Goal: Task Accomplishment & Management: Complete application form

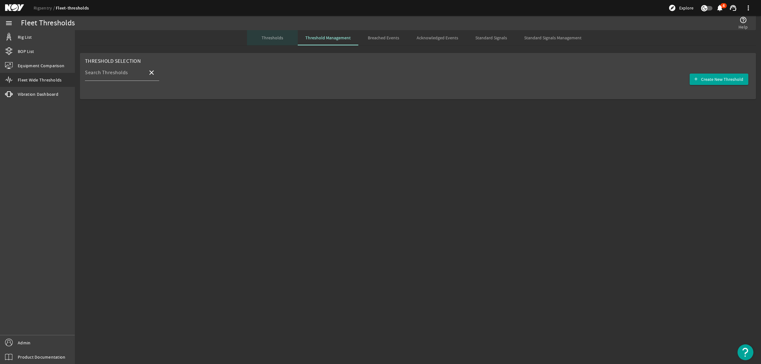
click at [281, 40] on span "Thresholds" at bounding box center [273, 38] width 22 height 4
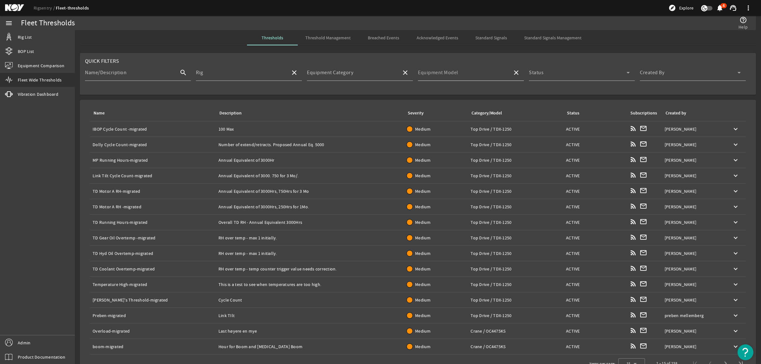
drag, startPoint x: 30, startPoint y: 34, endPoint x: 468, endPoint y: 75, distance: 439.6
click at [468, 75] on input "Equipment Model" at bounding box center [462, 75] width 89 height 8
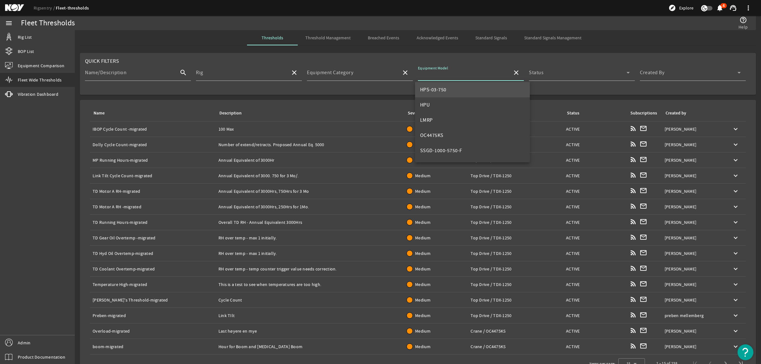
scroll to position [79, 0]
click at [446, 90] on span "HPS-03-1000" at bounding box center [434, 88] width 29 height 6
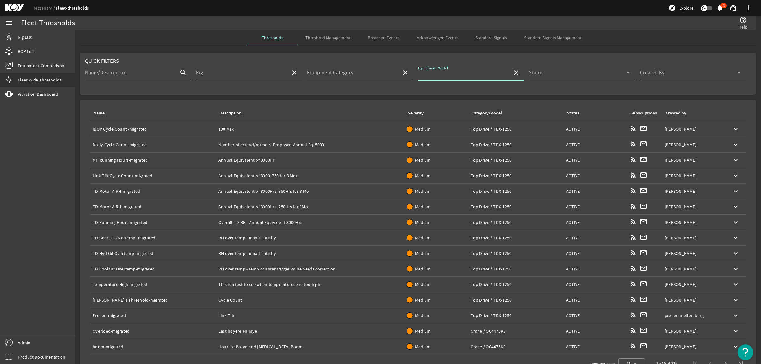
type input "HPS-03-1000"
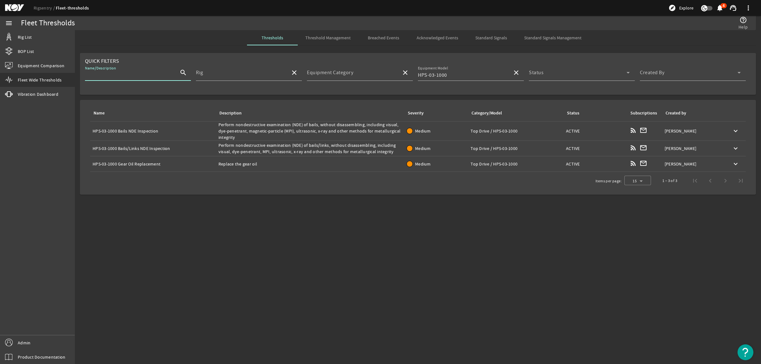
click at [129, 73] on input "Name/Description" at bounding box center [129, 75] width 89 height 8
click at [189, 234] on mat-sidenav-content "Fleet Thresholds help_outline Help Thresholds Threshold Management Breached Eve…" at bounding box center [418, 197] width 686 height 334
click at [313, 36] on span "Threshold Management" at bounding box center [327, 38] width 45 height 4
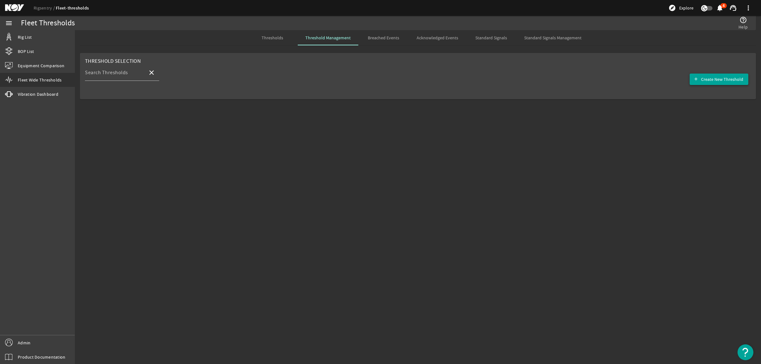
click at [733, 80] on span "Create New Threshold" at bounding box center [722, 79] width 42 height 6
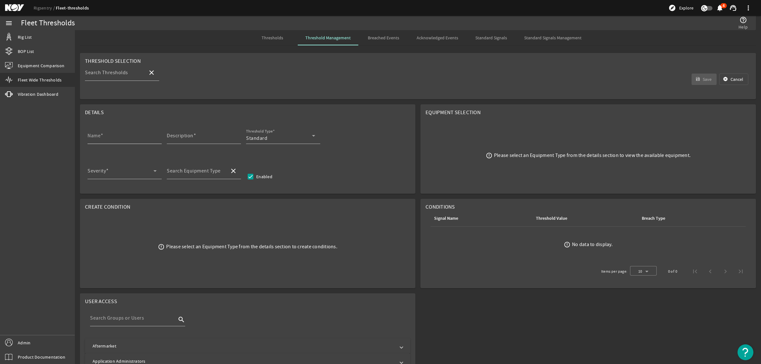
click at [113, 139] on input "Name" at bounding box center [122, 138] width 69 height 8
click at [111, 141] on input "Name" at bounding box center [122, 138] width 69 height 8
paste input "Gearbox NDE Inspection"
type input "Gearbox NDE Inspection"
click at [212, 134] on div "Description" at bounding box center [201, 135] width 69 height 16
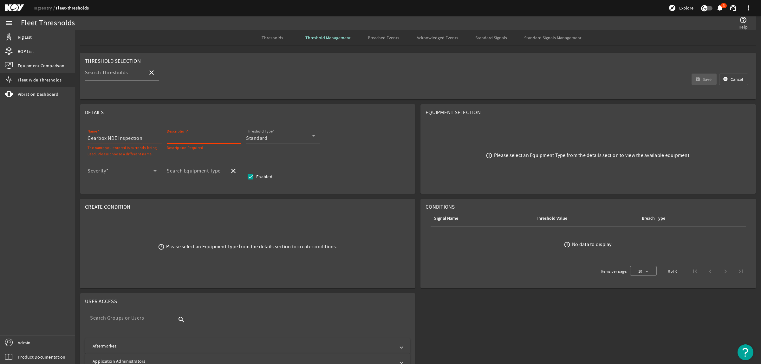
click at [207, 141] on input "Description" at bounding box center [201, 138] width 69 height 8
paste input "Perform nondestructive examination (NDE) of gearbox, without disassembling, inc…"
type input "Perform nondestructive examination (NDE) of gearbox, without disassembling, inc…"
click at [288, 139] on div "Standard" at bounding box center [279, 138] width 66 height 8
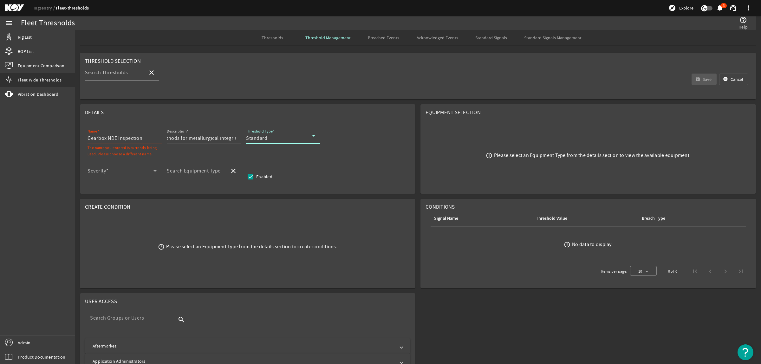
scroll to position [0, 0]
click at [261, 158] on span "Standard" at bounding box center [261, 155] width 21 height 8
click at [266, 144] on div at bounding box center [283, 147] width 74 height 7
click at [267, 140] on div "Standard" at bounding box center [279, 138] width 66 height 8
click at [269, 167] on mat-option "RCM" at bounding box center [283, 169] width 74 height 15
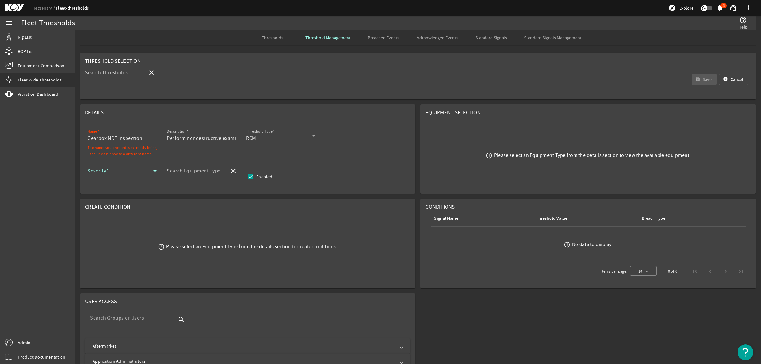
click at [111, 173] on span at bounding box center [121, 174] width 66 height 8
click at [118, 218] on span "Medium" at bounding box center [106, 220] width 27 height 8
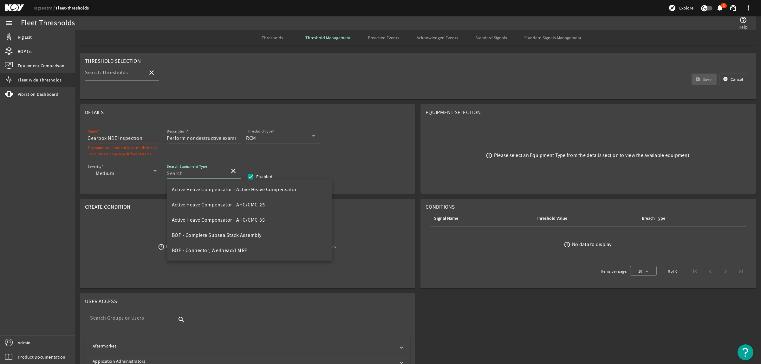
click at [185, 176] on input "Search Equipment Type" at bounding box center [196, 174] width 58 height 8
click at [232, 202] on mat-option "Top Drive - HPS-03-1000" at bounding box center [204, 204] width 74 height 15
type input "Top Drive - HPS-03-1000"
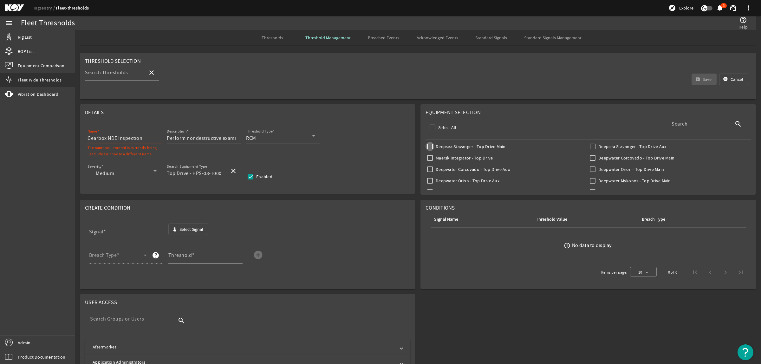
click at [426, 147] on input "Deepsea Stavanger - Top Drive Main" at bounding box center [430, 146] width 9 height 9
checkbox input "true"
click at [588, 147] on input "Deepsea Stavanger - Top Drive Aux" at bounding box center [592, 146] width 9 height 9
checkbox input "true"
click at [148, 142] on input "Gearbox NDE Inspection" at bounding box center [122, 138] width 69 height 8
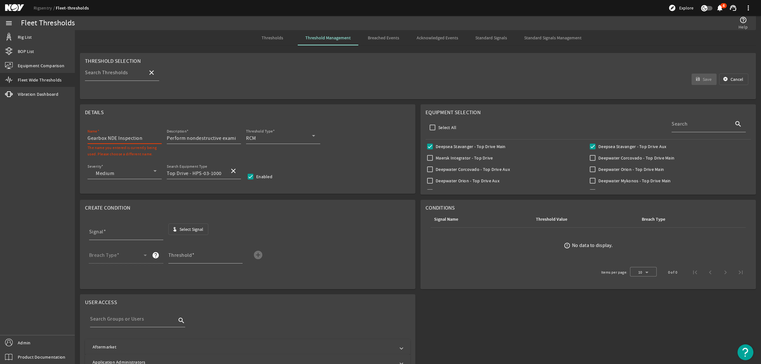
click at [88, 138] on input "Gearbox NDE Inspection" at bounding box center [122, 138] width 69 height 8
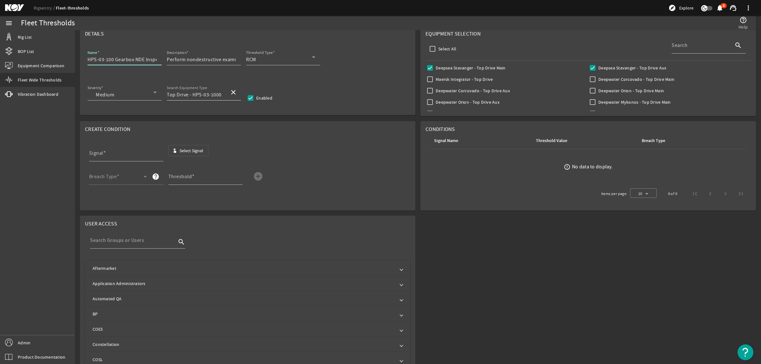
scroll to position [79, 0]
type input "HPS-03-100 Gearbox NDE Inspection"
click at [113, 155] on input "Signal" at bounding box center [123, 155] width 69 height 8
click at [199, 153] on span "Select Signal" at bounding box center [191, 150] width 24 height 6
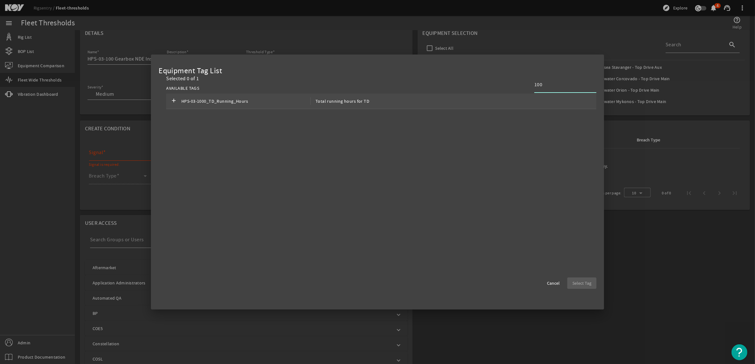
type input "100"
click at [454, 102] on div "add HPS-03-1000_TD_Running_Hours Total running hours for TD" at bounding box center [381, 102] width 430 height 16
click at [580, 282] on span "Select Tag" at bounding box center [581, 283] width 19 height 6
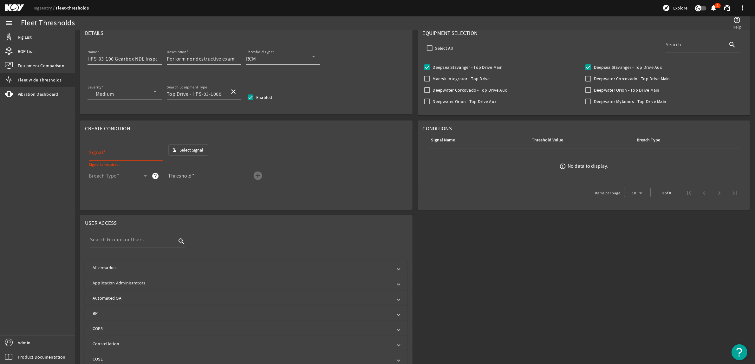
type input "HPS-03-1000_TD_Running_Hours"
click at [135, 178] on span at bounding box center [116, 179] width 55 height 8
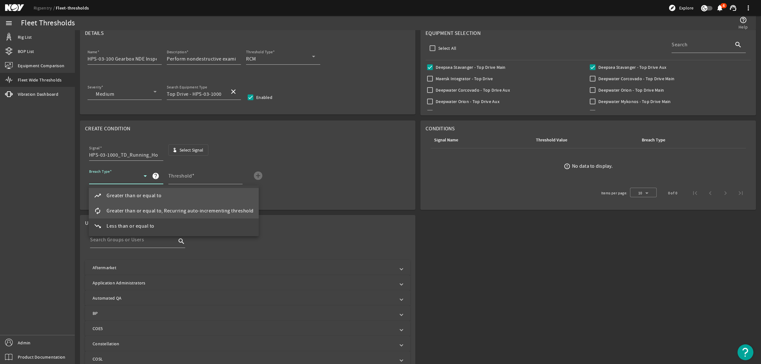
click at [150, 205] on mat-option "autorenew Greater than or equal to, Recurring auto-incrementing threshold" at bounding box center [174, 210] width 170 height 15
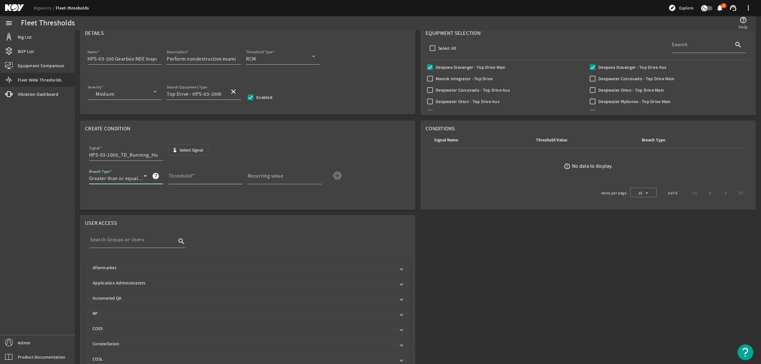
click at [189, 175] on mat-label "Threshold" at bounding box center [180, 176] width 24 height 6
click at [189, 175] on input "Threshold" at bounding box center [202, 179] width 69 height 8
type input "3000"
click at [263, 179] on mat-label "Recurring value" at bounding box center [266, 176] width 36 height 6
click at [263, 180] on input "Recurring value" at bounding box center [282, 179] width 69 height 8
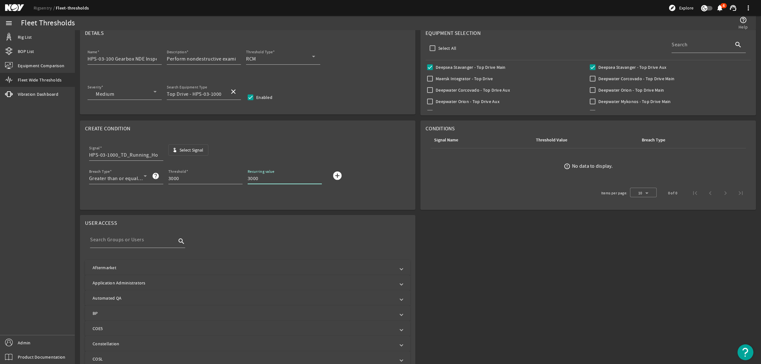
type input "3000"
click at [338, 177] on mat-icon "add_circle" at bounding box center [337, 176] width 10 height 10
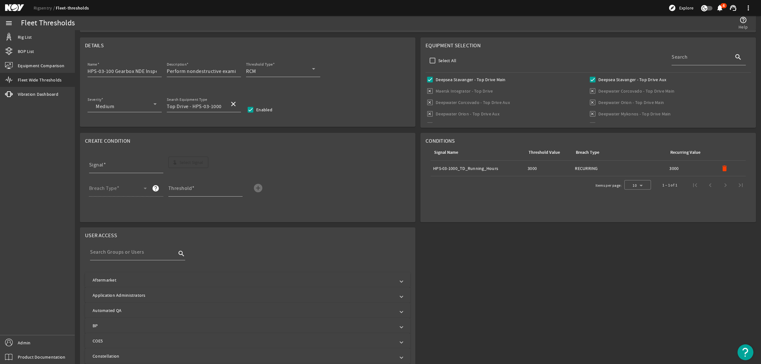
scroll to position [0, 0]
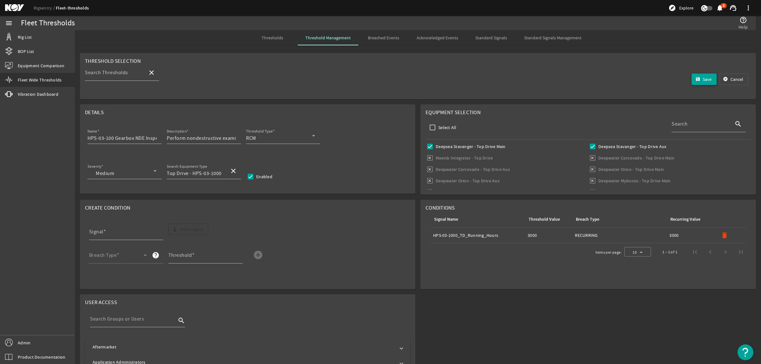
click at [695, 80] on mat-icon "save" at bounding box center [697, 79] width 5 height 5
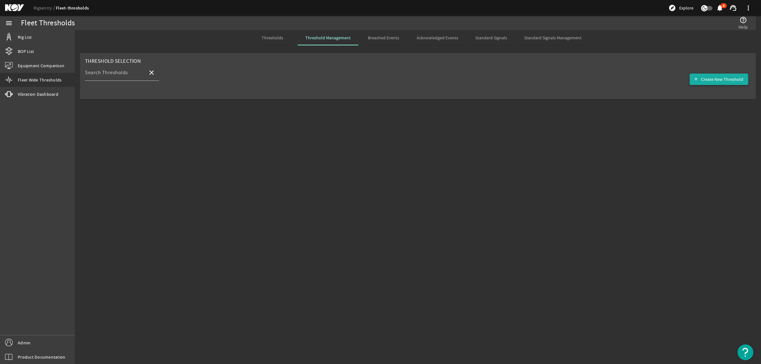
click at [709, 82] on span "Create New Threshold" at bounding box center [722, 79] width 42 height 6
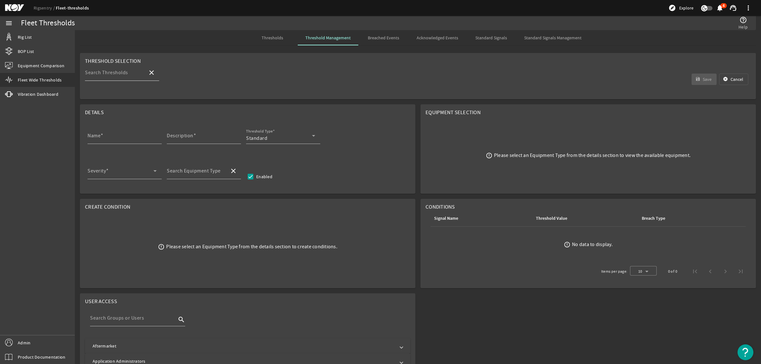
click at [134, 75] on input "Search Thresholds" at bounding box center [114, 75] width 58 height 8
click at [401, 86] on div "Search Thresholds close save Save [PERSON_NAME]" at bounding box center [418, 79] width 666 height 30
drag, startPoint x: 422, startPoint y: 114, endPoint x: 481, endPoint y: 113, distance: 58.7
click at [481, 113] on mat-card "Equipment Selection error_outline Please select an Equipment Type from the deta…" at bounding box center [589, 148] width 336 height 89
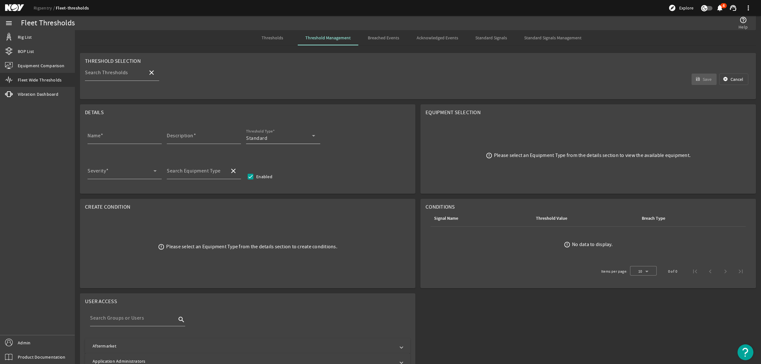
click at [279, 135] on div "Standard" at bounding box center [279, 138] width 66 height 8
click at [285, 166] on mat-option "RCM" at bounding box center [283, 169] width 74 height 15
click at [110, 137] on input "Name" at bounding box center [122, 138] width 69 height 8
click at [134, 140] on input "Name" at bounding box center [122, 138] width 69 height 8
paste input "Gearbox Main Body MPI & Ultrasonic Inspection"
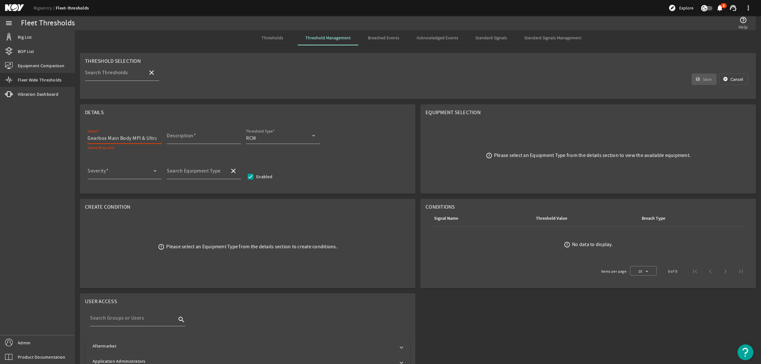
scroll to position [0, 37]
type input "Gearbox Main Body MPI & Ultrasonic Inspection"
click at [209, 141] on input "Description" at bounding box center [201, 138] width 69 height 8
click at [205, 139] on input "Description" at bounding box center [201, 138] width 69 height 8
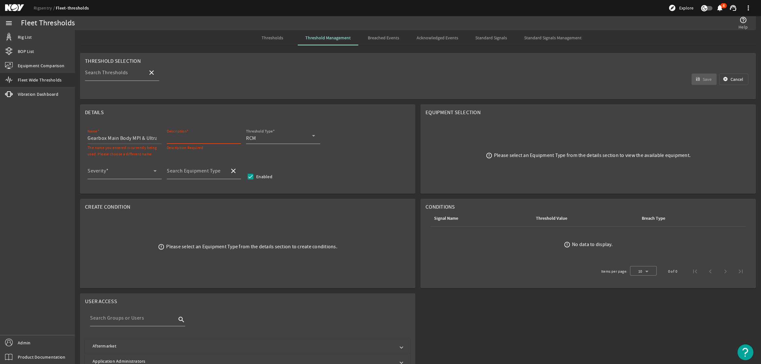
paste input "Disassemble and perform MPI and ultrasonic inspection of gearbox main body"
type input "Disassemble and perform MPI and ultrasonic inspection of gearbox main body"
click at [88, 139] on input "Gearbox Main Body MPI & Ultrasonic Inspection" at bounding box center [122, 138] width 69 height 8
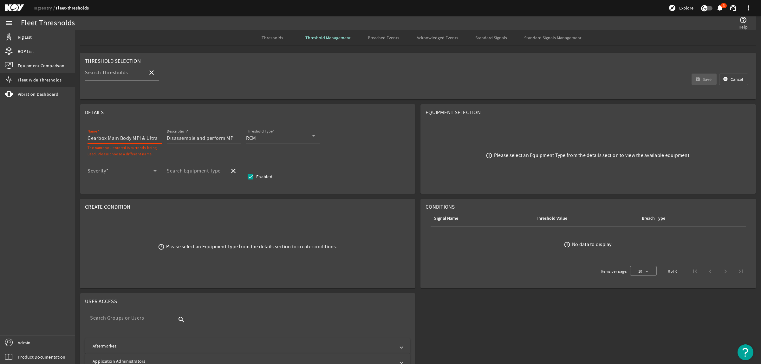
click at [199, 173] on mat-label "Search Equipment Type" at bounding box center [194, 171] width 54 height 6
click at [199, 173] on input "Search Equipment Type" at bounding box center [196, 174] width 58 height 8
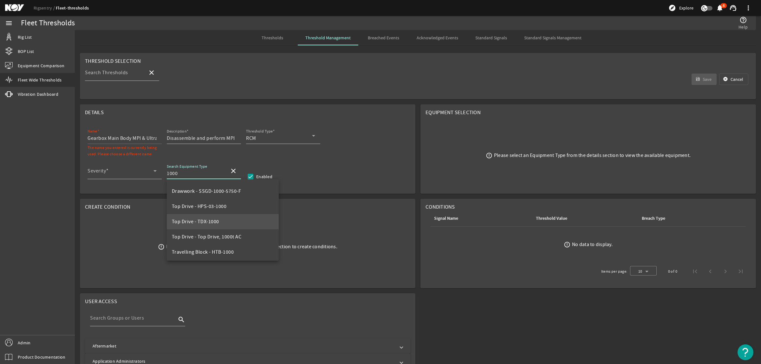
scroll to position [61, 0]
click at [221, 204] on span "Top Drive - HPS-03-1000" at bounding box center [199, 205] width 55 height 6
type input "Top Drive - HPS-03-1000"
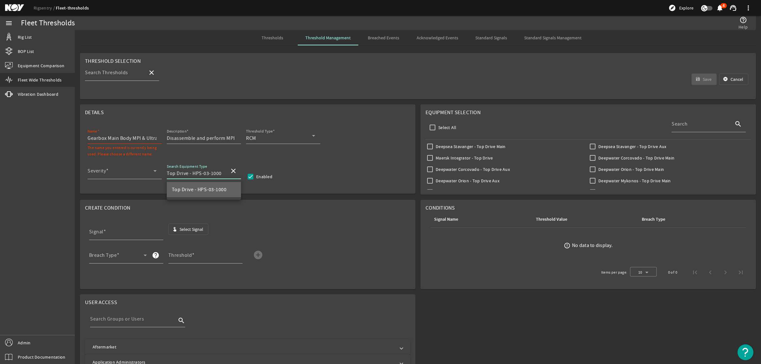
scroll to position [0, 0]
drag, startPoint x: 192, startPoint y: 172, endPoint x: 232, endPoint y: 178, distance: 40.5
click at [232, 178] on div "Search Equipment Type Top Drive - HPS-03-1000 close" at bounding box center [204, 171] width 74 height 16
click at [88, 137] on input "Gearbox Main Body MPI & Ultrasonic Inspection" at bounding box center [122, 138] width 69 height 8
paste input "HPS-03-1000"
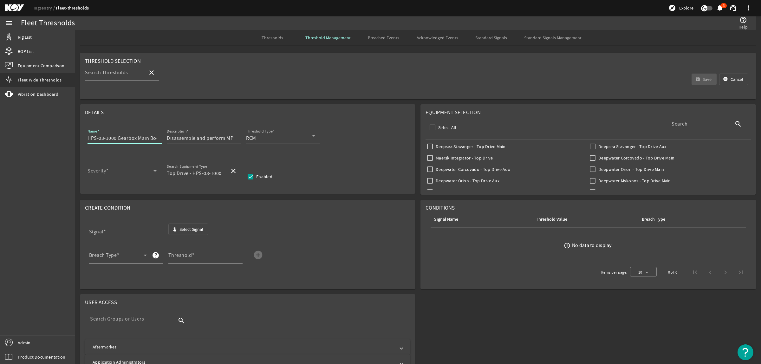
type input "HPS-03-1000 Gearbox Main Body MPI & Ultrasonic Inspection"
click at [129, 174] on span at bounding box center [121, 174] width 66 height 8
click at [119, 213] on mat-option "Medium" at bounding box center [125, 219] width 74 height 15
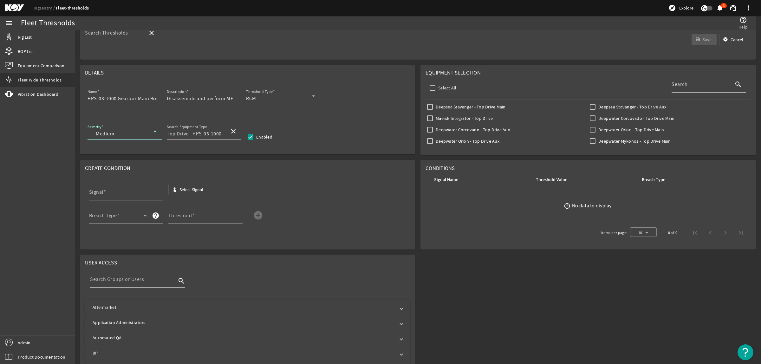
click at [197, 190] on span "Select Signal" at bounding box center [191, 189] width 24 height 6
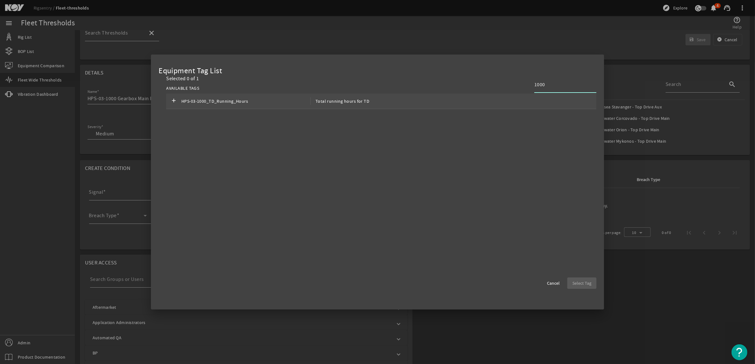
type input "1000"
click at [551, 108] on div "add HPS-03-1000_TD_Running_Hours Total running hours for TD" at bounding box center [381, 102] width 430 height 16
click at [577, 283] on span "Select Tag" at bounding box center [581, 283] width 19 height 6
type input "HPS-03-1000_TD_Running_Hours"
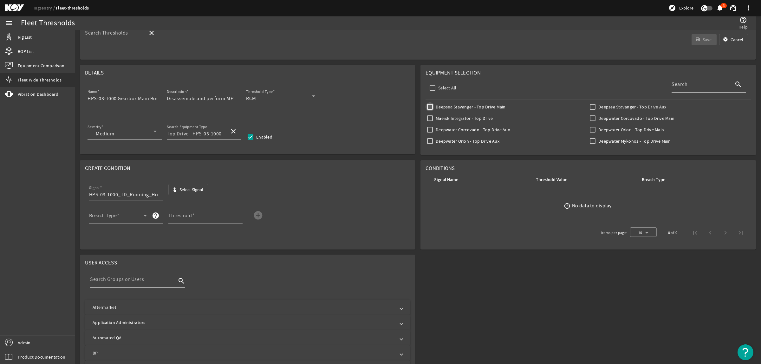
click at [427, 108] on input "Deepsea Stavanger - Top Drive Main" at bounding box center [430, 106] width 9 height 9
checkbox input "true"
click at [588, 106] on input "Deepsea Stavanger - Top Drive Aux" at bounding box center [592, 106] width 9 height 9
checkbox input "true"
click at [129, 216] on span at bounding box center [116, 218] width 55 height 8
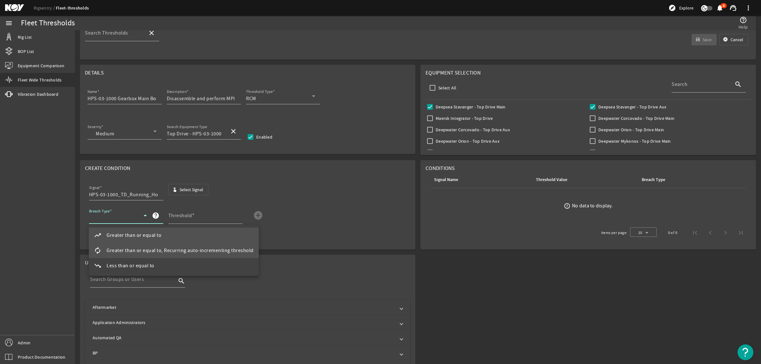
click at [131, 249] on span "Greater than or equal to, Recurring auto-incrementing threshold" at bounding box center [180, 251] width 147 height 8
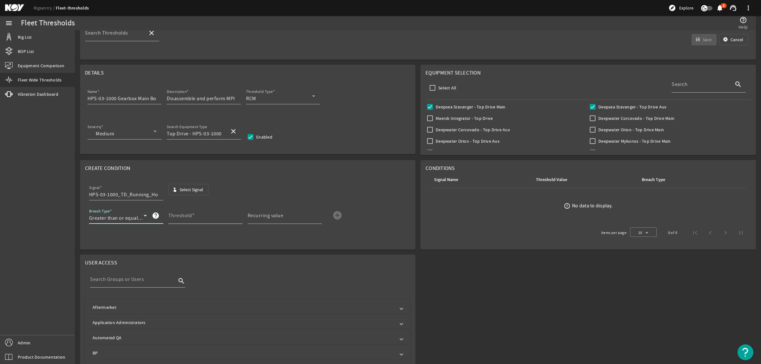
click at [187, 214] on mat-label "Threshold" at bounding box center [180, 215] width 24 height 6
click at [187, 214] on input "Threshold" at bounding box center [202, 218] width 69 height 8
type input "3000"
click at [276, 218] on mat-label "Recurring value" at bounding box center [266, 215] width 36 height 6
click at [276, 218] on input "Recurring value" at bounding box center [282, 218] width 69 height 8
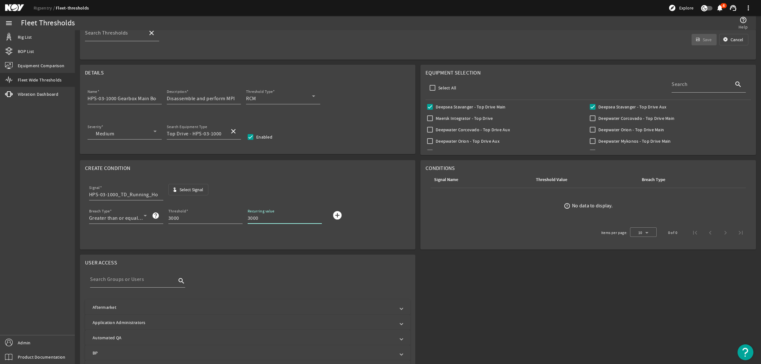
type input "3000"
click at [338, 220] on mat-icon "add_circle" at bounding box center [337, 215] width 10 height 10
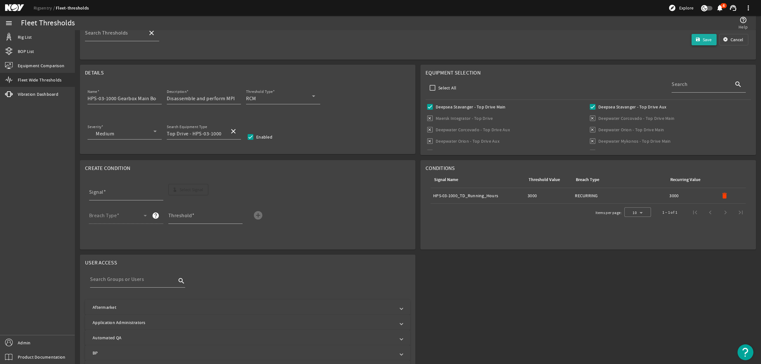
click at [692, 36] on span "submit" at bounding box center [704, 39] width 25 height 15
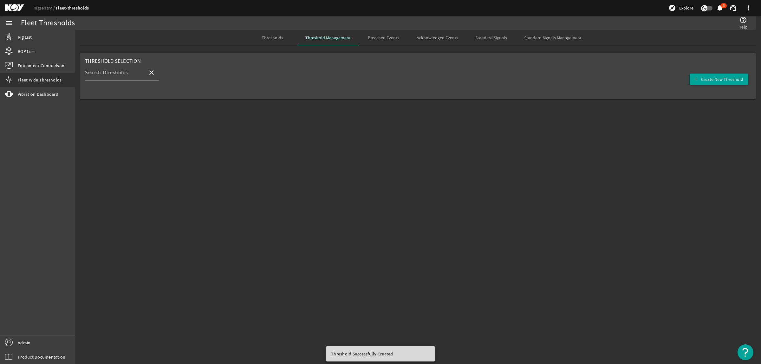
scroll to position [0, 0]
click at [279, 42] on span "Thresholds" at bounding box center [273, 37] width 22 height 15
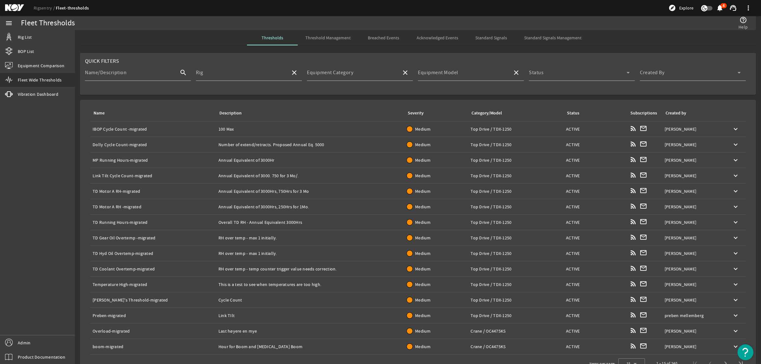
click at [318, 37] on span "Threshold Management" at bounding box center [327, 38] width 45 height 4
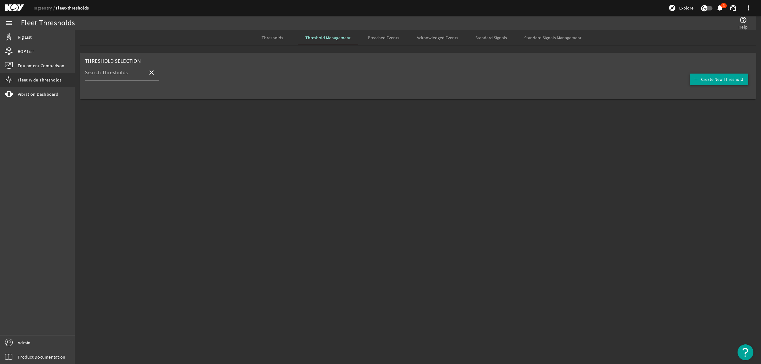
click at [729, 78] on span "Create New Threshold" at bounding box center [722, 79] width 42 height 6
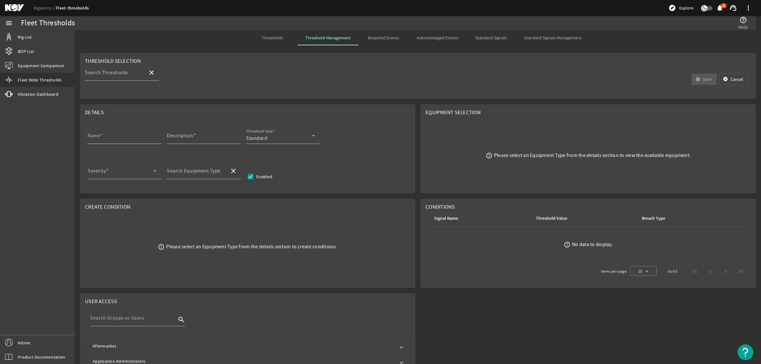
click at [107, 137] on input "Name" at bounding box center [122, 138] width 69 height 8
paste input "Main Shaft NDE Inspection"
type input "Main Shaft NDE Inspection"
click at [218, 137] on input "Description" at bounding box center [201, 138] width 69 height 8
click at [185, 136] on mat-label "Description" at bounding box center [180, 136] width 27 height 6
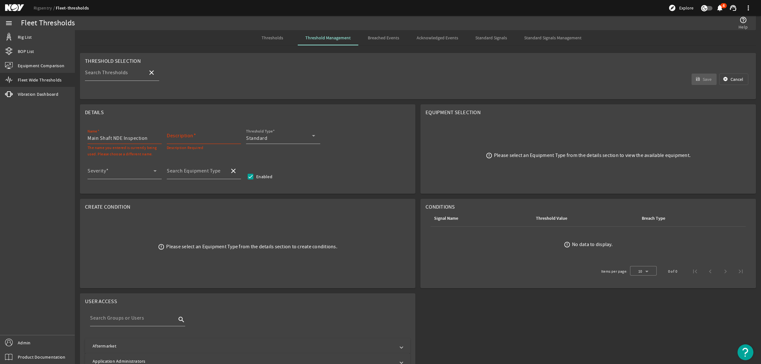
click at [185, 136] on input "Description" at bounding box center [201, 138] width 69 height 8
click at [191, 173] on mat-label "Search Equipment Type" at bounding box center [194, 171] width 54 height 6
click at [191, 173] on input "Search Equipment Type" at bounding box center [196, 174] width 58 height 8
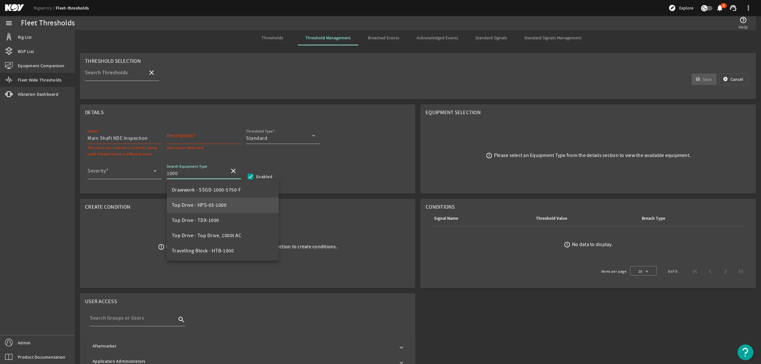
click at [225, 205] on span "Top Drive - HPS-03-1000" at bounding box center [199, 205] width 55 height 6
type input "Top Drive - HPS-03-1000"
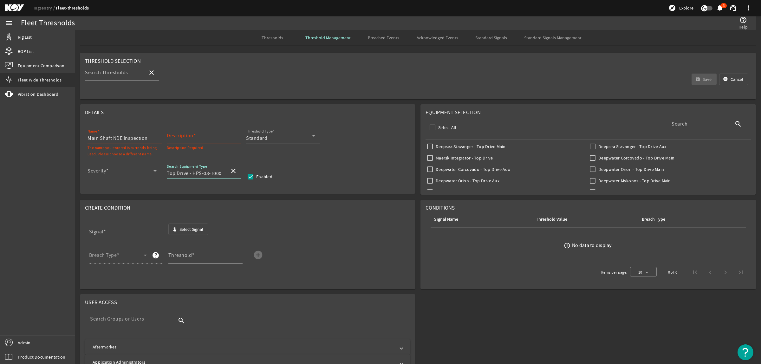
drag, startPoint x: 192, startPoint y: 174, endPoint x: 232, endPoint y: 170, distance: 40.2
click at [232, 170] on div "Search Equipment Type Top Drive - HPS-03-1000 close" at bounding box center [204, 171] width 74 height 16
click at [88, 140] on input "Main Shaft NDE Inspection" at bounding box center [122, 138] width 69 height 8
paste input "HPS-03-1000"
type input "HPS-03-1000 Main Shaft NDE Inspection"
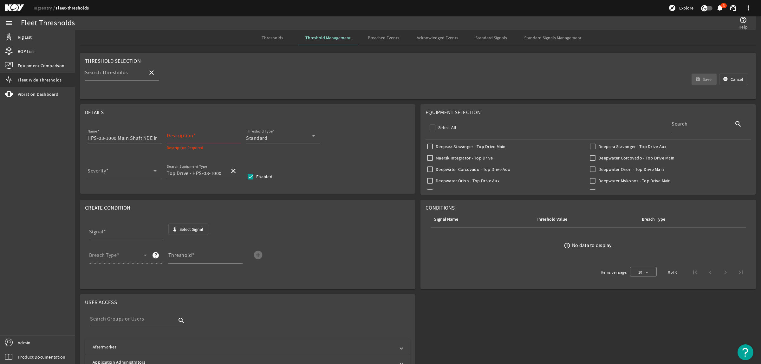
click at [184, 136] on mat-label "Description" at bounding box center [180, 136] width 27 height 6
click at [184, 136] on input "Description" at bounding box center [201, 138] width 69 height 8
click at [199, 139] on input "Description" at bounding box center [201, 138] width 69 height 8
paste input "Perform nondestructive examination (NDE) of main shaft, without disassembling, …"
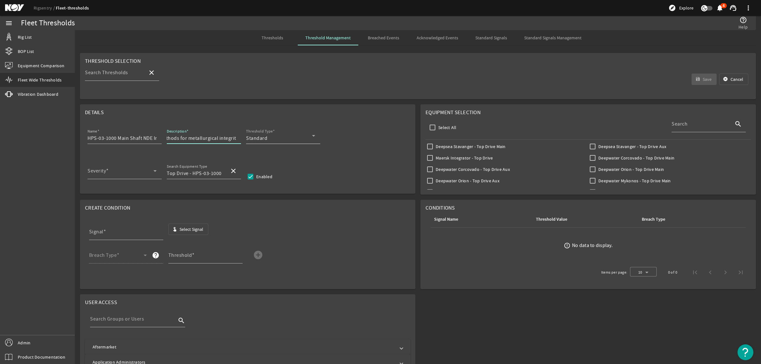
type input "Perform nondestructive examination (NDE) of main shaft, without disassembling, …"
click at [267, 140] on div "Standard" at bounding box center [279, 138] width 66 height 8
click at [274, 166] on mat-option "RCM" at bounding box center [283, 169] width 74 height 15
click at [118, 173] on span at bounding box center [121, 174] width 66 height 8
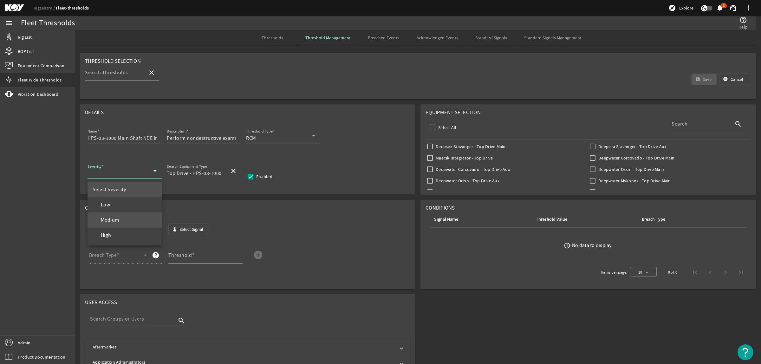
click at [118, 218] on span "Medium" at bounding box center [106, 220] width 27 height 8
click at [186, 227] on span "Select Signal" at bounding box center [191, 229] width 24 height 6
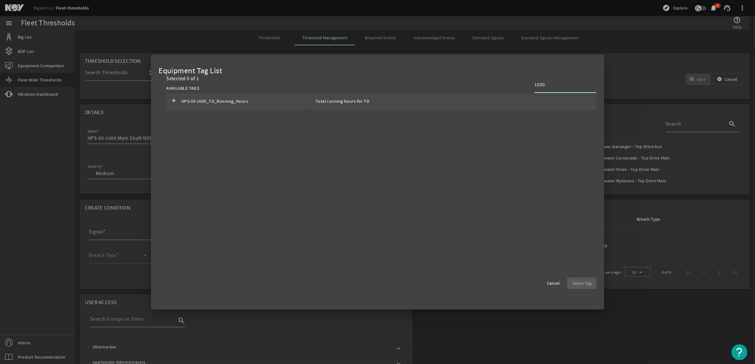
type input "1000"
click at [510, 101] on div "add HPS-03-1000_TD_Running_Hours Total running hours for TD" at bounding box center [381, 102] width 430 height 16
click at [589, 281] on span "Select Tag" at bounding box center [581, 283] width 19 height 6
type input "HPS-03-1000_TD_Running_Hours"
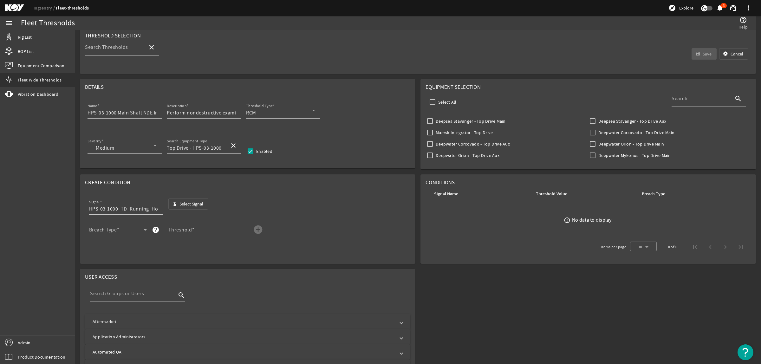
scroll to position [40, 0]
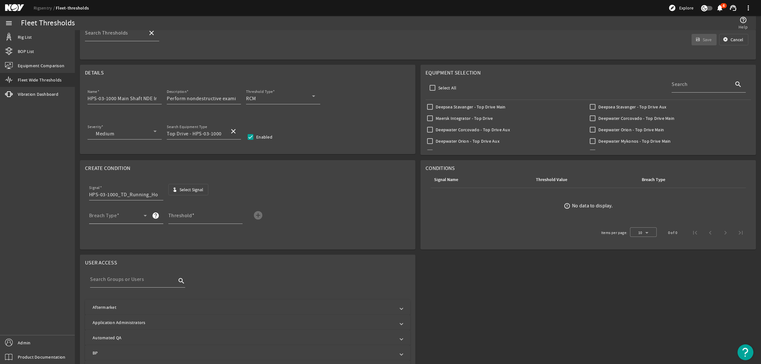
click at [127, 212] on div "Breach Type" at bounding box center [118, 215] width 58 height 16
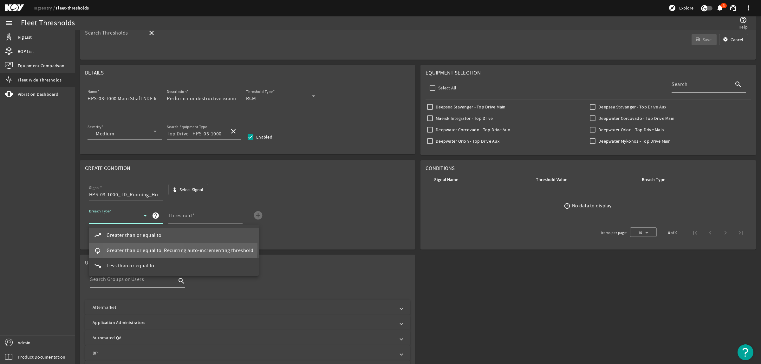
click at [140, 247] on span "Greater than or equal to, Recurring auto-incrementing threshold" at bounding box center [180, 251] width 147 height 8
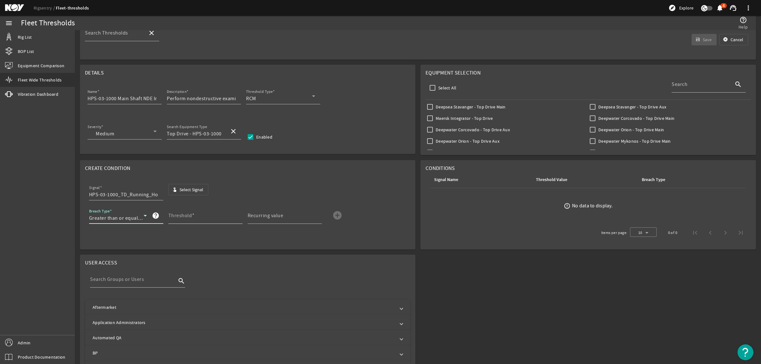
click at [180, 216] on mat-label "Threshold" at bounding box center [180, 215] width 24 height 6
click at [180, 216] on input "Threshold" at bounding box center [202, 218] width 69 height 8
type input "3000"
click at [275, 216] on mat-label "Recurring value" at bounding box center [266, 215] width 36 height 6
click at [275, 216] on input "Recurring value" at bounding box center [282, 218] width 69 height 8
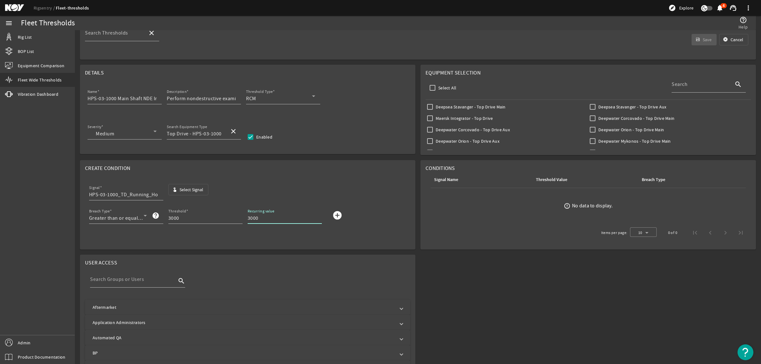
type input "3000"
click at [342, 215] on mat-icon "add_circle" at bounding box center [337, 215] width 10 height 10
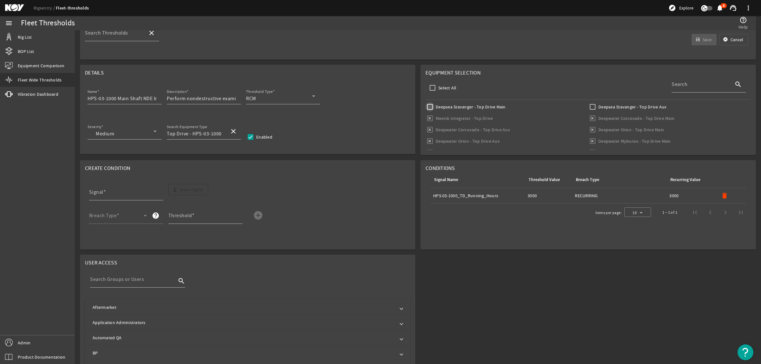
click at [428, 105] on input "Deepsea Stavanger - Top Drive Main" at bounding box center [430, 106] width 9 height 9
checkbox input "true"
click at [588, 107] on input "Deepsea Stavanger - Top Drive Aux" at bounding box center [592, 106] width 9 height 9
checkbox input "true"
click at [701, 36] on span "submit" at bounding box center [704, 39] width 25 height 15
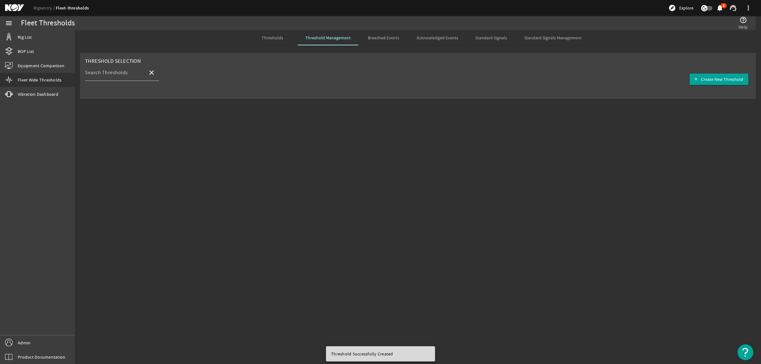
scroll to position [0, 0]
click at [705, 81] on span "Create New Threshold" at bounding box center [722, 79] width 42 height 6
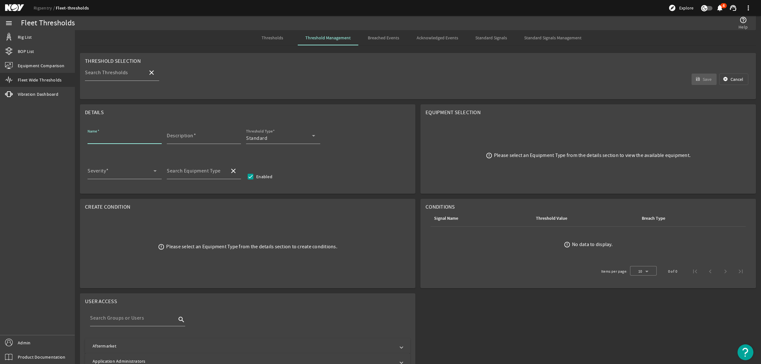
click at [124, 137] on input "Name" at bounding box center [122, 138] width 69 height 8
paste input "IBOP Shaft NDE Inspection"
type input "IBOP Shaft NDE Inspection"
click at [203, 135] on input "Description" at bounding box center [201, 138] width 69 height 8
click at [185, 140] on input "Description" at bounding box center [201, 138] width 69 height 8
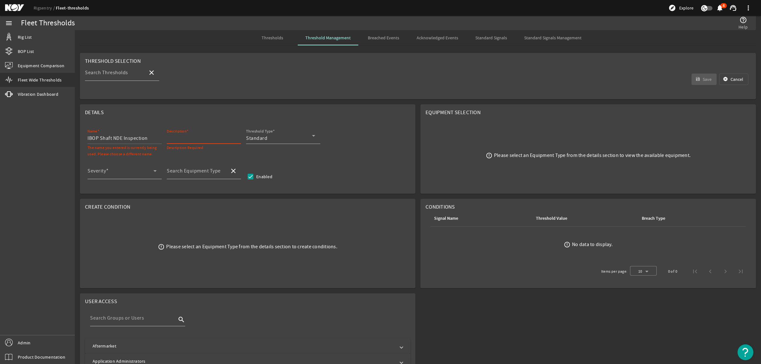
paste input "Perform nondestructive examination (NDE) of main IBOP shaft, without disassembl…"
type input "Perform nondestructive examination (NDE) of main IBOP shaft, without disassembl…"
click at [300, 139] on div "Standard" at bounding box center [279, 138] width 66 height 8
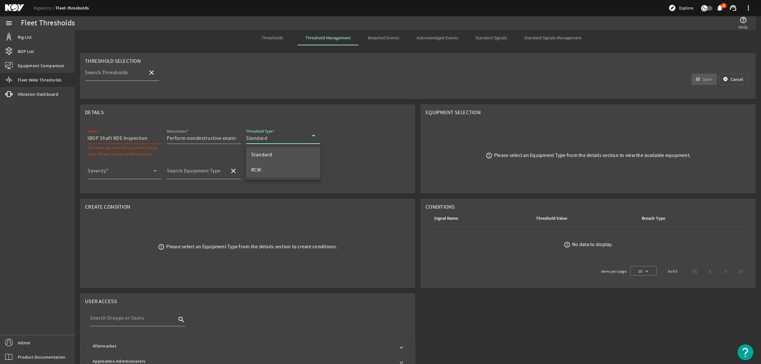
click at [274, 169] on mat-option "RCM" at bounding box center [283, 169] width 74 height 15
click at [118, 176] on span at bounding box center [121, 174] width 66 height 8
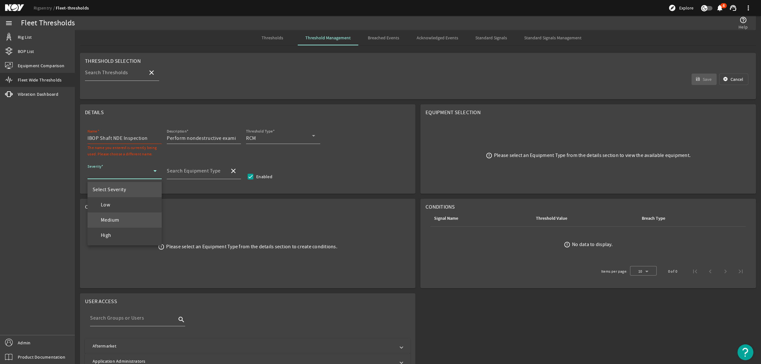
click at [122, 215] on mat-option "Medium" at bounding box center [125, 219] width 74 height 15
click at [203, 167] on div "Search Equipment Type" at bounding box center [196, 171] width 58 height 16
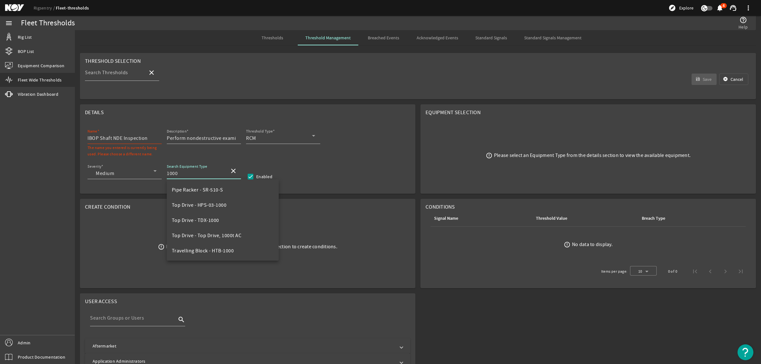
scroll to position [61, 0]
click at [218, 205] on span "Top Drive - HPS-03-1000" at bounding box center [199, 205] width 55 height 6
type input "Top Drive - HPS-03-1000"
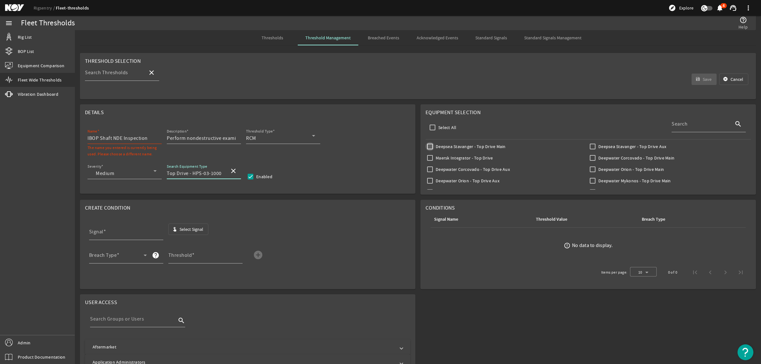
click at [427, 150] on input "Deepsea Stavanger - Top Drive Main" at bounding box center [430, 146] width 9 height 9
checkbox input "true"
click at [588, 146] on input "Deepsea Stavanger - Top Drive Aux" at bounding box center [592, 146] width 9 height 9
checkbox input "true"
click at [197, 229] on span "Select Signal" at bounding box center [191, 229] width 24 height 6
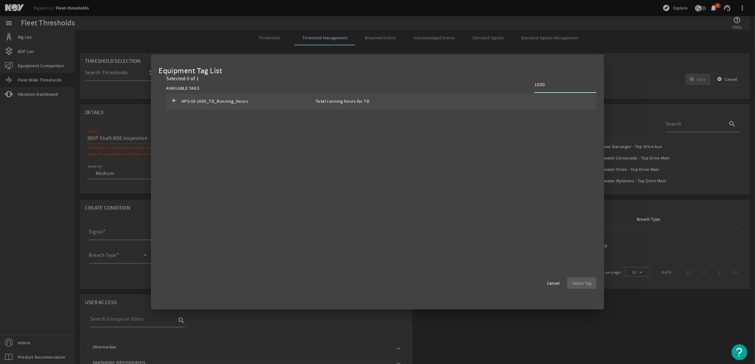
type input "1000"
click at [252, 100] on span "HPS-03-1000_TD_Running_Hours" at bounding box center [245, 101] width 129 height 8
click at [571, 281] on span "button" at bounding box center [581, 283] width 29 height 15
type input "HPS-03-1000_TD_Running_Hours"
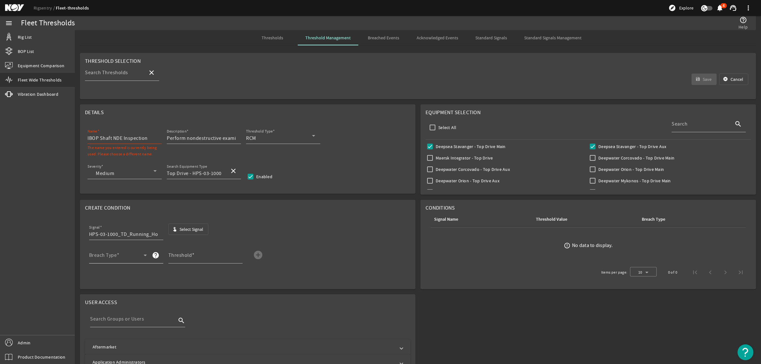
click at [118, 255] on span at bounding box center [118, 255] width 3 height 6
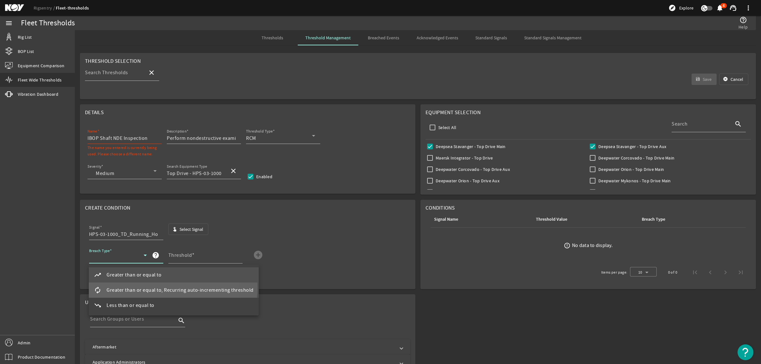
click at [127, 286] on span "Greater than or equal to, Recurring auto-incrementing threshold" at bounding box center [180, 290] width 147 height 8
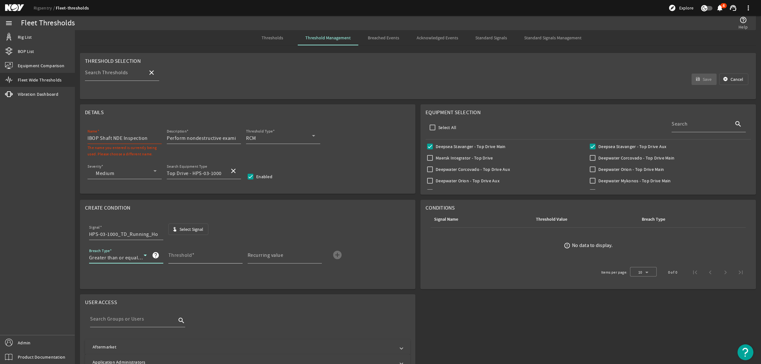
click at [188, 256] on mat-label "Threshold" at bounding box center [180, 255] width 24 height 6
click at [188, 256] on input "Threshold" at bounding box center [202, 258] width 69 height 8
type input "3000"
click at [268, 253] on div "Recurring value" at bounding box center [282, 255] width 69 height 16
type input "3000"
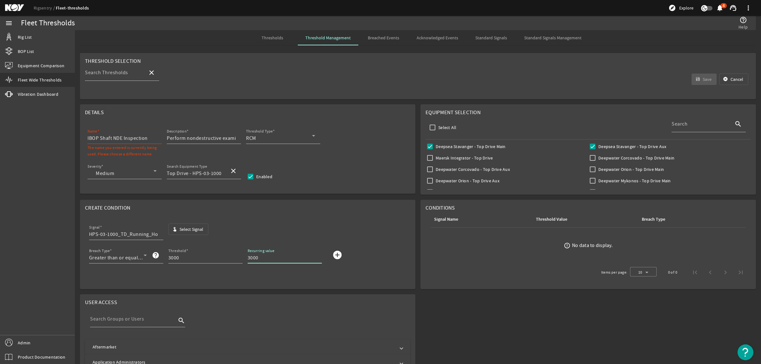
click at [338, 256] on mat-icon "add_circle" at bounding box center [337, 255] width 10 height 10
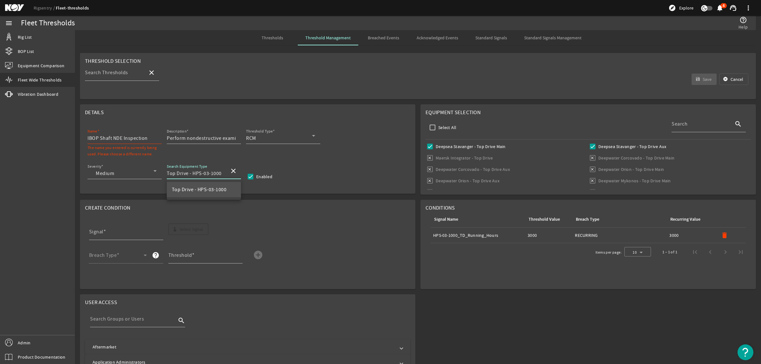
drag, startPoint x: 192, startPoint y: 173, endPoint x: 222, endPoint y: 171, distance: 29.6
click at [222, 171] on input "Top Drive - HPS-03-1000" at bounding box center [196, 174] width 58 height 8
click at [86, 140] on div "Name IBOP Shaft NDE Inspection The name you entered is currently being used. Pl…" at bounding box center [247, 138] width 325 height 23
click at [88, 139] on input "IBOP Shaft NDE Inspection" at bounding box center [122, 138] width 69 height 8
paste input "HPS-03-1000"
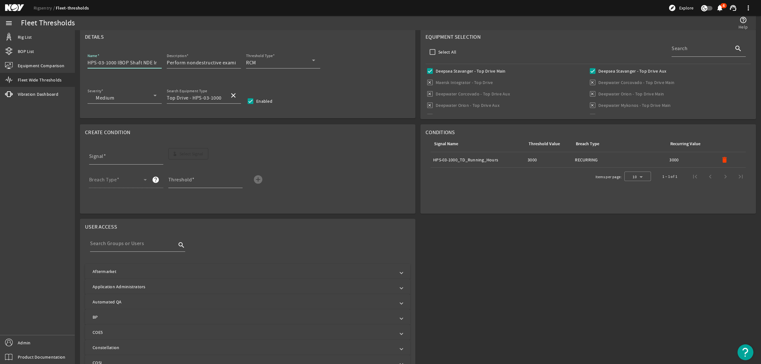
scroll to position [79, 0]
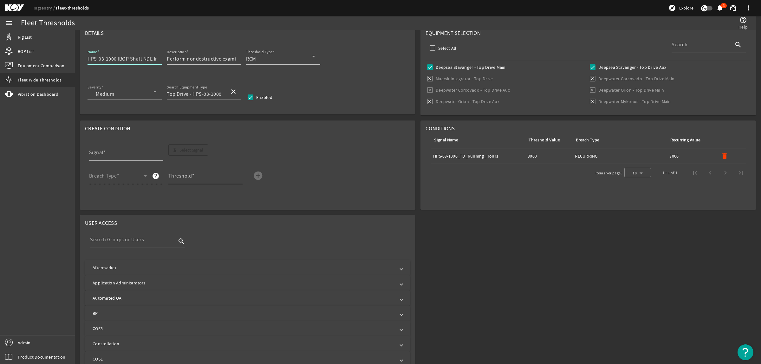
type input "HPS-03-1000 IBOP Shaft NDE Inspection"
click at [157, 91] on icon at bounding box center [155, 92] width 8 height 8
click at [156, 91] on div at bounding box center [380, 182] width 761 height 364
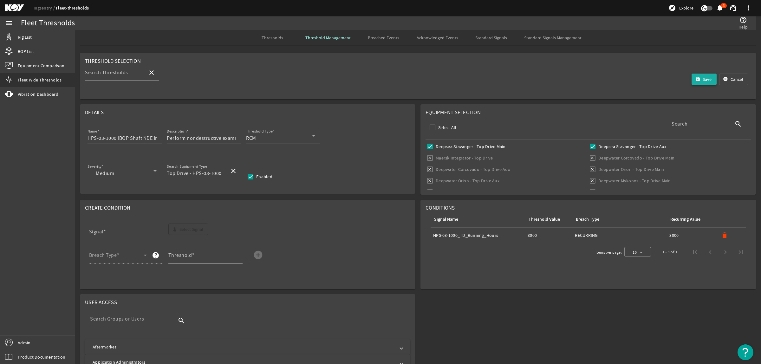
click at [708, 78] on span "submit" at bounding box center [704, 79] width 25 height 15
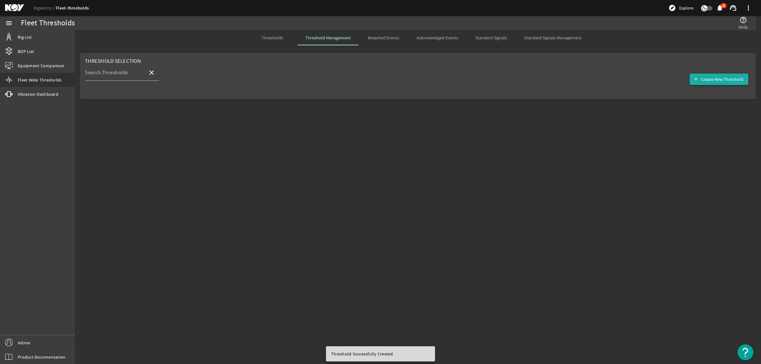
click at [730, 79] on span "Create New Threshold" at bounding box center [722, 79] width 42 height 6
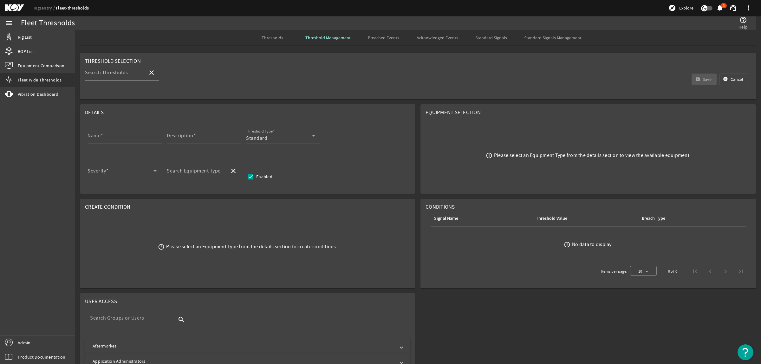
click at [127, 139] on input "Name" at bounding box center [122, 138] width 69 height 8
paste input "Elevator Link NDE Inspection"
type input "Elevator Link NDE Inspection"
click at [218, 137] on input "Description" at bounding box center [201, 138] width 69 height 8
paste input "Perform nondestructive examination (NDE) of elevator link, without disassemblin…"
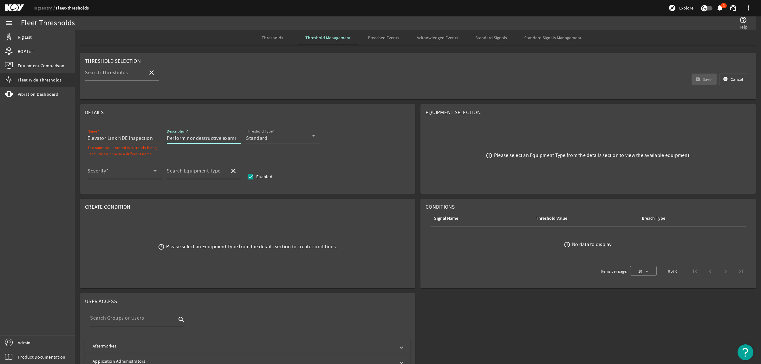
scroll to position [0, 343]
type input "Perform nondestructive examination (NDE) of elevator link, without disassemblin…"
click at [88, 138] on input "Elevator Link NDE Inspection" at bounding box center [122, 138] width 69 height 8
click at [252, 138] on span "Standard" at bounding box center [256, 138] width 21 height 6
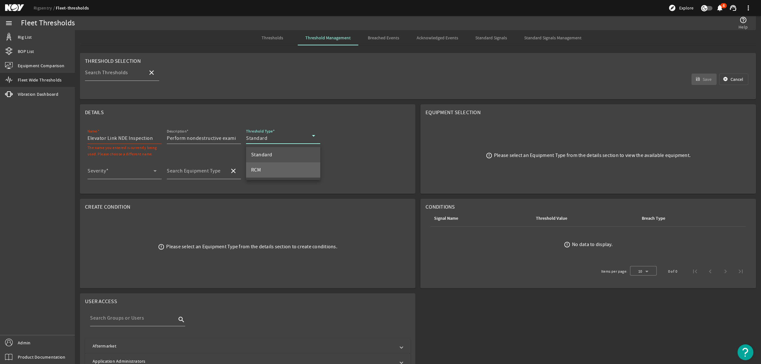
click at [262, 170] on mat-option "RCM" at bounding box center [283, 169] width 74 height 15
click at [137, 173] on span at bounding box center [121, 174] width 66 height 8
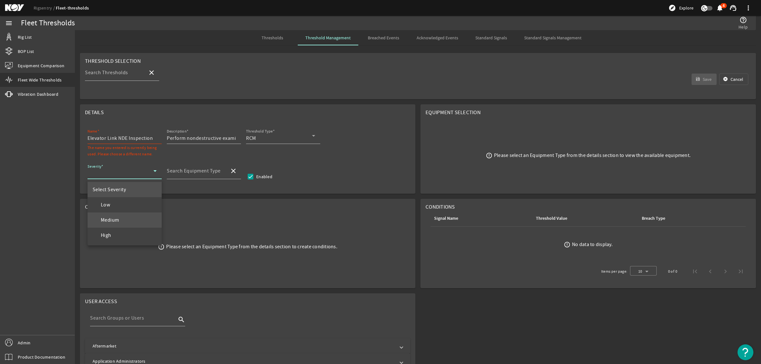
click at [123, 218] on mat-option "Medium" at bounding box center [125, 219] width 74 height 15
click at [202, 176] on input "Search Equipment Type" at bounding box center [196, 174] width 58 height 8
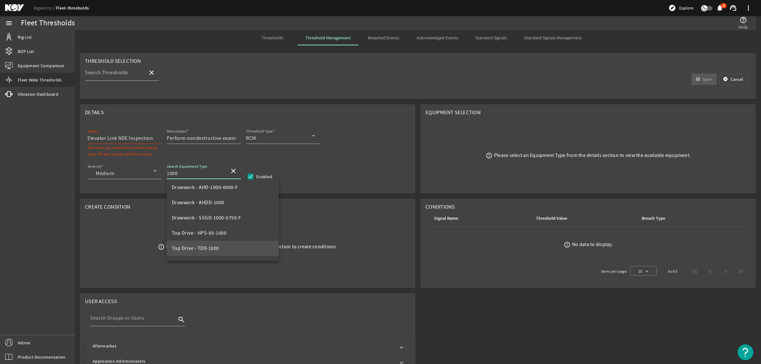
scroll to position [61, 0]
click at [231, 205] on mat-option "Top Drive - HPS-03-1000" at bounding box center [223, 205] width 112 height 15
type input "Top Drive - HPS-03-1000"
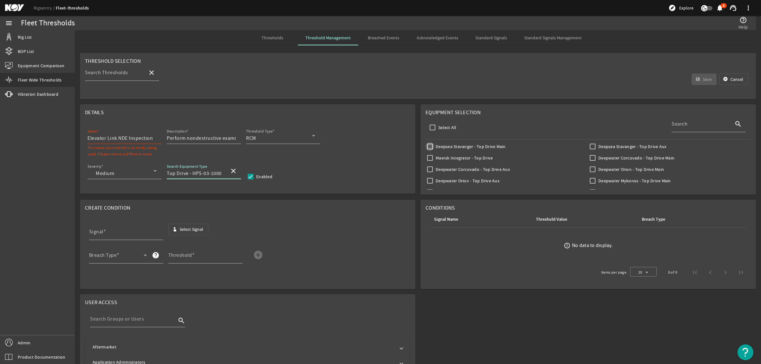
click at [426, 145] on input "Deepsea Stavanger - Top Drive Main" at bounding box center [430, 146] width 9 height 9
checkbox input "true"
click at [588, 150] on input "Deepsea Stavanger - Top Drive Aux" at bounding box center [592, 146] width 9 height 9
checkbox input "true"
click at [197, 230] on span "Select Signal" at bounding box center [191, 229] width 24 height 6
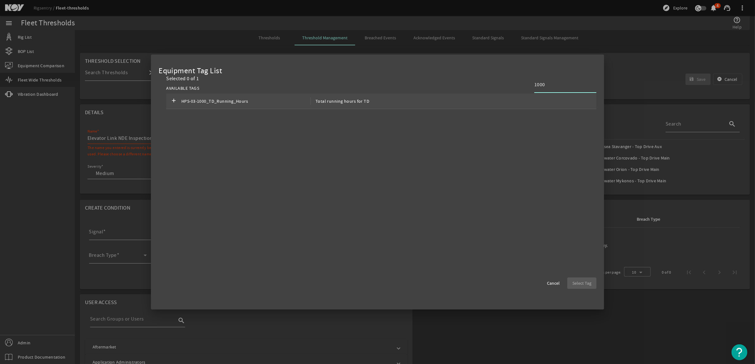
type input "1000"
click at [282, 100] on span "HPS-03-1000_TD_Running_Hours" at bounding box center [245, 101] width 129 height 8
click at [590, 283] on span "Select Tag" at bounding box center [581, 283] width 19 height 6
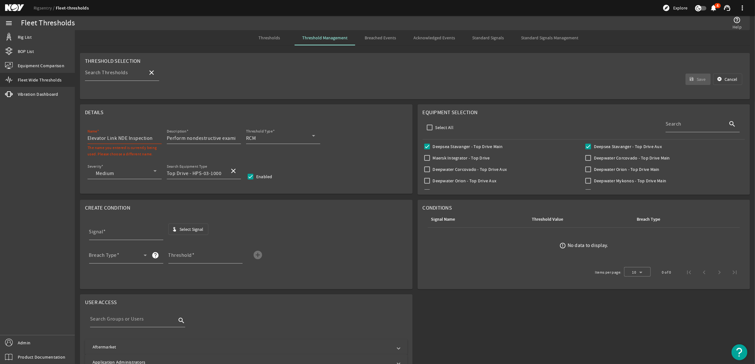
type input "HPS-03-1000_TD_Running_Hours"
drag, startPoint x: 191, startPoint y: 175, endPoint x: 237, endPoint y: 175, distance: 45.3
click at [237, 175] on div "Search Equipment Type Top Drive - HPS-03-1000 close" at bounding box center [204, 171] width 74 height 16
click at [88, 139] on input "Elevator Link NDE Inspection" at bounding box center [122, 138] width 69 height 8
paste input "HPS-03-1000"
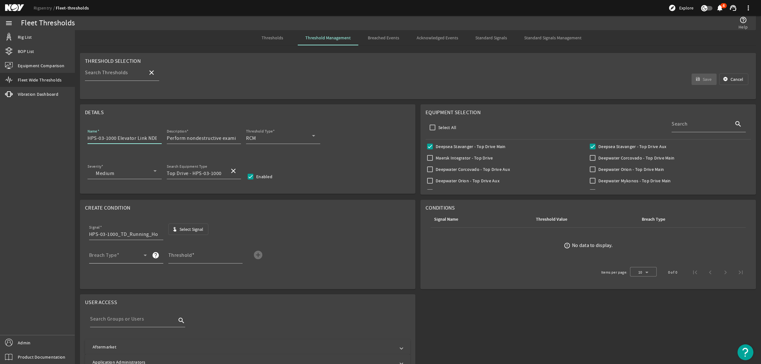
type input "HPS-03-1000 Elevator Link NDE Inspection"
click at [140, 252] on div "Breach Type" at bounding box center [118, 255] width 58 height 16
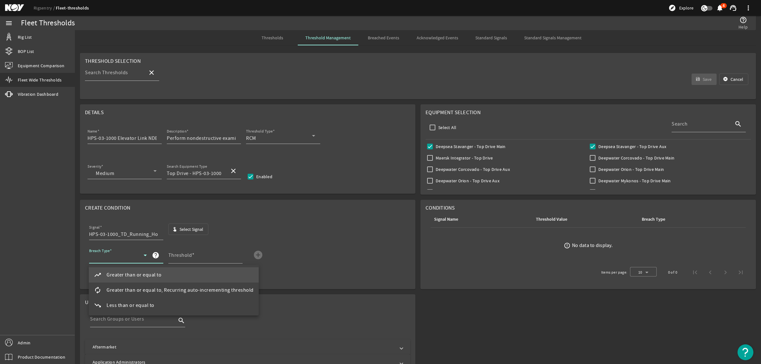
click at [137, 284] on mat-option "autorenew Greater than or equal to, Recurring auto-incrementing threshold" at bounding box center [174, 290] width 170 height 15
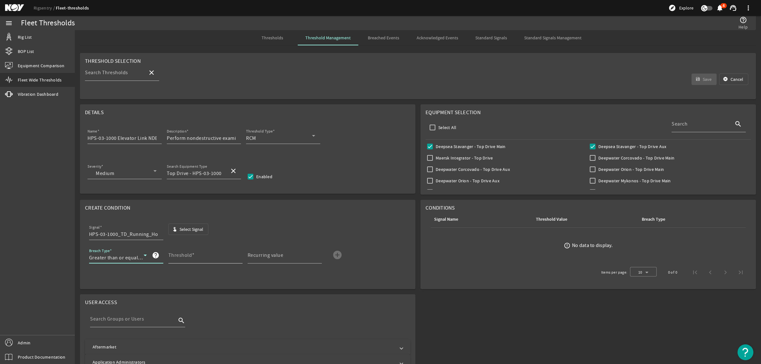
click at [183, 257] on mat-label "Threshold" at bounding box center [180, 255] width 24 height 6
click at [183, 257] on input "Threshold" at bounding box center [202, 258] width 69 height 8
type input "3000"
click at [267, 261] on input "Recurring value" at bounding box center [282, 258] width 69 height 8
type input "3000"
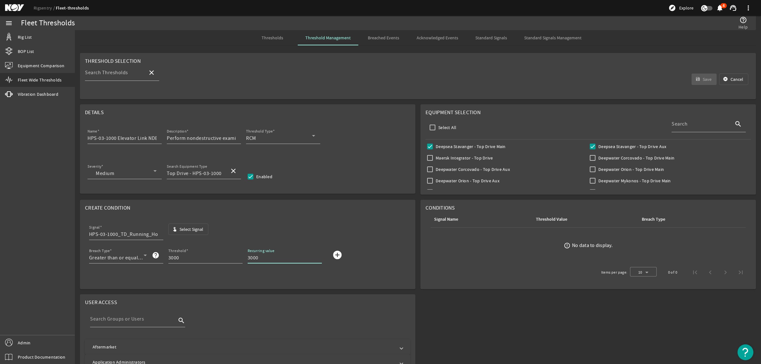
click at [338, 256] on mat-icon "add_circle" at bounding box center [337, 255] width 10 height 10
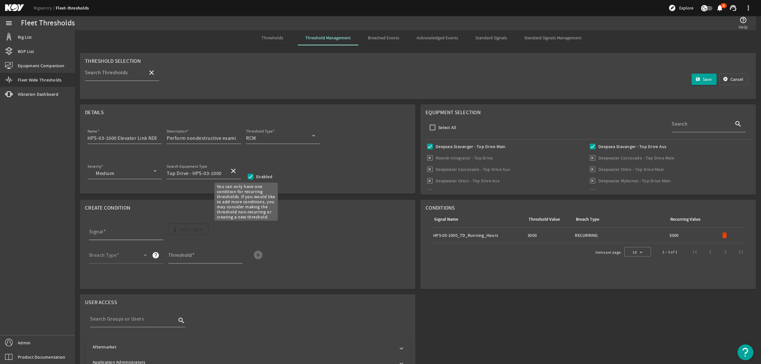
click at [135, 231] on div "Signal" at bounding box center [123, 232] width 69 height 16
click at [695, 81] on mat-icon "save" at bounding box center [697, 79] width 5 height 5
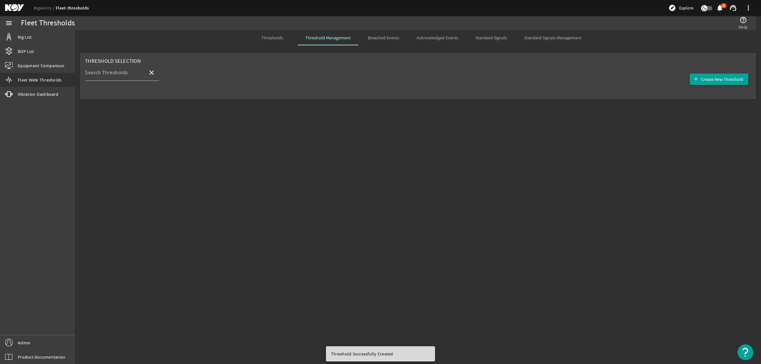
click at [724, 78] on span "Create New Threshold" at bounding box center [722, 79] width 42 height 6
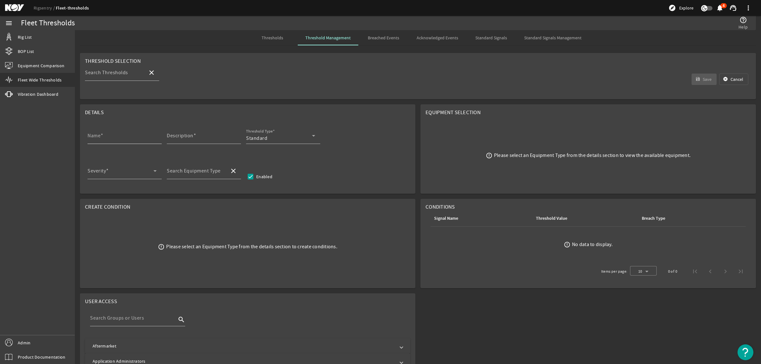
click at [108, 134] on div "Name" at bounding box center [122, 135] width 69 height 16
paste input "Load Collar NDE Inspection"
type input "Load Collar NDE Inspection"
click at [221, 133] on div "Description" at bounding box center [201, 135] width 69 height 16
paste input "Perform nondestructive examination (NDE) of load collar, without disassembling,…"
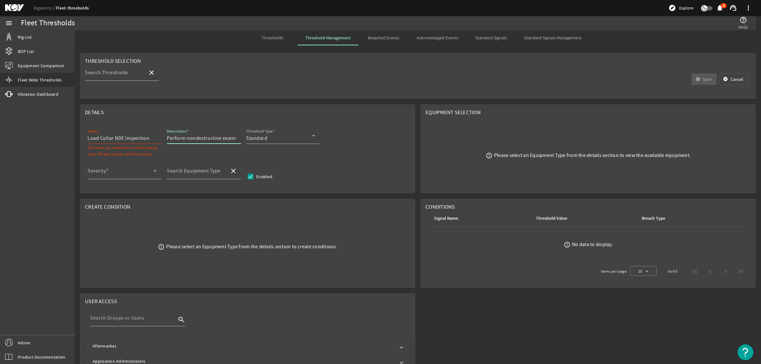
scroll to position [0, 339]
type input "Perform nondestructive examination (NDE) of load collar, without disassembling,…"
click at [277, 133] on div "Threshold Type Standard" at bounding box center [280, 135] width 69 height 16
click at [270, 164] on mat-option "RCM" at bounding box center [283, 169] width 74 height 15
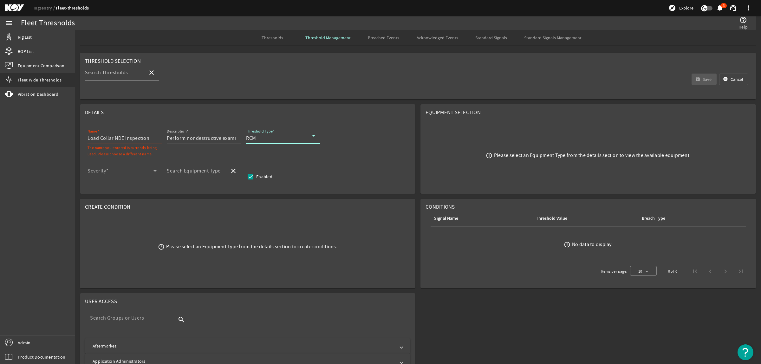
click at [101, 169] on mat-label "Severity" at bounding box center [97, 171] width 18 height 6
click at [100, 213] on mat-option "Medium" at bounding box center [125, 219] width 74 height 15
click at [212, 169] on mat-label "Search Equipment Type" at bounding box center [194, 171] width 54 height 6
click at [212, 170] on input "Search Equipment Type" at bounding box center [196, 174] width 58 height 8
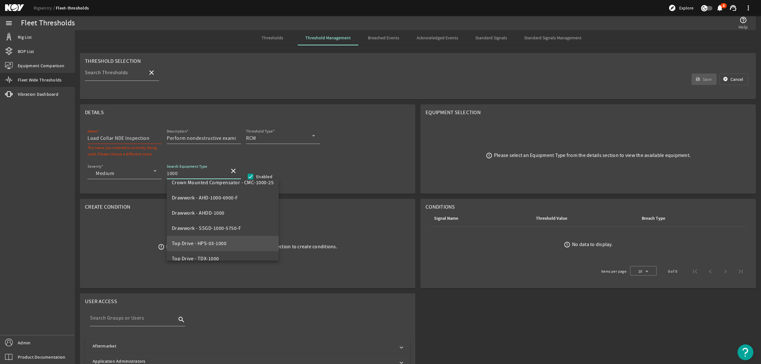
scroll to position [61, 0]
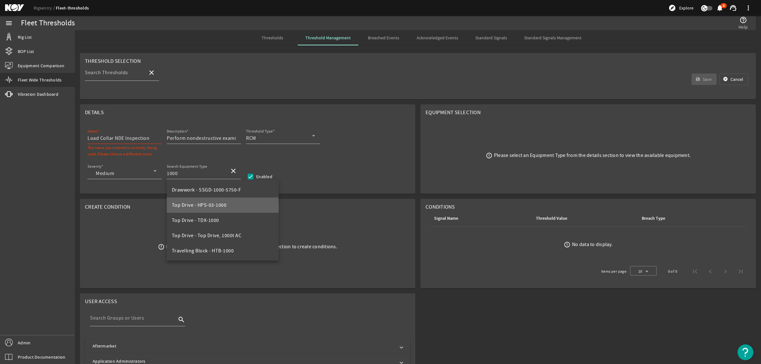
click at [213, 208] on span "Top Drive - HPS-03-1000" at bounding box center [199, 205] width 55 height 6
type input "Top Drive - HPS-03-1000"
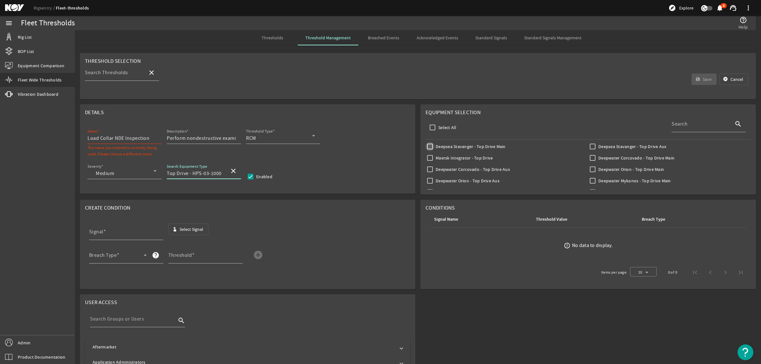
click at [426, 147] on input "Deepsea Stavanger - Top Drive Main" at bounding box center [430, 146] width 9 height 9
checkbox input "true"
click at [588, 147] on input "Deepsea Stavanger - Top Drive Aux" at bounding box center [592, 146] width 9 height 9
checkbox input "true"
click at [198, 234] on span "button" at bounding box center [189, 229] width 40 height 15
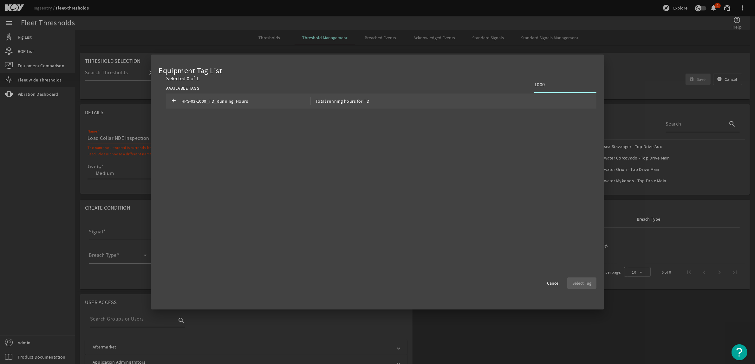
type input "1000"
click at [293, 96] on div "add HPS-03-1000_TD_Running_Hours Total running hours for TD" at bounding box center [381, 102] width 430 height 16
click at [575, 286] on span "Select Tag" at bounding box center [581, 283] width 19 height 6
type input "HPS-03-1000_TD_Running_Hours"
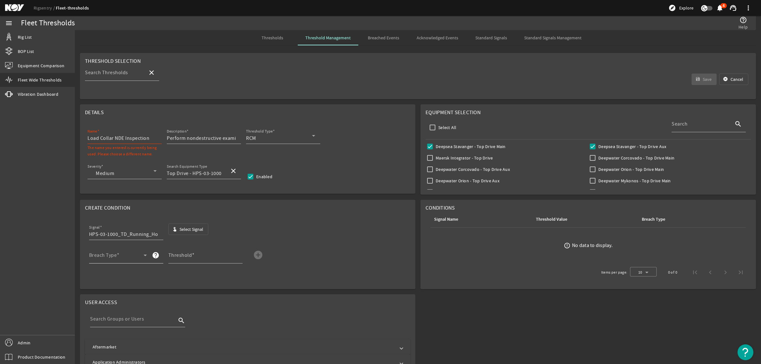
click at [133, 260] on span at bounding box center [116, 258] width 55 height 8
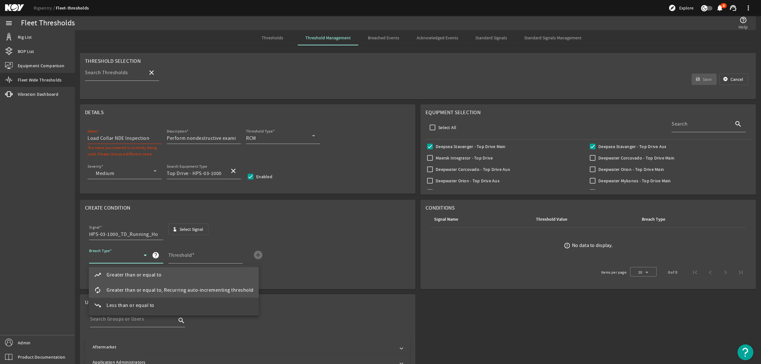
click at [134, 289] on span "Greater than or equal to, Recurring auto-incrementing threshold" at bounding box center [180, 290] width 147 height 8
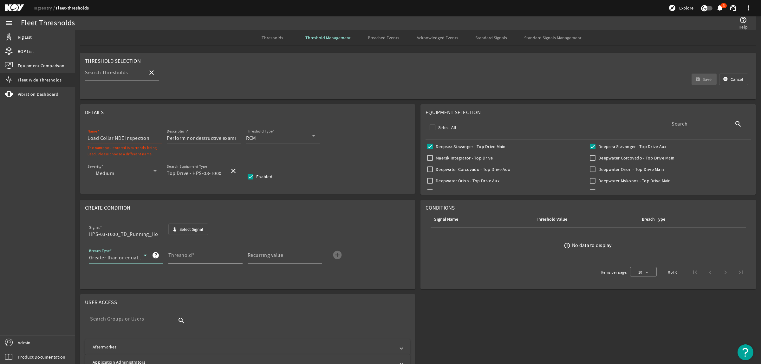
click at [186, 256] on mat-label "Threshold" at bounding box center [180, 255] width 24 height 6
click at [186, 256] on input "Threshold" at bounding box center [202, 258] width 69 height 8
type input "3000"
click at [281, 263] on div "Recurring value" at bounding box center [282, 255] width 69 height 16
type input "3000"
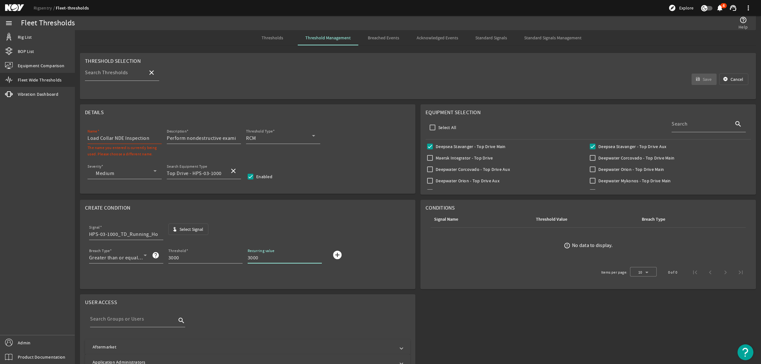
click at [340, 257] on mat-icon "add_circle" at bounding box center [337, 255] width 10 height 10
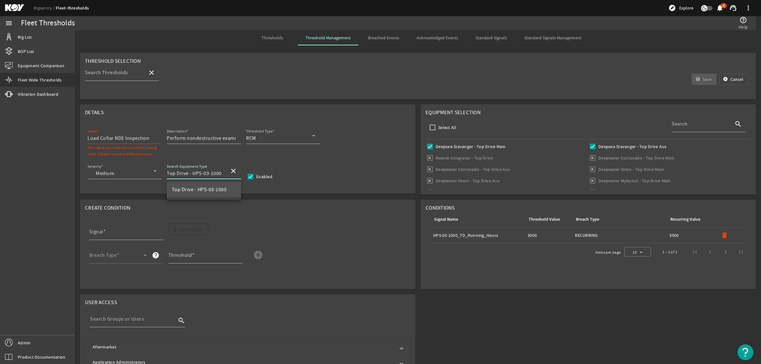
drag, startPoint x: 193, startPoint y: 174, endPoint x: 228, endPoint y: 170, distance: 35.1
click at [228, 170] on div "Search Equipment Type Top Drive - HPS-03-1000 close" at bounding box center [204, 171] width 74 height 16
click at [88, 140] on input "Load Collar NDE Inspection" at bounding box center [122, 138] width 69 height 8
paste input "HPS-03-1000"
type input "HPS-03-1000 Load Collar NDE Inspection"
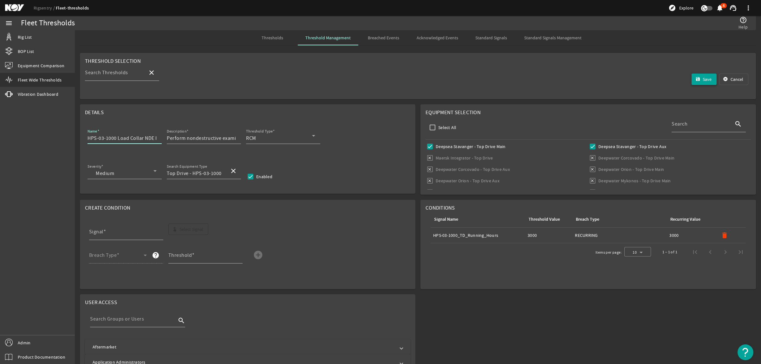
click at [703, 81] on span "Save" at bounding box center [707, 79] width 9 height 6
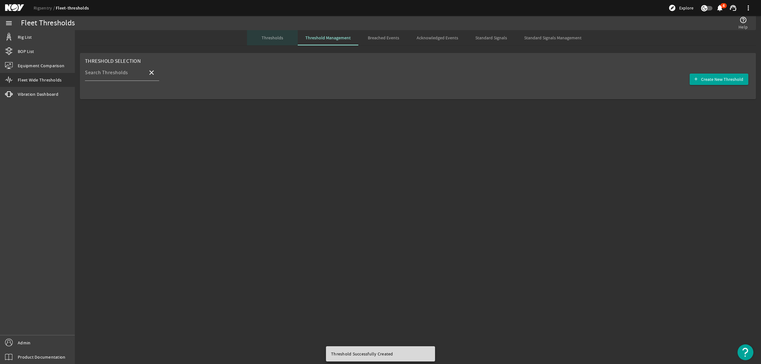
click at [276, 37] on span "Thresholds" at bounding box center [273, 38] width 22 height 4
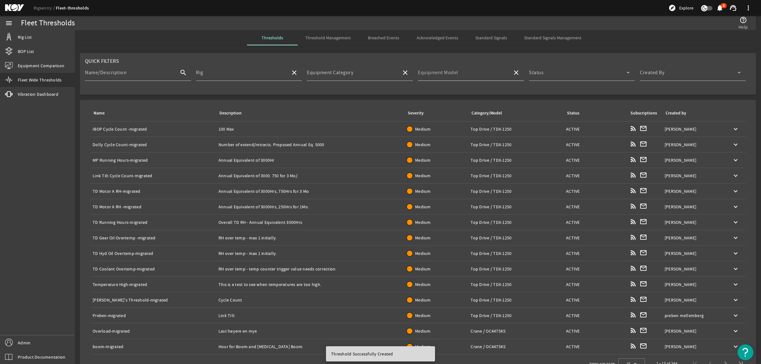
click at [451, 75] on mat-label "Equipment Model" at bounding box center [438, 72] width 40 height 6
click at [451, 75] on input "Equipment Model" at bounding box center [462, 75] width 89 height 8
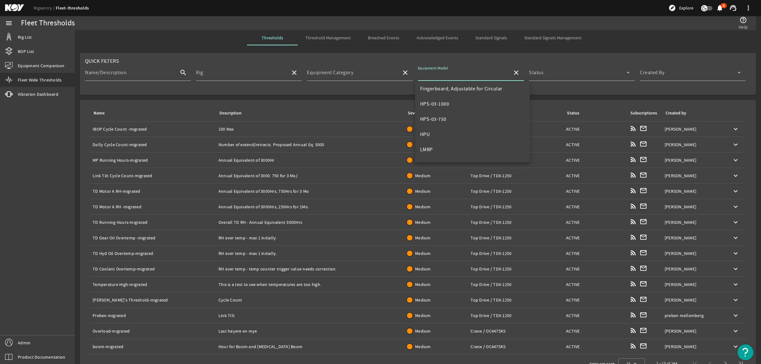
scroll to position [45, 0]
click at [447, 121] on span "HPS-03-1000" at bounding box center [434, 122] width 29 height 6
type input "HPS-03-1000"
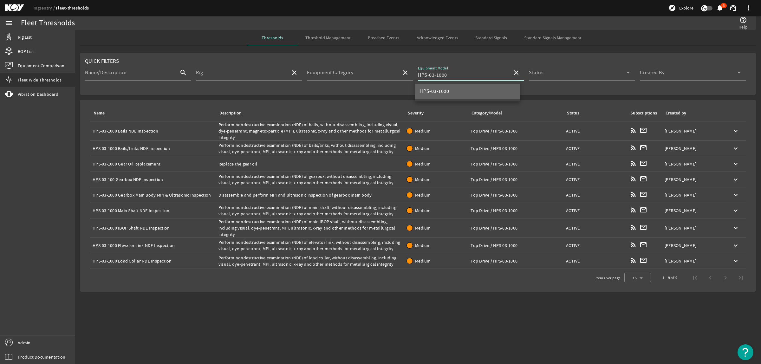
scroll to position [0, 0]
click at [516, 73] on mat-icon "close" at bounding box center [516, 73] width 8 height 8
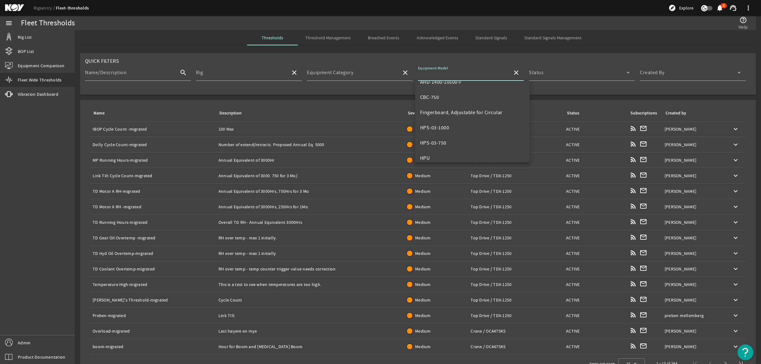
scroll to position [79, 0]
click at [459, 101] on mat-option "HPS-03-750" at bounding box center [472, 103] width 115 height 15
type input "HPS-03-750"
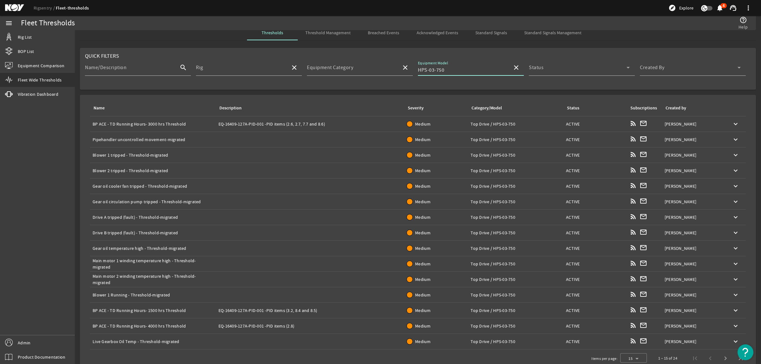
scroll to position [0, 0]
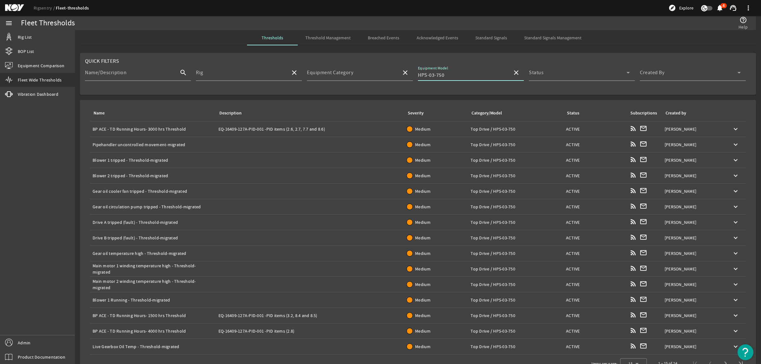
click at [516, 73] on mat-icon "close" at bounding box center [516, 73] width 8 height 8
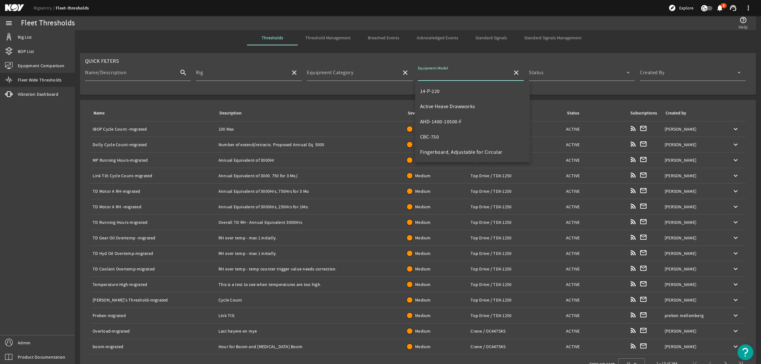
click at [540, 41] on span "Standard Signals Management" at bounding box center [552, 37] width 57 height 15
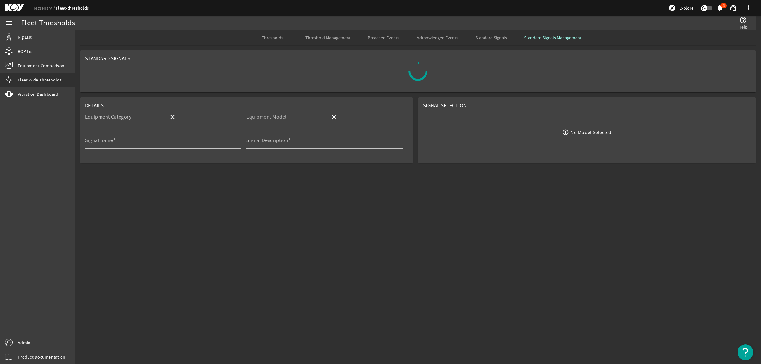
click at [258, 116] on mat-label "Equipment Model" at bounding box center [266, 117] width 40 height 6
click at [258, 116] on input "Equipment Model" at bounding box center [285, 120] width 79 height 8
type input "750"
click at [334, 117] on mat-icon "close" at bounding box center [334, 117] width 8 height 8
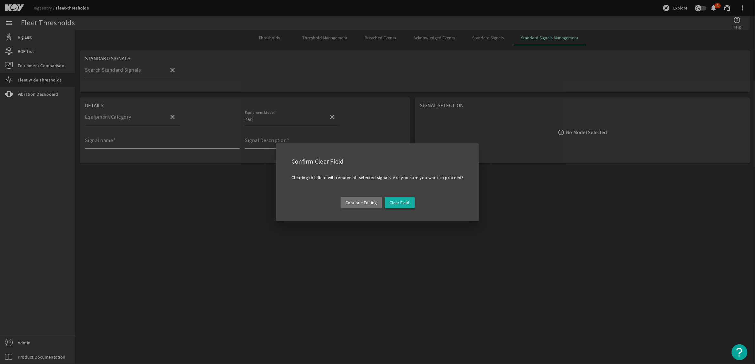
click at [396, 203] on span "Clear Field" at bounding box center [400, 202] width 20 height 6
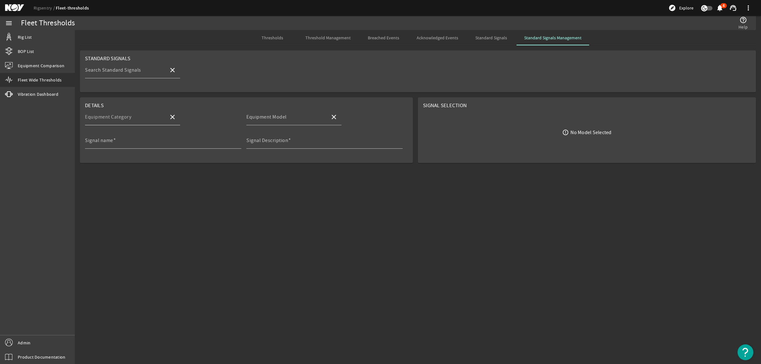
click at [156, 121] on input "Equipment Category" at bounding box center [124, 120] width 79 height 8
type input "7"
type input "h"
click at [145, 137] on mat-option "Top Drive" at bounding box center [132, 135] width 95 height 15
type input "Top Drive"
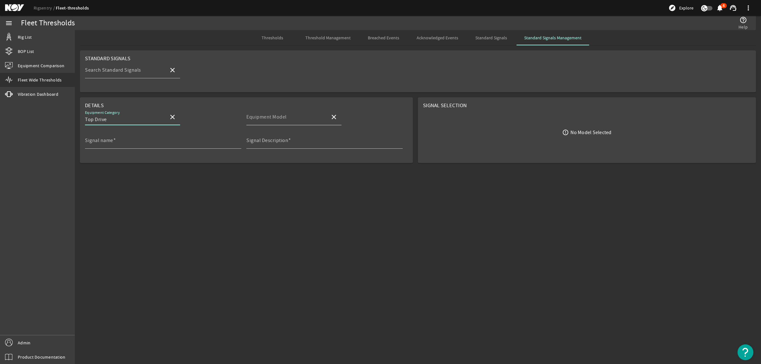
click at [260, 123] on input "Equipment Model" at bounding box center [285, 120] width 79 height 8
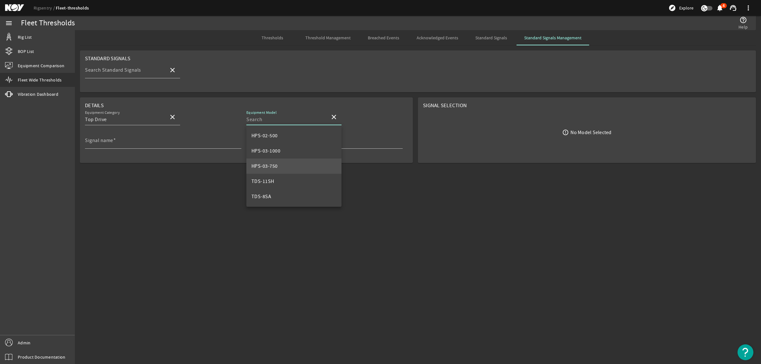
click at [278, 164] on mat-option "HPS-03-750" at bounding box center [293, 166] width 95 height 15
type input "HPS-03-750"
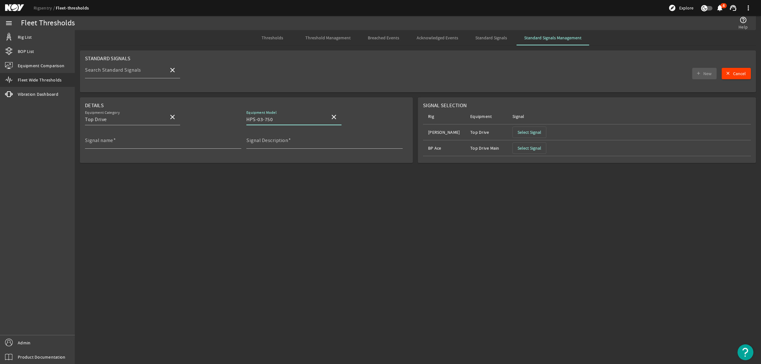
click at [475, 37] on span "Standard Signals" at bounding box center [491, 38] width 32 height 4
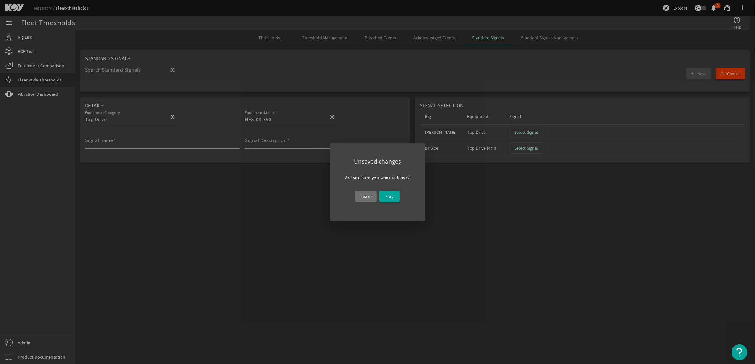
click at [371, 195] on span "Leave" at bounding box center [366, 196] width 11 height 8
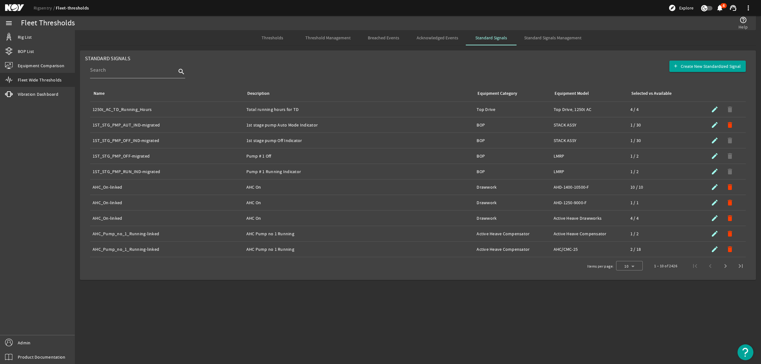
click at [329, 36] on span "Threshold Management" at bounding box center [327, 38] width 45 height 4
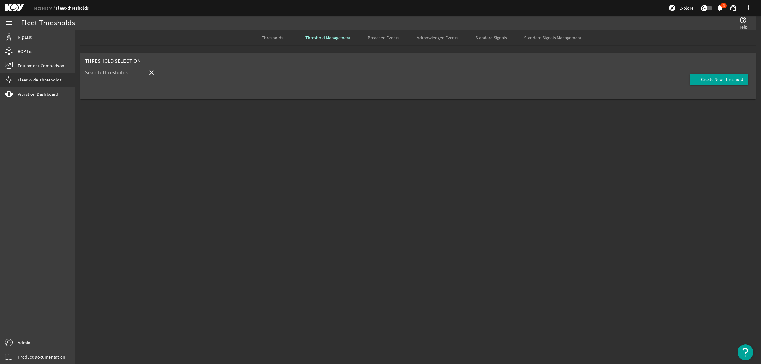
click at [388, 34] on span "Breached Events" at bounding box center [383, 37] width 31 height 15
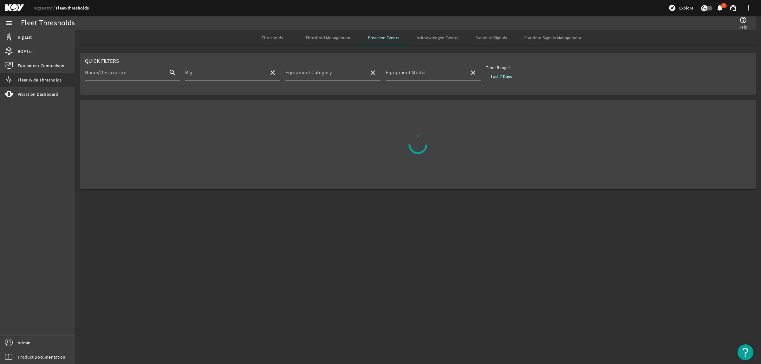
click at [277, 36] on span "Thresholds" at bounding box center [273, 38] width 22 height 4
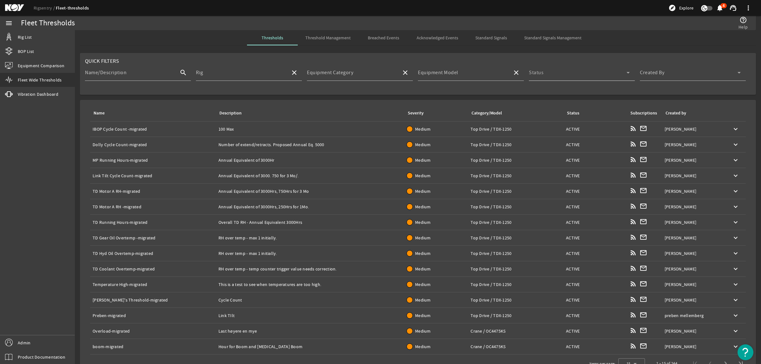
click at [570, 75] on span at bounding box center [578, 75] width 98 height 8
click at [474, 78] on div at bounding box center [380, 182] width 761 height 364
click at [479, 75] on input "Equipment Model" at bounding box center [462, 75] width 89 height 8
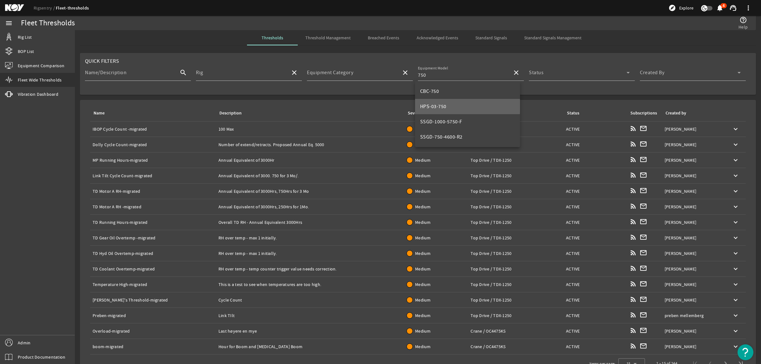
click at [462, 106] on mat-option "HPS-03-750" at bounding box center [467, 106] width 105 height 15
type input "HPS-03-750"
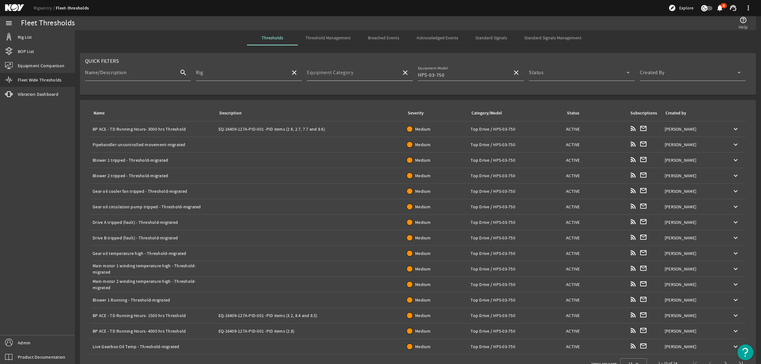
click at [341, 70] on mat-label "Equipment Category" at bounding box center [330, 72] width 46 height 6
click at [341, 71] on input "Equipment Category" at bounding box center [351, 75] width 89 height 8
click at [343, 150] on mat-option "Top Drive" at bounding box center [357, 152] width 105 height 15
type input "Top Drive"
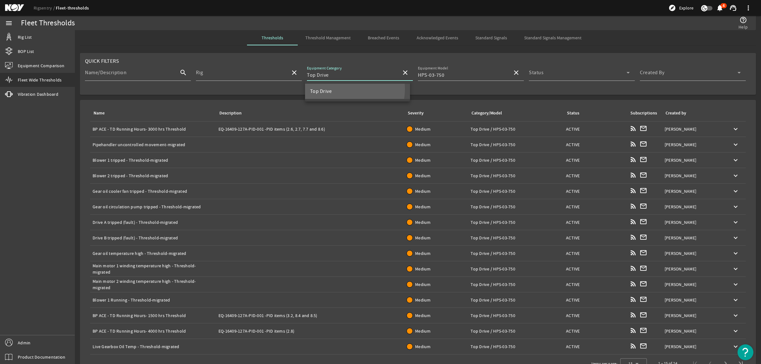
scroll to position [0, 0]
click at [682, 75] on span at bounding box center [689, 75] width 98 height 8
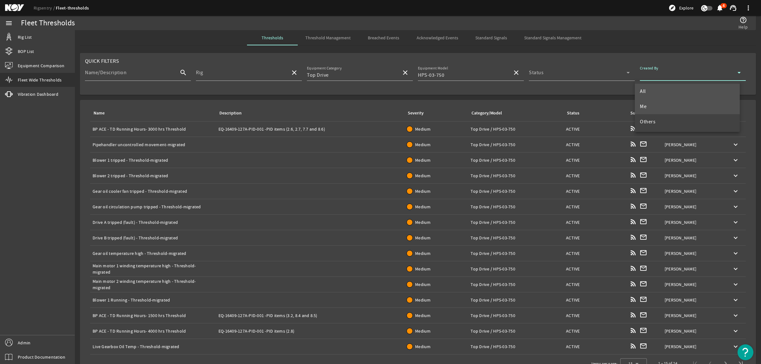
click at [677, 106] on mat-option "Me" at bounding box center [687, 106] width 105 height 15
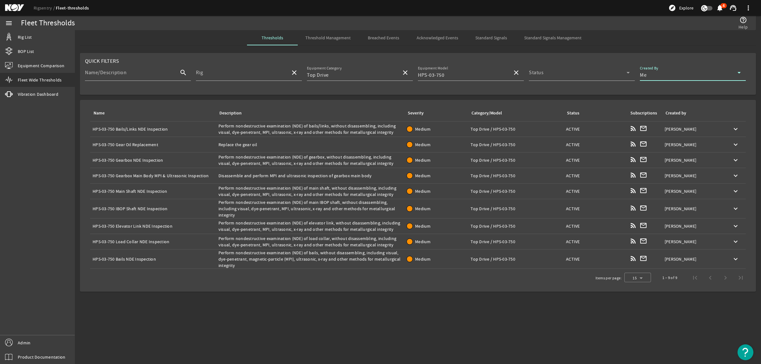
click at [177, 128] on div "Name: HPS-03-750 Bails/Links NDE Inspection" at bounding box center [153, 129] width 121 height 6
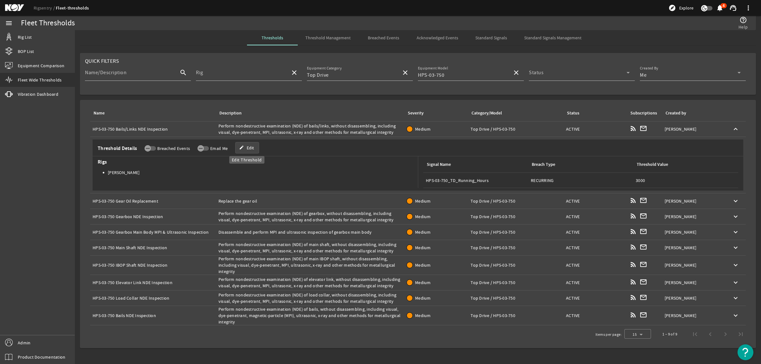
click at [252, 143] on span at bounding box center [247, 147] width 23 height 15
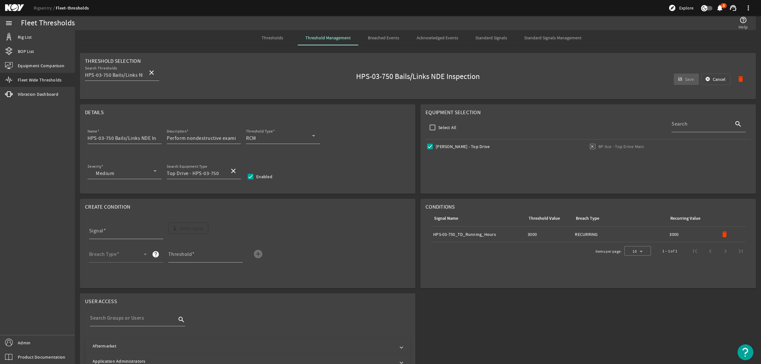
click at [275, 34] on span "Thresholds" at bounding box center [273, 37] width 22 height 15
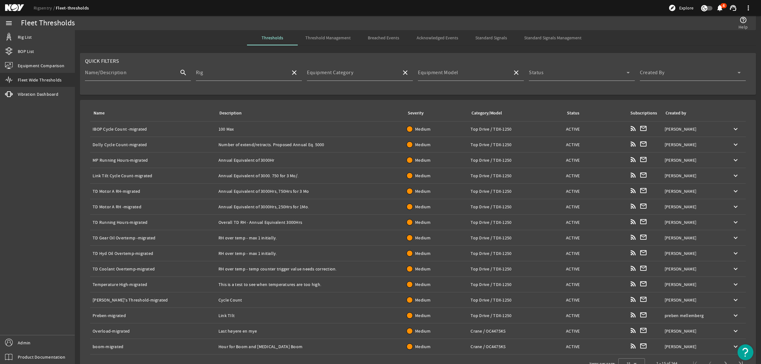
click at [560, 36] on span "Standard Signals Management" at bounding box center [552, 38] width 57 height 4
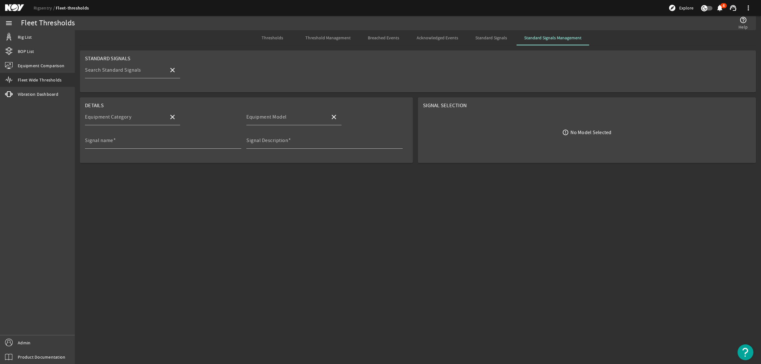
click at [275, 199] on mat-sidenav-content "Fleet Thresholds help_outline Help Thresholds Threshold Management Breached Eve…" at bounding box center [418, 197] width 686 height 334
click at [484, 38] on span "Standard Signals" at bounding box center [491, 38] width 32 height 4
click at [458, 37] on div "Acknowledged Events" at bounding box center [437, 37] width 57 height 15
click at [445, 37] on span "Acknowledged Events" at bounding box center [438, 38] width 42 height 4
click at [393, 36] on span "Breached Events" at bounding box center [383, 38] width 31 height 4
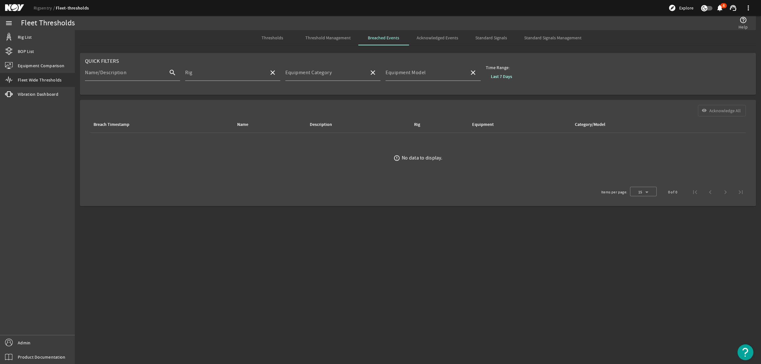
click at [453, 38] on span "Acknowledged Events" at bounding box center [438, 38] width 42 height 4
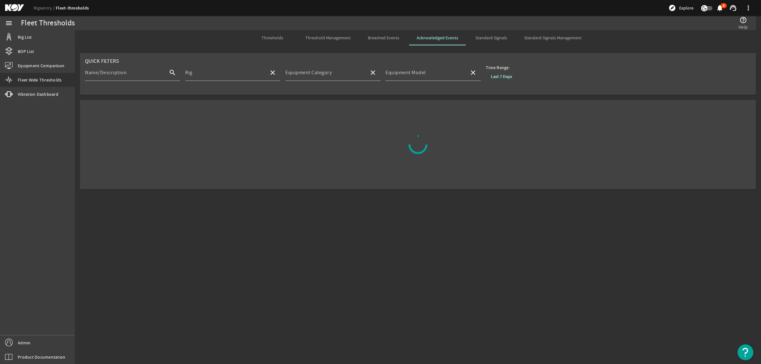
click at [493, 36] on span "Standard Signals" at bounding box center [491, 38] width 32 height 4
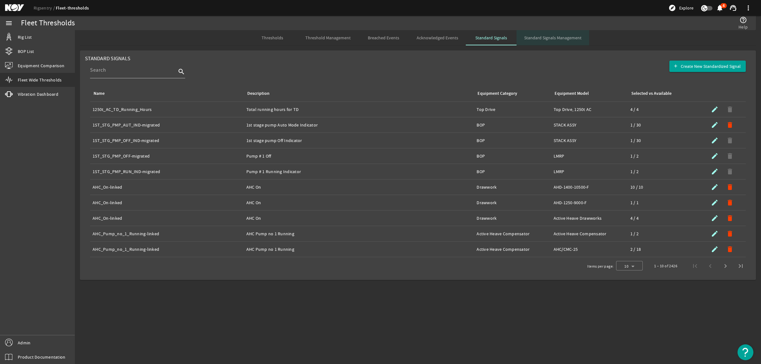
click at [559, 36] on span "Standard Signals Management" at bounding box center [552, 38] width 57 height 4
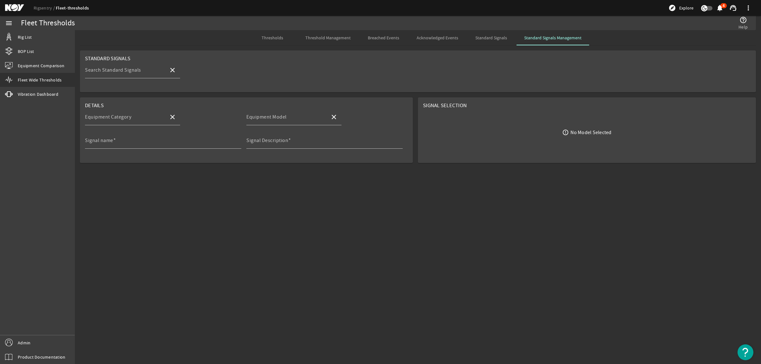
click at [283, 38] on span "Thresholds" at bounding box center [273, 38] width 22 height 4
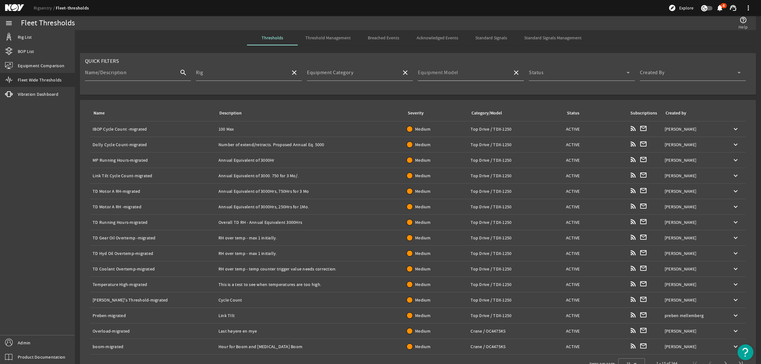
click at [489, 73] on input "Equipment Model" at bounding box center [462, 75] width 89 height 8
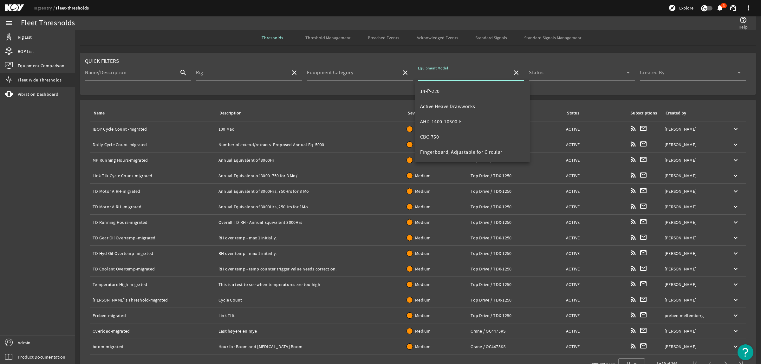
click at [668, 75] on span at bounding box center [689, 75] width 98 height 8
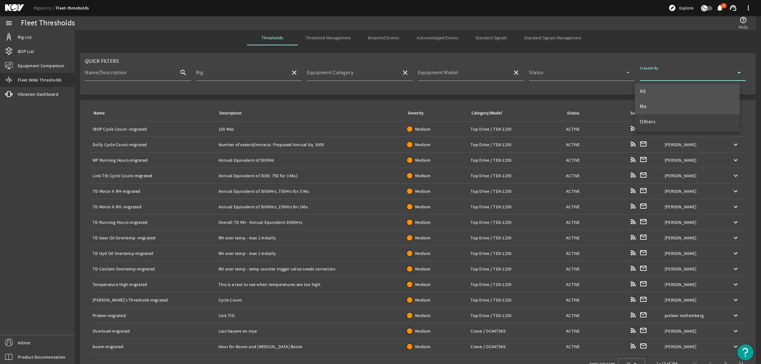
click at [659, 104] on mat-option "Me" at bounding box center [687, 106] width 105 height 15
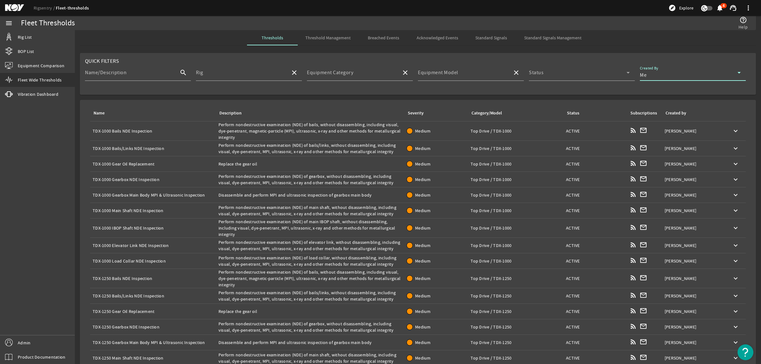
scroll to position [28, 0]
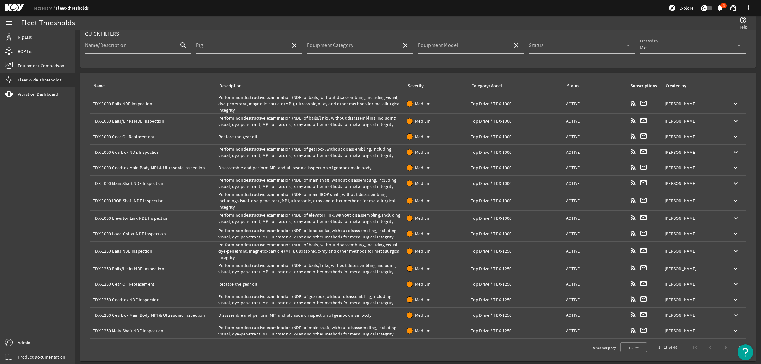
click at [484, 85] on div "Category/Model" at bounding box center [487, 85] width 30 height 7
click at [721, 348] on span "Next page" at bounding box center [725, 347] width 15 height 15
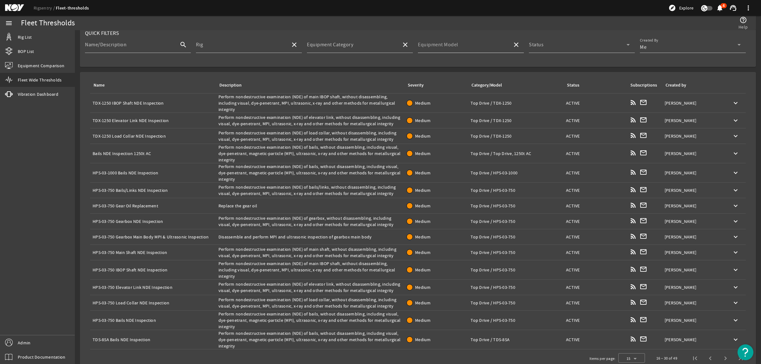
click at [457, 45] on input "Equipment Model" at bounding box center [462, 47] width 89 height 8
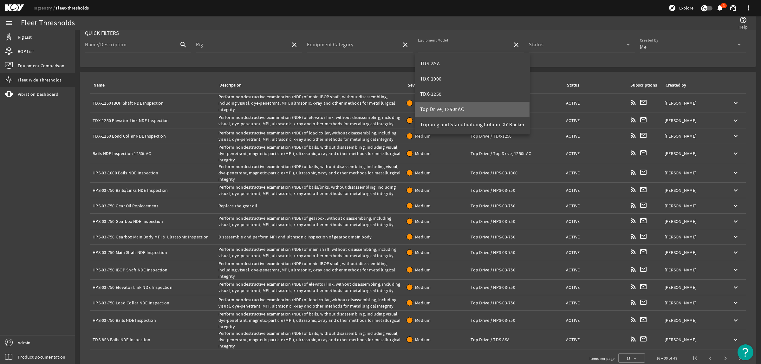
click at [453, 108] on span "Top Drive, 1250t AC" at bounding box center [442, 109] width 44 height 6
type input "Top Drive, 1250t AC"
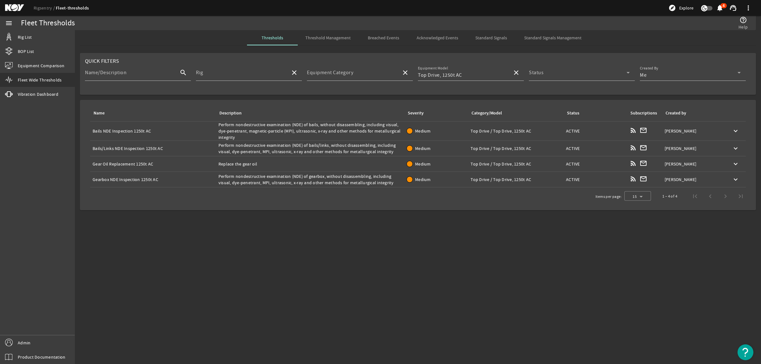
click at [288, 181] on div "Description: Perform nondestructive examination (NDE) of gearbox, without disas…" at bounding box center [309, 179] width 183 height 13
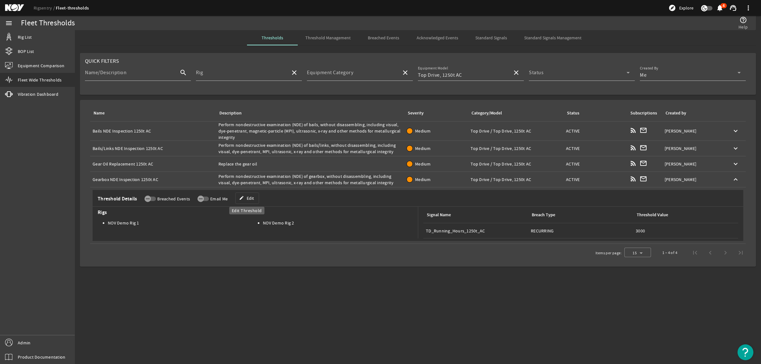
click at [243, 199] on mat-icon "edit" at bounding box center [241, 198] width 5 height 5
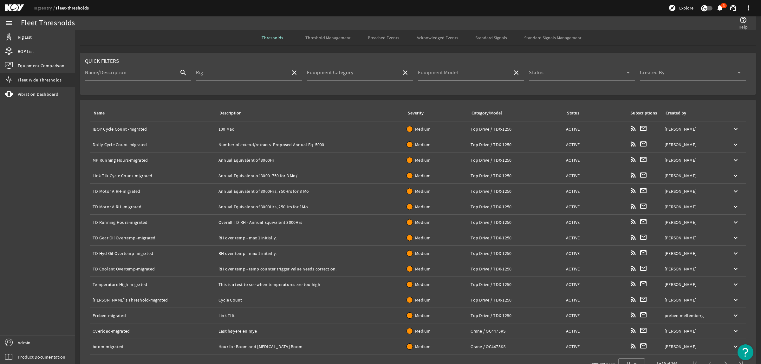
click at [483, 72] on input "Equipment Model" at bounding box center [462, 75] width 89 height 8
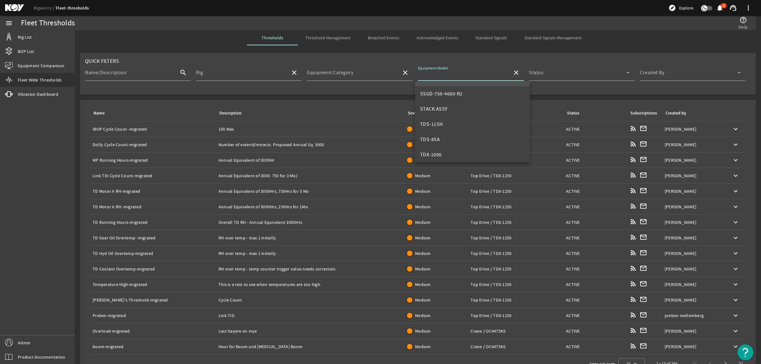
scroll to position [238, 0]
click at [459, 140] on span "Top Drive, 1250t AC" at bounding box center [442, 143] width 44 height 6
type input "Top Drive, 1250t AC"
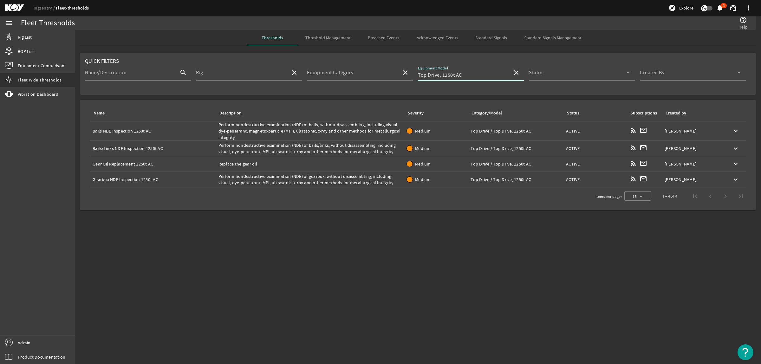
click at [183, 130] on div "Name: Bails NDE Inspection 1250t AC" at bounding box center [153, 131] width 121 height 6
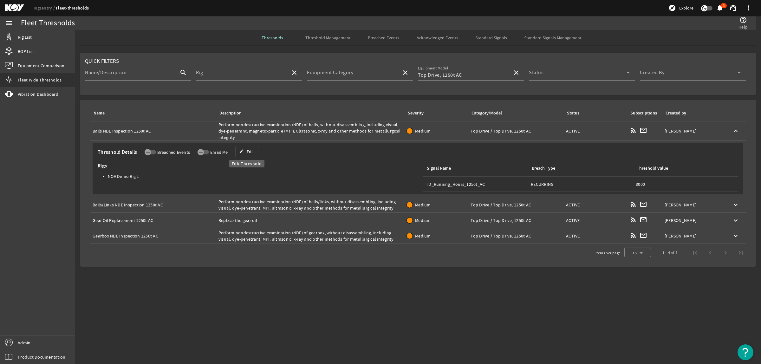
click at [242, 151] on mat-icon "edit" at bounding box center [241, 151] width 5 height 5
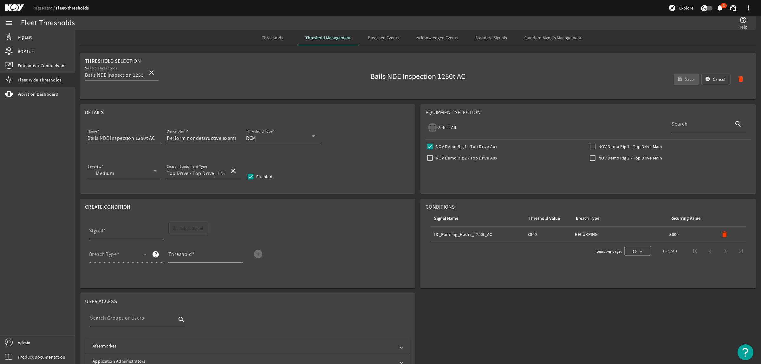
click at [430, 129] on input "Select All" at bounding box center [432, 127] width 9 height 9
checkbox input "true"
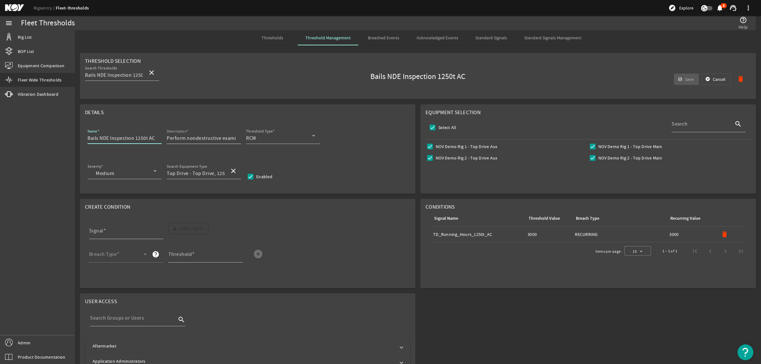
drag, startPoint x: 136, startPoint y: 138, endPoint x: 174, endPoint y: 138, distance: 38.7
click at [174, 138] on div "Name Bails NDE Inspection 1250t AC Description Perform nondestructive examinati…" at bounding box center [247, 138] width 325 height 23
click at [86, 139] on div "Name Bails NDE Inspection Description Perform nondestructive examination (NDE) …" at bounding box center [247, 138] width 325 height 23
click at [88, 138] on input "Bails NDE Inspection" at bounding box center [122, 138] width 69 height 8
paste input "1250t AC"
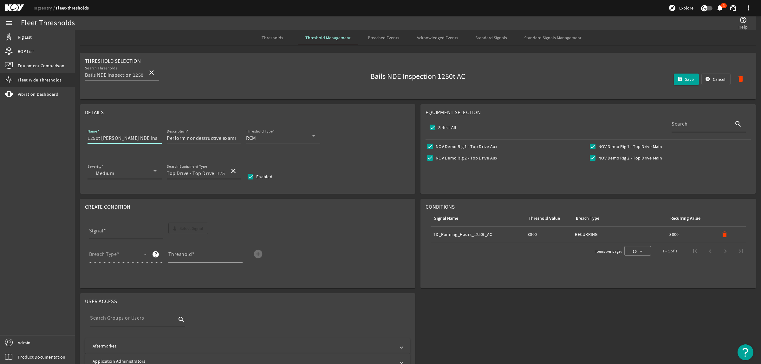
type input "1250t [PERSON_NAME] NDE Inspection"
click at [721, 237] on mat-icon "delete" at bounding box center [725, 235] width 8 height 8
click at [186, 229] on span "Select Signal" at bounding box center [191, 228] width 24 height 6
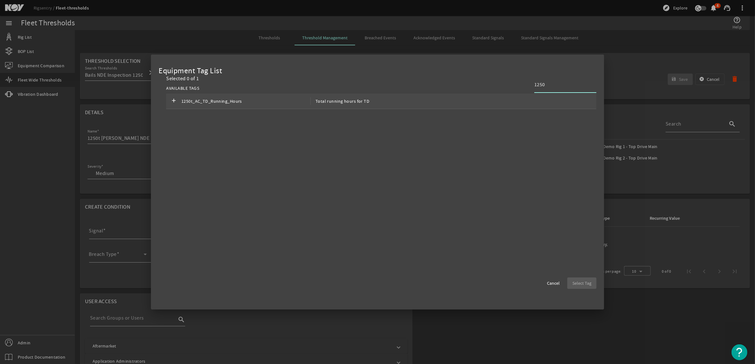
type input "1250"
click at [243, 100] on span "1250t_AC_TD_Running_Hours" at bounding box center [245, 101] width 129 height 8
click at [585, 286] on span "button" at bounding box center [581, 283] width 29 height 15
type input "1250t_AC_TD_Running_Hours"
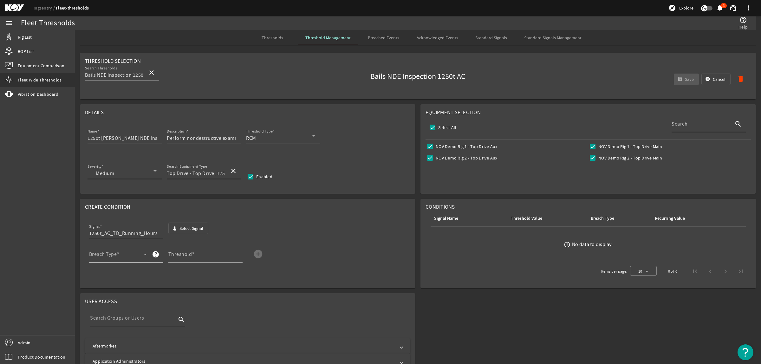
click at [121, 254] on span at bounding box center [116, 257] width 55 height 8
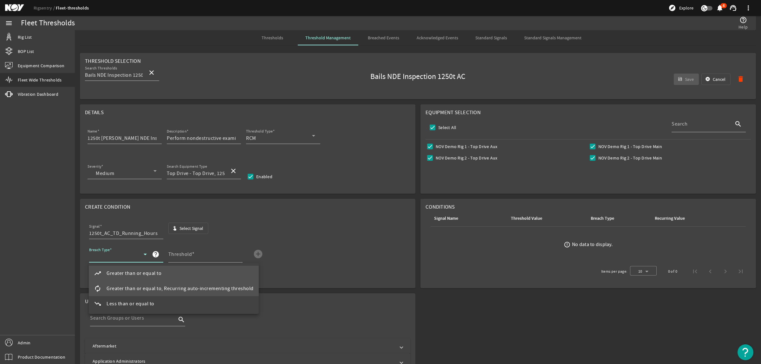
click at [144, 283] on mat-option "autorenew Greater than or equal to, Recurring auto-incrementing threshold" at bounding box center [174, 288] width 170 height 15
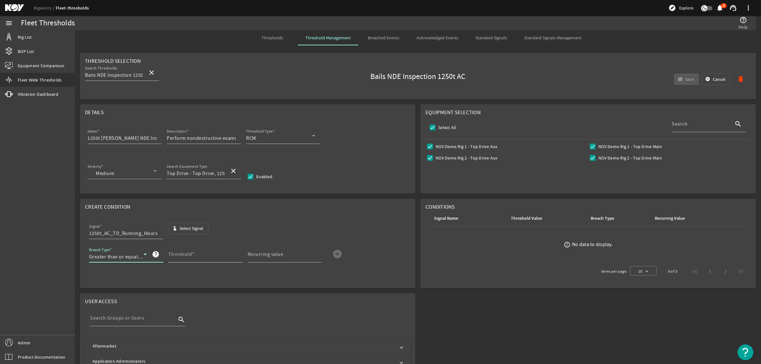
click at [187, 258] on input "Threshold" at bounding box center [202, 257] width 69 height 8
type input "3000"
click at [284, 256] on input "Recurring value" at bounding box center [282, 257] width 69 height 8
type input "3000"
click at [335, 258] on mat-icon "add_circle" at bounding box center [337, 254] width 10 height 10
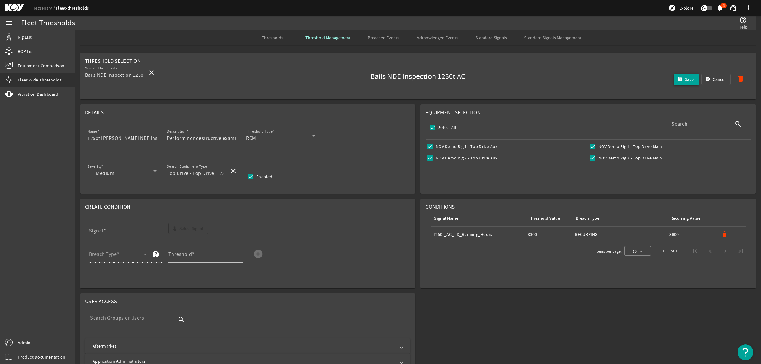
click at [674, 79] on span "submit" at bounding box center [686, 79] width 25 height 15
click at [213, 175] on input "Top Drive - Top Drive, 1250t AC" at bounding box center [196, 174] width 58 height 8
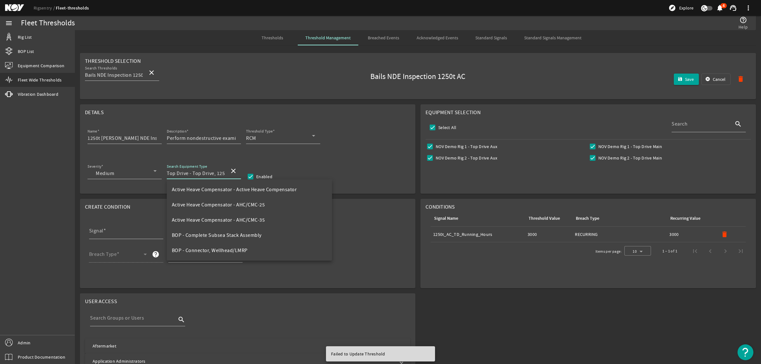
click at [213, 175] on input "Top Drive - Top Drive, 1250t AC" at bounding box center [196, 174] width 58 height 8
click at [349, 175] on div "Severity Medium Search Equipment Type Top Drive - Top Drive, 1250t AC close Ena…" at bounding box center [247, 174] width 325 height 23
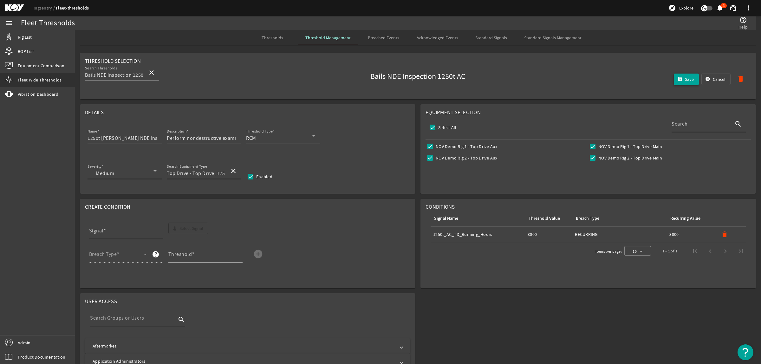
click at [680, 75] on span "submit" at bounding box center [686, 79] width 25 height 15
click at [430, 127] on input "Select All" at bounding box center [432, 127] width 9 height 9
checkbox input "false"
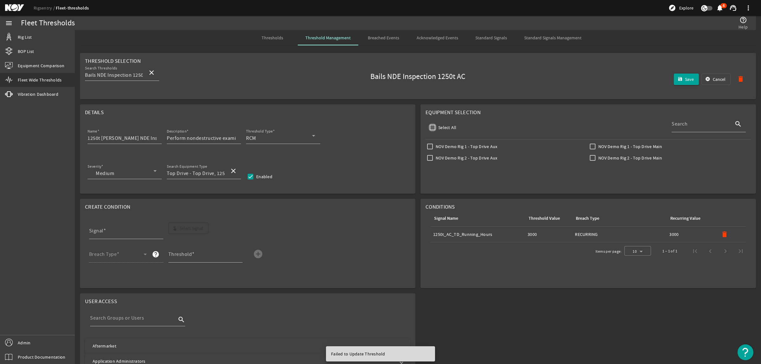
checkbox input "false"
click at [428, 148] on input "NOV Demo Rig 1 - Top Drive Aux" at bounding box center [430, 146] width 9 height 9
checkbox input "true"
click at [678, 78] on mat-icon "save" at bounding box center [680, 79] width 5 height 5
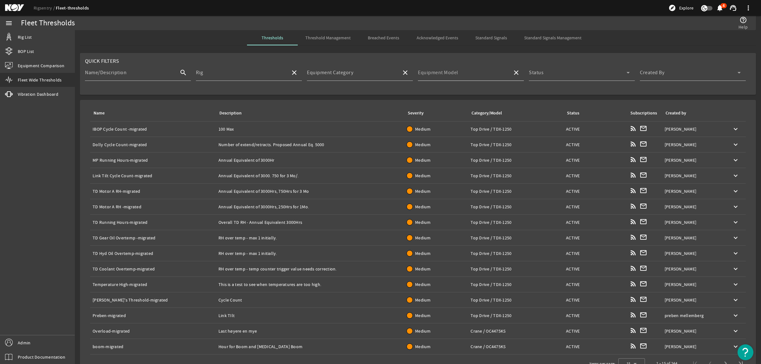
click at [487, 70] on div "Equipment Model" at bounding box center [462, 72] width 89 height 16
click at [462, 104] on span "Top Drive, 1250t AC" at bounding box center [442, 106] width 44 height 6
type input "Top Drive, 1250t AC"
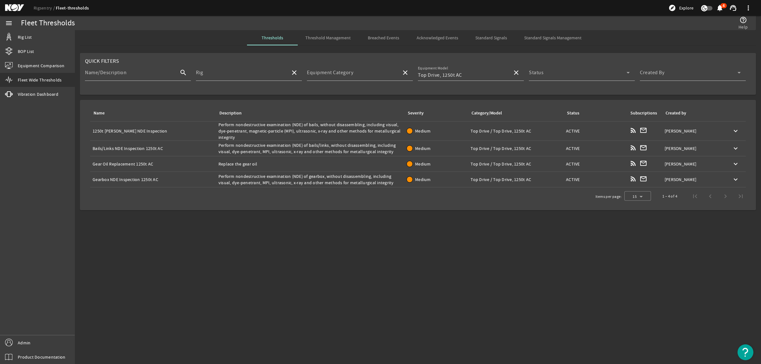
click at [138, 147] on div "Name: Bails/Links NDE Inspection 1250t AC" at bounding box center [153, 148] width 121 height 6
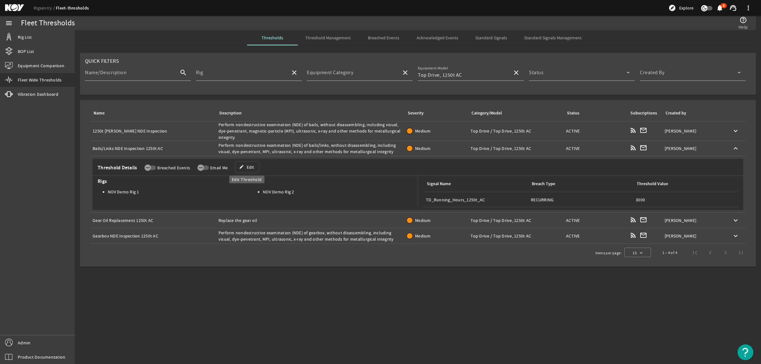
click at [248, 168] on span "Edit" at bounding box center [250, 167] width 7 height 6
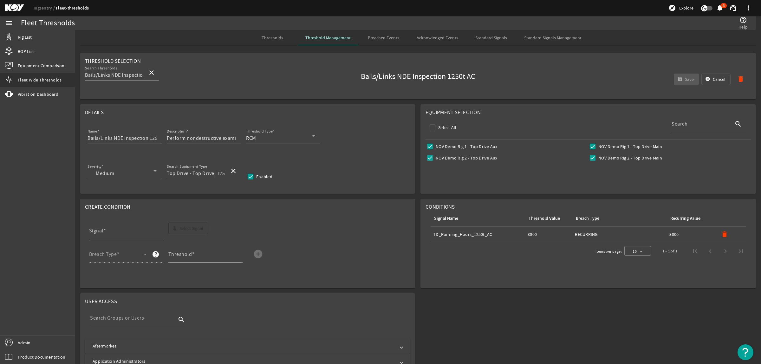
click at [721, 237] on mat-icon "delete" at bounding box center [725, 235] width 8 height 8
drag, startPoint x: 149, startPoint y: 140, endPoint x: 169, endPoint y: 137, distance: 19.8
click at [169, 137] on div "Name Bails/Links NDE Inspection 1250t AC Description Perform nondestructive exa…" at bounding box center [247, 138] width 325 height 23
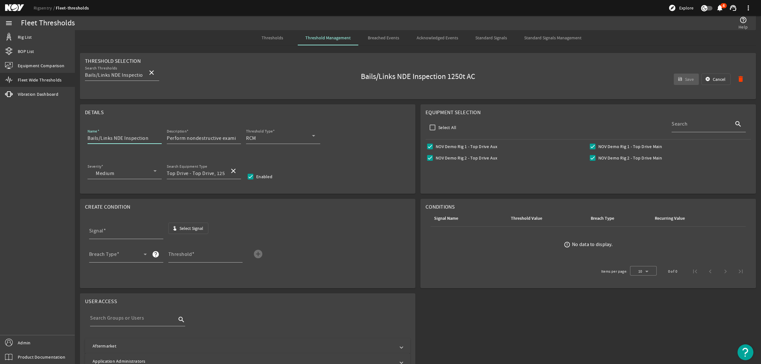
click at [88, 139] on input "Bails/Links NDE Inspection" at bounding box center [122, 138] width 69 height 8
paste input "1250t AC"
type input "1250t [PERSON_NAME]/Links NDE Inspection"
click at [189, 227] on span "Select Signal" at bounding box center [191, 228] width 24 height 6
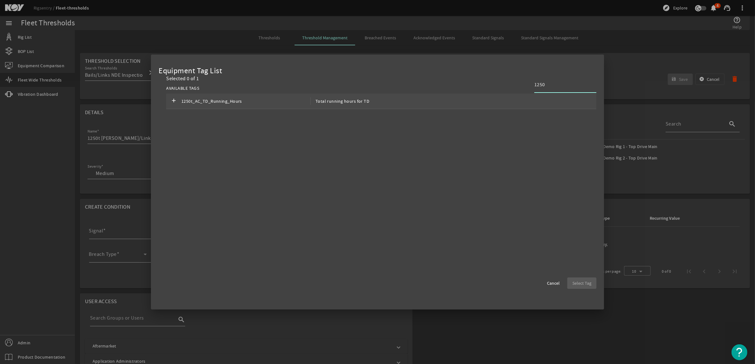
type input "1250"
click at [198, 102] on span "1250t_AC_TD_Running_Hours" at bounding box center [245, 101] width 129 height 8
click at [585, 284] on span "Select Tag" at bounding box center [581, 283] width 19 height 6
type input "1250t_AC_TD_Running_Hours"
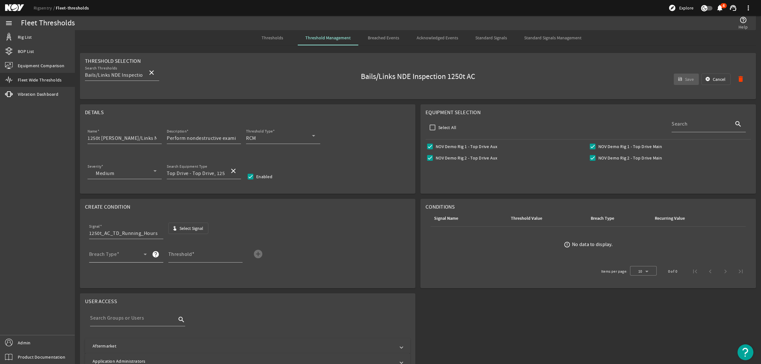
click at [127, 257] on span at bounding box center [116, 257] width 55 height 8
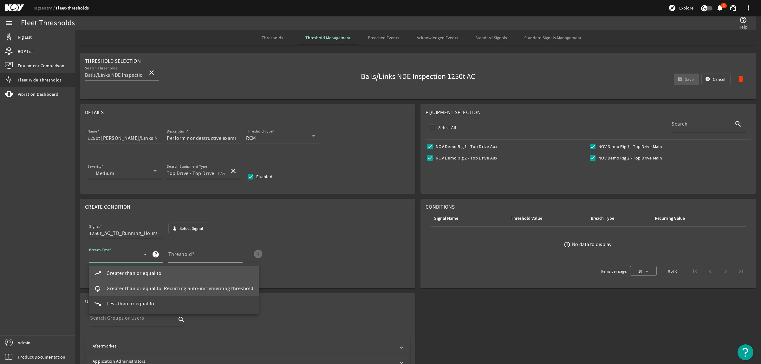
click at [128, 285] on span "Greater than or equal to, Recurring auto-incrementing threshold" at bounding box center [180, 289] width 147 height 8
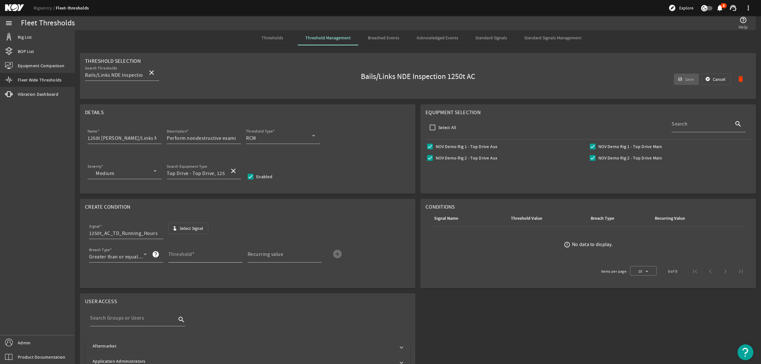
click at [187, 253] on mat-label "Threshold" at bounding box center [180, 254] width 24 height 6
click at [187, 253] on input "Threshold" at bounding box center [202, 257] width 69 height 8
type input "3000"
click at [296, 250] on div "Recurring value" at bounding box center [282, 254] width 69 height 16
type input "3000"
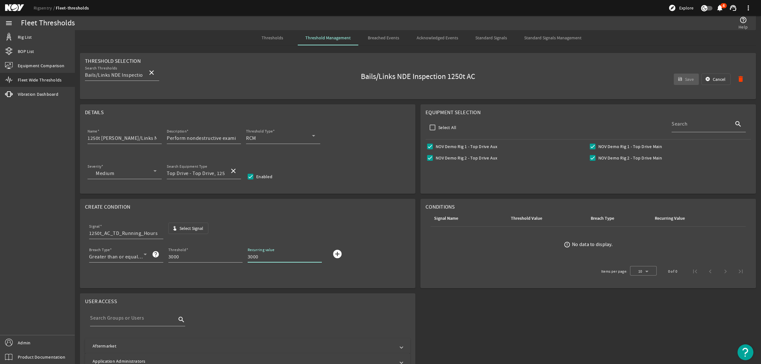
click at [338, 255] on mat-icon "add_circle" at bounding box center [337, 254] width 10 height 10
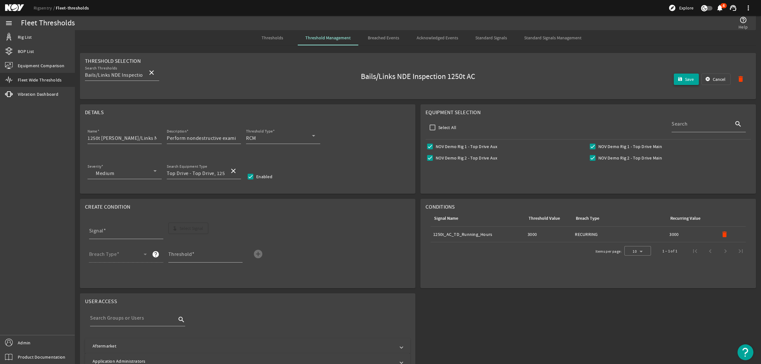
click at [678, 78] on mat-icon "save" at bounding box center [680, 79] width 5 height 5
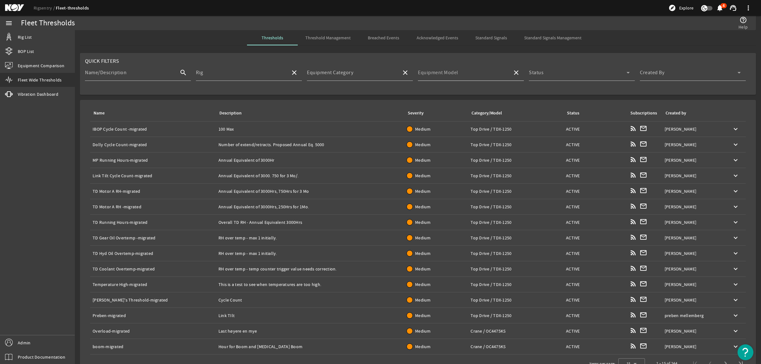
drag, startPoint x: 481, startPoint y: 78, endPoint x: 473, endPoint y: 79, distance: 8.3
click at [481, 78] on input "Equipment Model" at bounding box center [462, 75] width 89 height 8
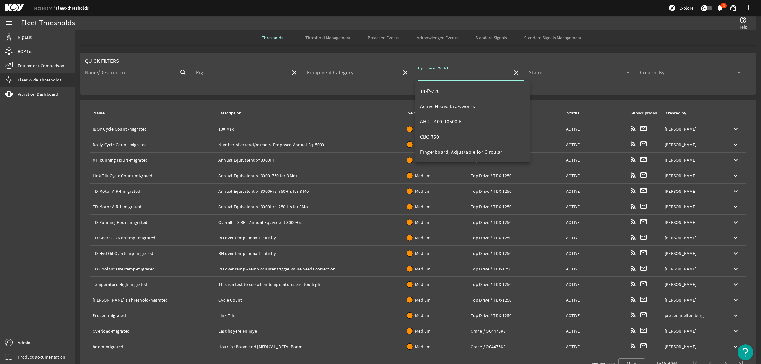
click at [613, 49] on rigsentry-tab "Thresholds Threshold Management Breached Events Acknowledged Events Standard Si…" at bounding box center [418, 205] width 686 height 350
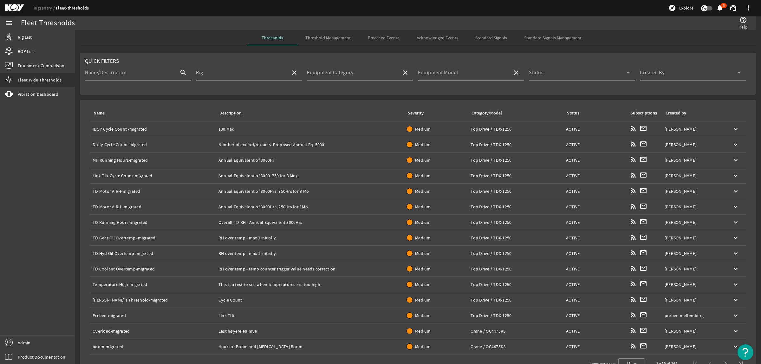
click at [464, 71] on div "Equipment Model" at bounding box center [462, 72] width 89 height 16
click at [453, 104] on span "Top Drive, 1250t AC" at bounding box center [442, 106] width 44 height 6
type input "Top Drive, 1250t AC"
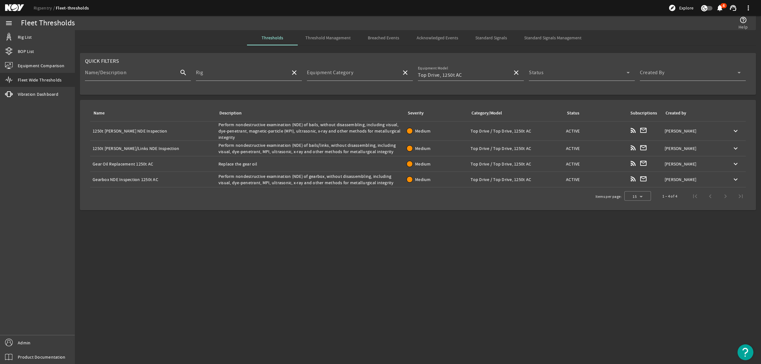
click at [193, 164] on div "Name: Gear Oil Replacement 1250t AC" at bounding box center [153, 164] width 121 height 6
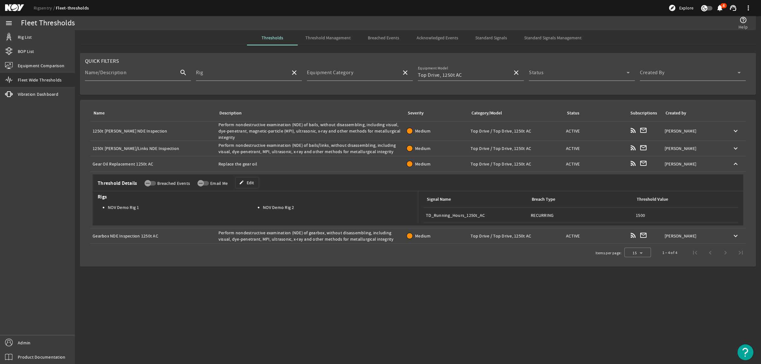
click at [285, 161] on div "Description: Replace the gear oil" at bounding box center [309, 164] width 183 height 6
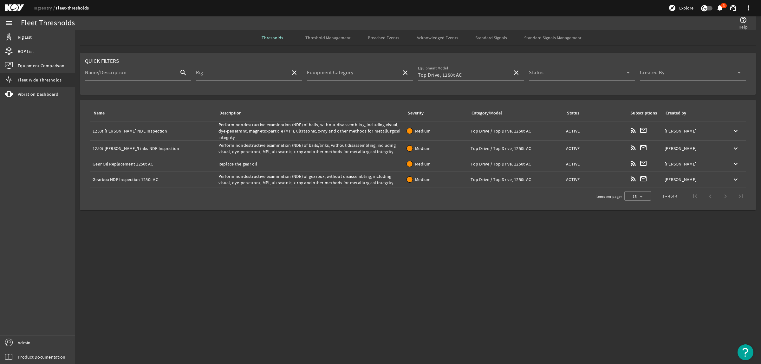
click at [262, 164] on div "Description: Replace the gear oil" at bounding box center [309, 164] width 183 height 6
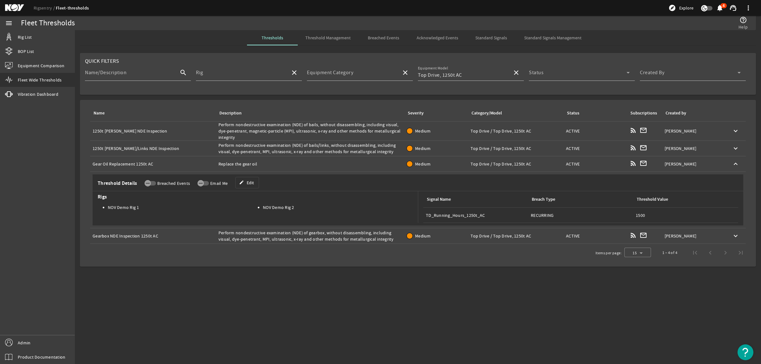
click at [254, 182] on span at bounding box center [247, 182] width 23 height 15
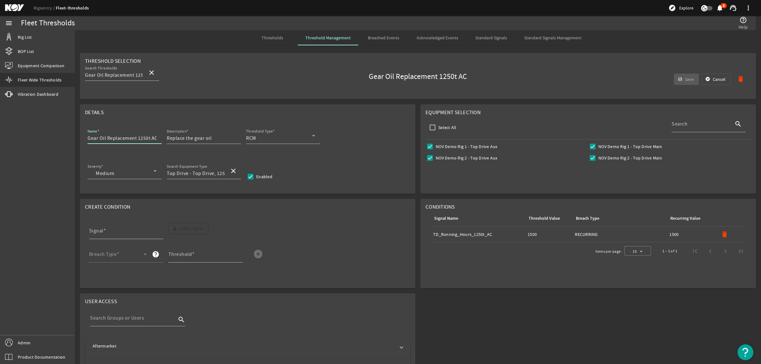
scroll to position [0, 1]
drag, startPoint x: 156, startPoint y: 136, endPoint x: 174, endPoint y: 135, distance: 18.1
click at [174, 135] on div "Name Gear Oil Replacement 1250t AC Description Replace the gear oil Threshold T…" at bounding box center [247, 138] width 325 height 23
click at [88, 139] on input "Gear Oil Replacement" at bounding box center [122, 138] width 69 height 8
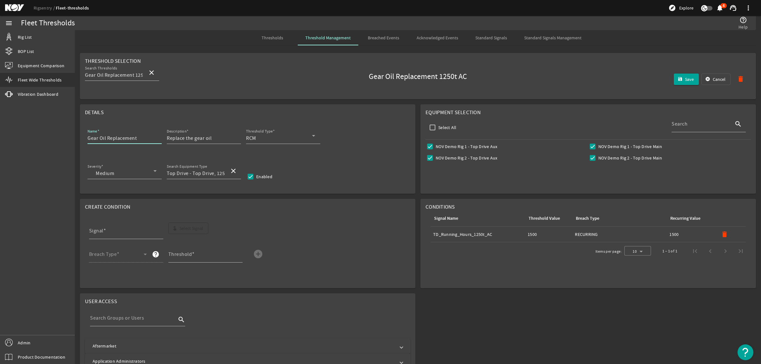
paste input "1250t AC"
type input "1250t AC Gear Oil Replacement"
click at [725, 235] on span "button" at bounding box center [724, 234] width 15 height 15
click at [191, 236] on span "button" at bounding box center [189, 228] width 40 height 15
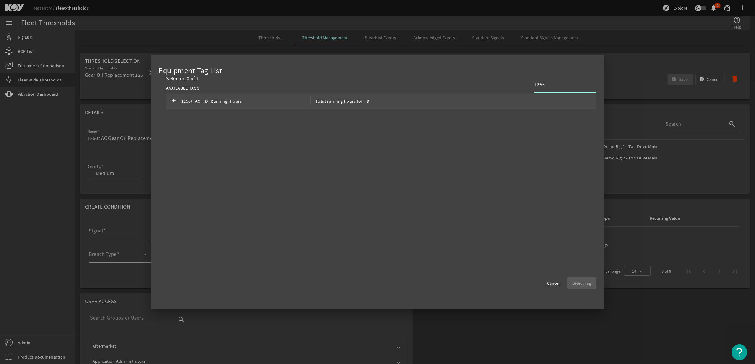
type input "1256"
click at [527, 99] on div "add 1250t_AC_TD_Running_Hours Total running hours for TD" at bounding box center [381, 102] width 430 height 16
click at [572, 282] on button "Select Tag" at bounding box center [581, 282] width 29 height 11
type input "1250t_AC_TD_Running_Hours"
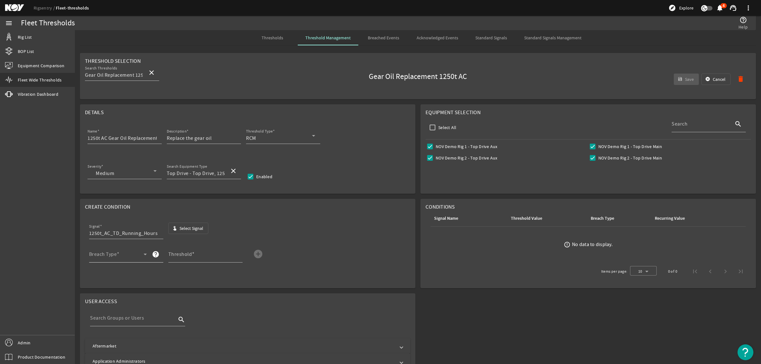
click at [124, 259] on span at bounding box center [116, 257] width 55 height 8
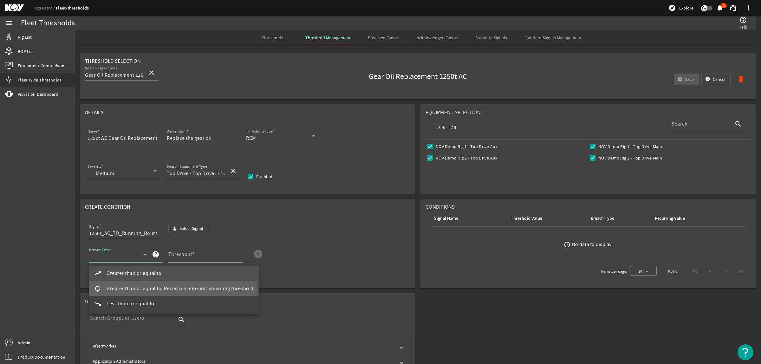
click at [129, 291] on span "Greater than or equal to, Recurring auto-incrementing threshold" at bounding box center [180, 289] width 147 height 8
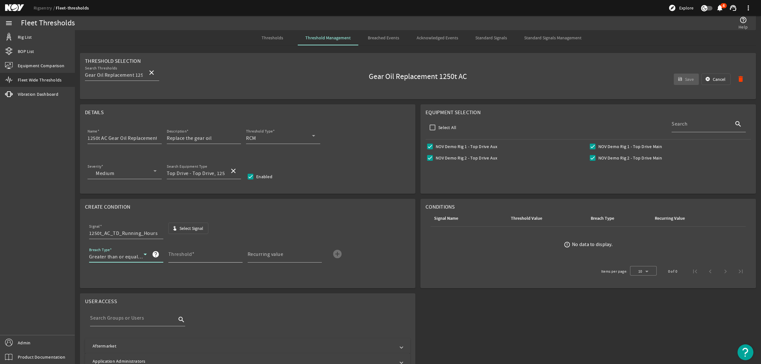
click at [186, 249] on div "Threshold" at bounding box center [202, 254] width 69 height 16
type input "1500"
click at [267, 256] on mat-label "Recurring value" at bounding box center [266, 254] width 36 height 6
click at [267, 256] on input "Recurring value" at bounding box center [282, 257] width 69 height 8
type input "1250"
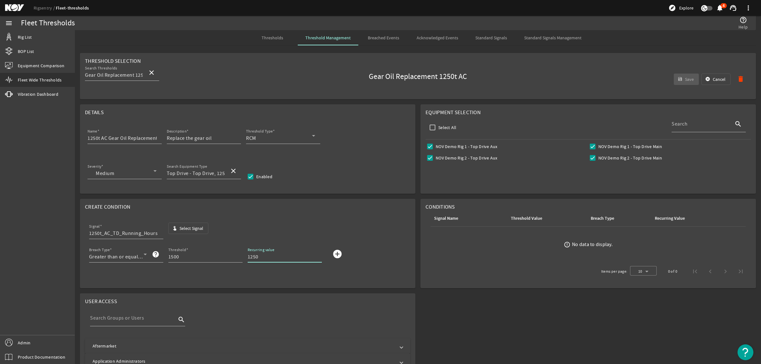
click at [339, 256] on mat-icon "add_circle" at bounding box center [337, 254] width 10 height 10
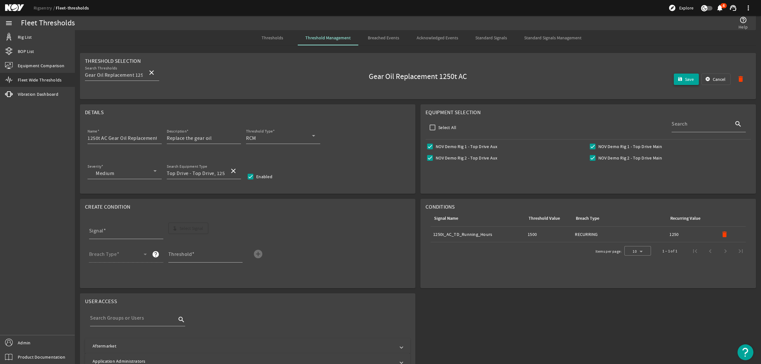
click at [685, 78] on span "Save" at bounding box center [689, 79] width 9 height 6
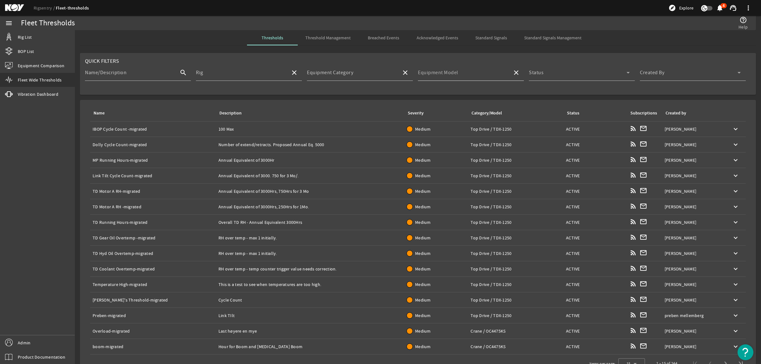
click at [472, 74] on input "Equipment Model" at bounding box center [462, 75] width 89 height 8
click at [468, 108] on mat-option "Top Drive, 1250t AC" at bounding box center [467, 106] width 105 height 15
type input "Top Drive, 1250t AC"
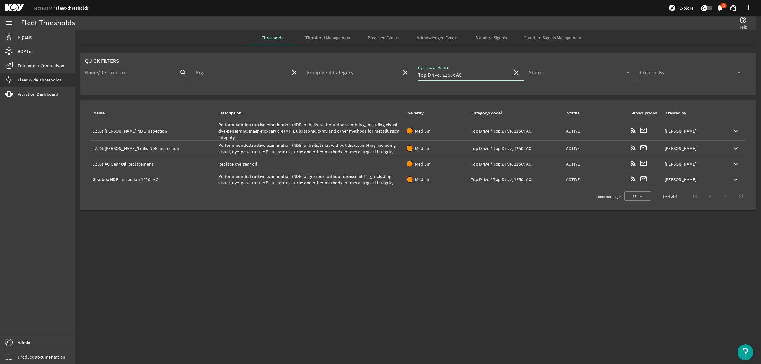
click at [172, 179] on div "Name: Gearbox NDE Inspection 1250t AC" at bounding box center [153, 179] width 121 height 6
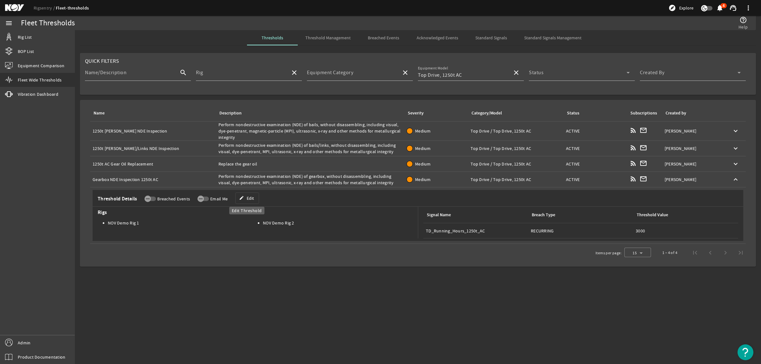
click at [243, 202] on span at bounding box center [247, 198] width 23 height 15
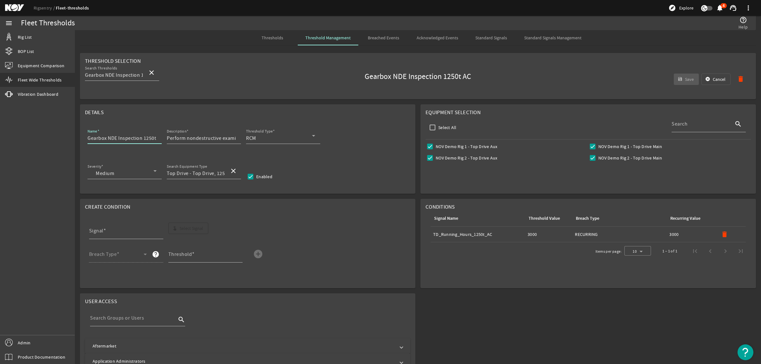
scroll to position [0, 6]
drag, startPoint x: 143, startPoint y: 138, endPoint x: 168, endPoint y: 137, distance: 24.8
click at [168, 137] on div "Name Gearbox NDE Inspection 1250t AC Description Perform nondestructive examina…" at bounding box center [247, 138] width 325 height 23
click at [88, 140] on input "Gearbox NDE Inspection" at bounding box center [122, 138] width 69 height 8
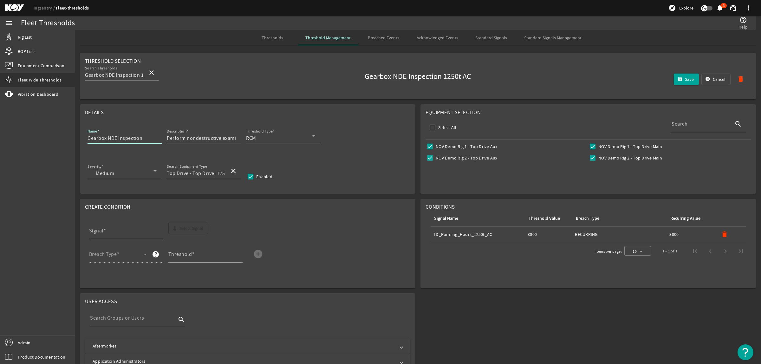
paste input "1250t AC"
type input "1250t AC Gearbox NDE Inspection"
click at [721, 232] on mat-icon "delete" at bounding box center [725, 235] width 8 height 8
click at [191, 221] on span "button" at bounding box center [189, 228] width 40 height 15
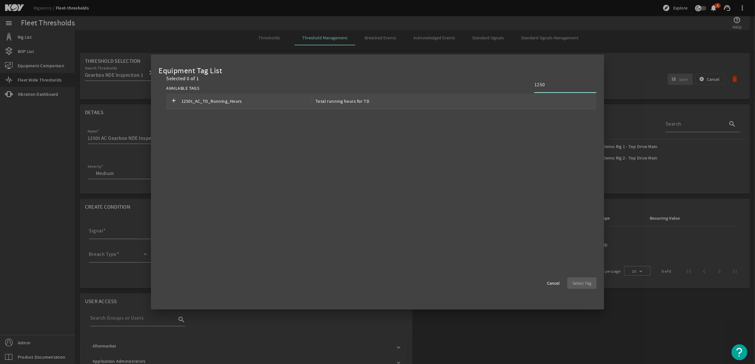
type input "1250"
click at [358, 102] on span "Total running hours for TD" at bounding box center [339, 101] width 59 height 8
click at [596, 281] on span "button" at bounding box center [581, 283] width 29 height 15
type input "1250t_AC_TD_Running_Hours"
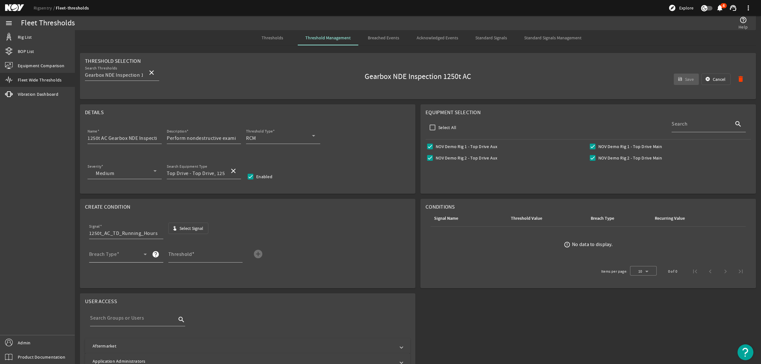
click at [107, 251] on div "Breach Type" at bounding box center [118, 254] width 58 height 16
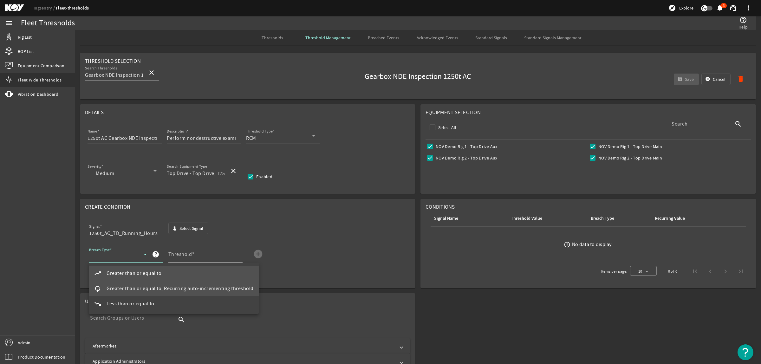
click at [150, 292] on span "Greater than or equal to, Recurring auto-incrementing threshold" at bounding box center [180, 289] width 147 height 8
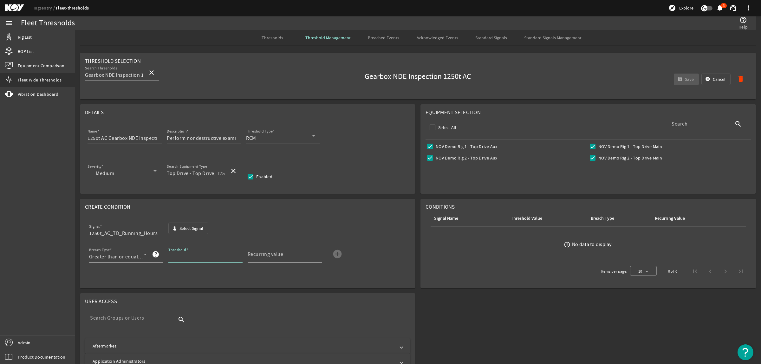
click at [199, 254] on input "Threshold" at bounding box center [202, 257] width 69 height 8
type input "3000"
click at [339, 255] on mat-icon "add_circle" at bounding box center [337, 254] width 10 height 10
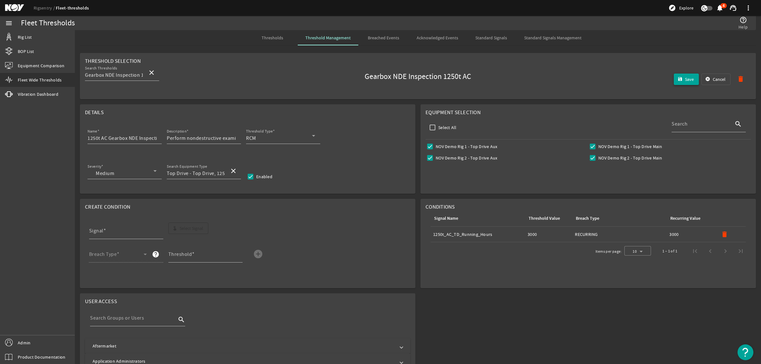
click at [685, 78] on span "Save" at bounding box center [689, 79] width 9 height 6
click at [282, 35] on div "Thresholds" at bounding box center [272, 37] width 51 height 15
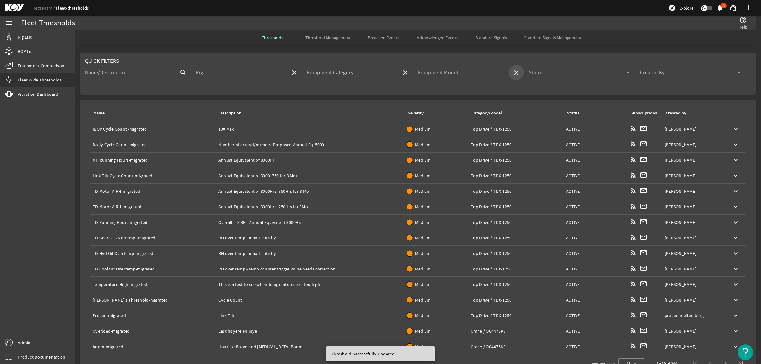
click at [509, 72] on span at bounding box center [516, 72] width 15 height 15
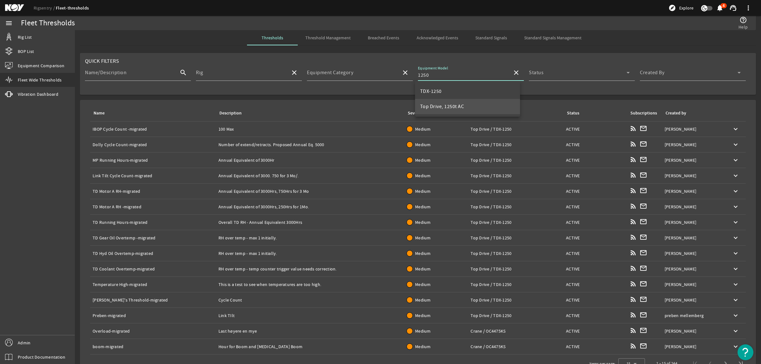
click at [456, 100] on mat-option "Top Drive, 1250t AC" at bounding box center [467, 106] width 105 height 15
type input "Top Drive, 1250t AC"
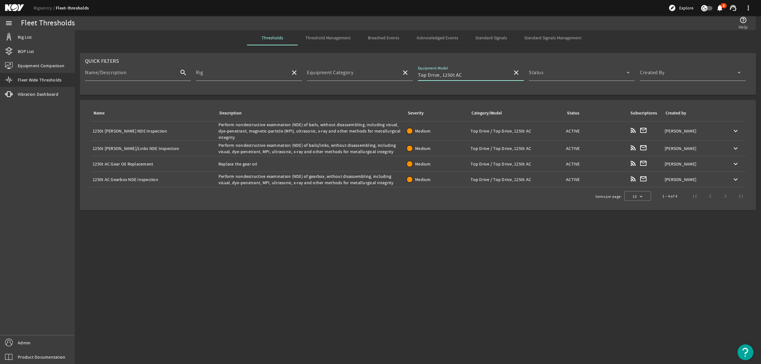
click at [318, 36] on span "Threshold Management" at bounding box center [327, 38] width 45 height 4
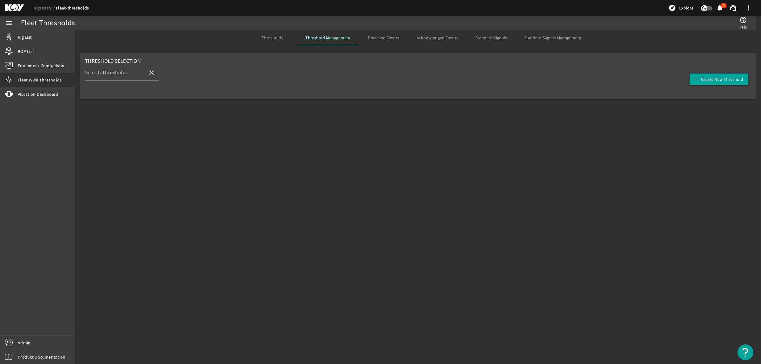
click at [703, 79] on span "Create New Threshold" at bounding box center [722, 79] width 42 height 6
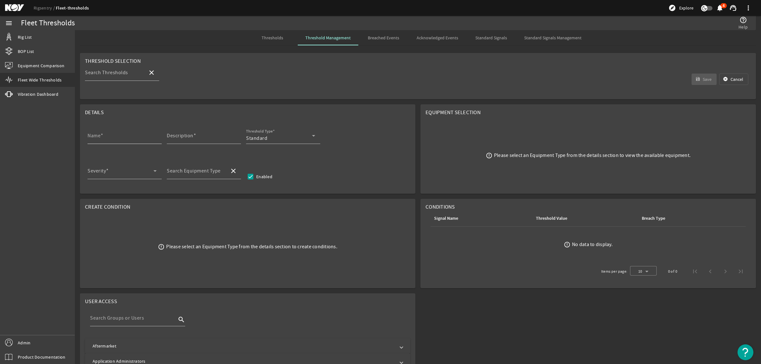
click at [114, 140] on input "Name" at bounding box center [122, 138] width 69 height 8
paste input "Gearbox Main Body MPI & Ultrasonic Inspection"
type input "Gearbox Main Body MPI & Ultrasonic Inspection"
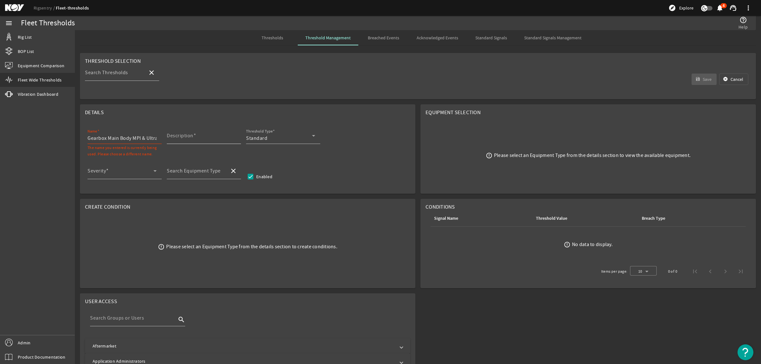
click at [205, 142] on input "Description" at bounding box center [201, 138] width 69 height 8
paste input "Disassemble and perform MPI and ultrasonic inspection of gearbox main body"
type input "Disassemble and perform MPI and ultrasonic inspection of gearbox main body"
click at [299, 135] on div "Standard" at bounding box center [279, 138] width 66 height 8
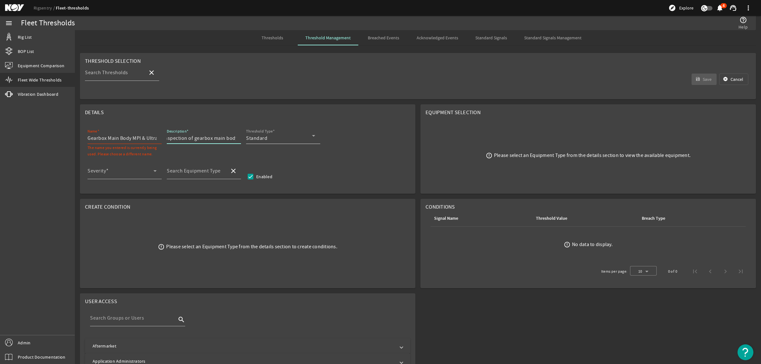
scroll to position [0, 0]
click at [282, 170] on mat-option "RCM" at bounding box center [283, 169] width 74 height 15
click at [136, 170] on span at bounding box center [121, 174] width 66 height 8
click at [127, 216] on mat-option "Medium" at bounding box center [125, 219] width 74 height 15
click at [183, 166] on div "Search Equipment Type" at bounding box center [196, 171] width 58 height 16
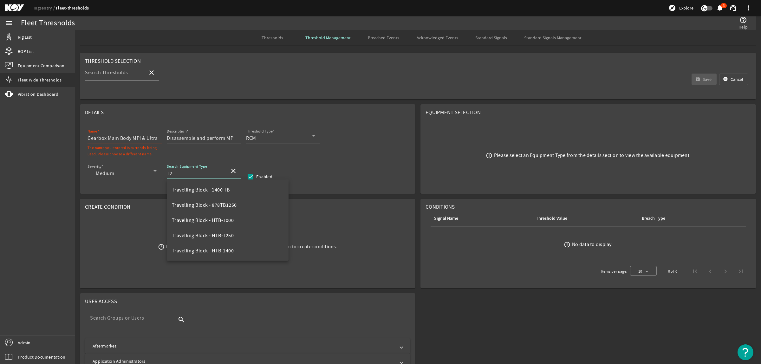
scroll to position [15, 0]
click at [220, 213] on mat-option "Top Drive - Top Drive, 1250t AC" at bounding box center [207, 220] width 80 height 15
type input "Top Drive - Top Drive, 1250t AC"
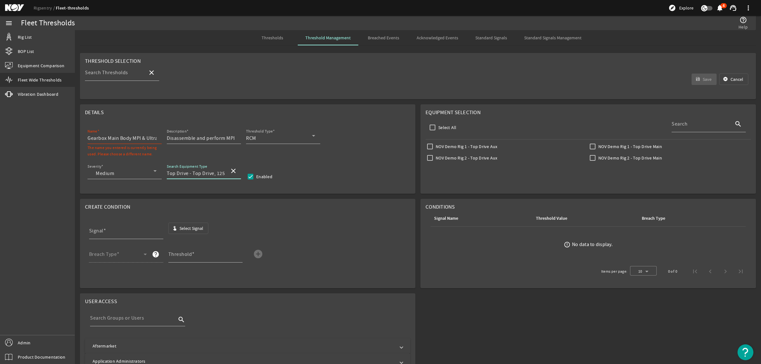
scroll to position [0, 11]
click at [432, 129] on input "Select All" at bounding box center [432, 127] width 9 height 9
checkbox input "true"
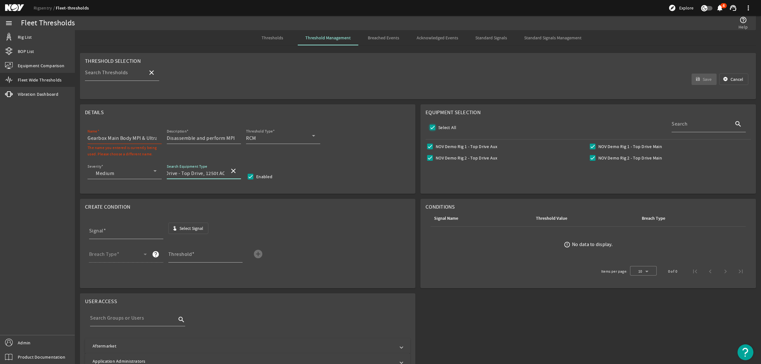
checkbox input "true"
drag, startPoint x: 216, startPoint y: 173, endPoint x: 241, endPoint y: 174, distance: 25.1
click at [241, 174] on div "Search Equipment Type Top Drive - Top Drive, 1250t AC close" at bounding box center [206, 174] width 79 height 23
click at [89, 138] on input "Gearbox Main Body MPI & Ultrasonic Inspection" at bounding box center [122, 138] width 69 height 8
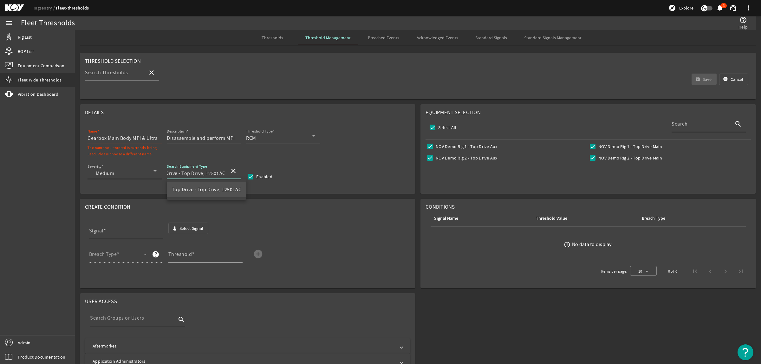
scroll to position [0, 0]
paste input "1250t AC"
type input "1250t AC Gearbox Main Body MPI & Ultrasonic Inspection"
click at [181, 231] on span "Select Signal" at bounding box center [191, 228] width 24 height 6
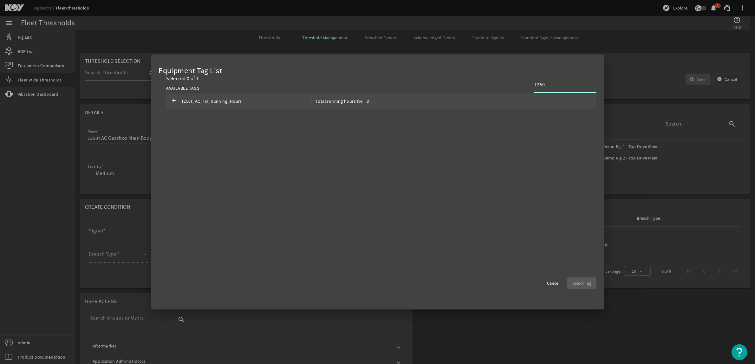
type input "1250"
click at [352, 102] on span "Total running hours for TD" at bounding box center [339, 101] width 59 height 8
click at [592, 279] on span "button" at bounding box center [581, 283] width 29 height 15
type input "1250t_AC_TD_Running_Hours"
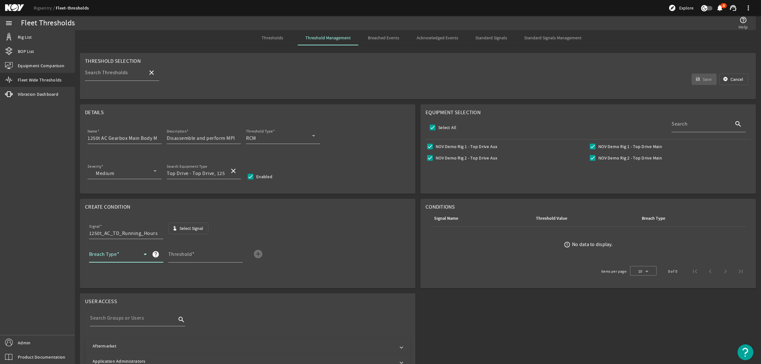
click at [142, 256] on icon at bounding box center [145, 255] width 8 height 8
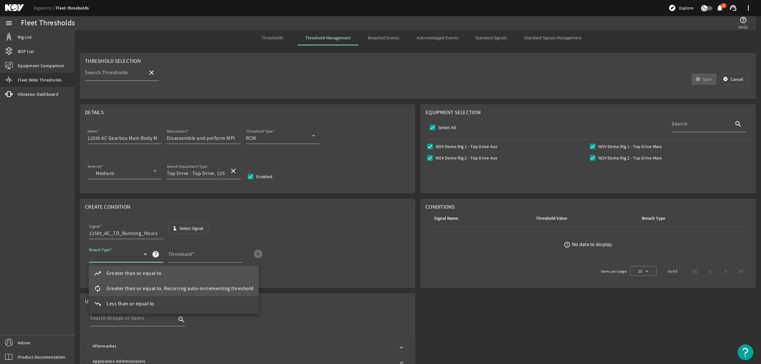
click at [128, 289] on span "Greater than or equal to, Recurring auto-incrementing threshold" at bounding box center [180, 289] width 147 height 8
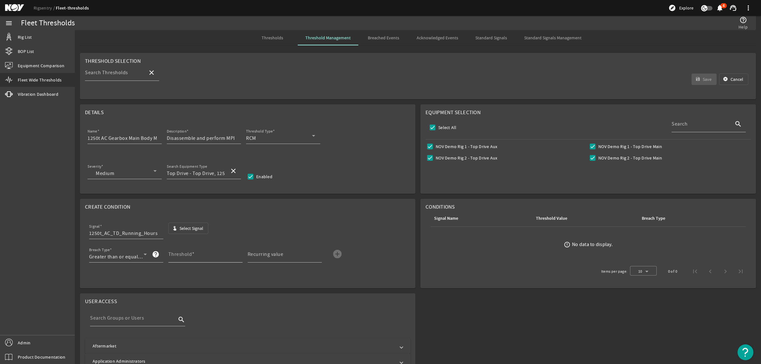
click at [180, 254] on mat-label "Threshold" at bounding box center [180, 254] width 24 height 6
click at [180, 254] on input "Threshold" at bounding box center [202, 257] width 69 height 8
type input "3000"
click at [337, 252] on mat-icon "add_circle" at bounding box center [337, 254] width 10 height 10
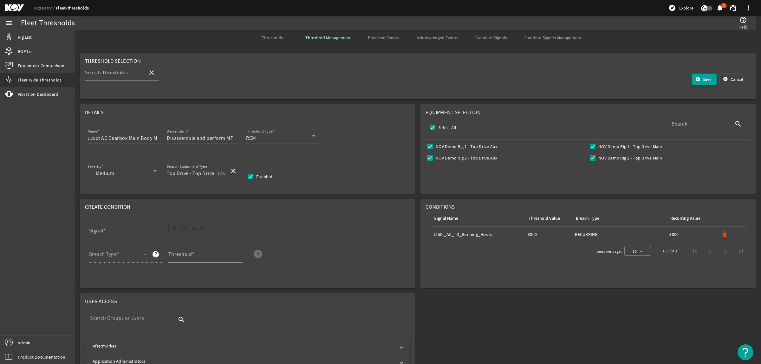
click at [695, 78] on span "submit" at bounding box center [704, 79] width 25 height 15
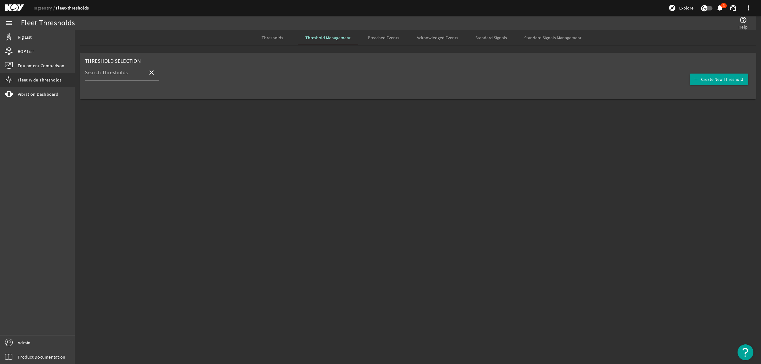
click at [271, 41] on span "Thresholds" at bounding box center [273, 37] width 22 height 15
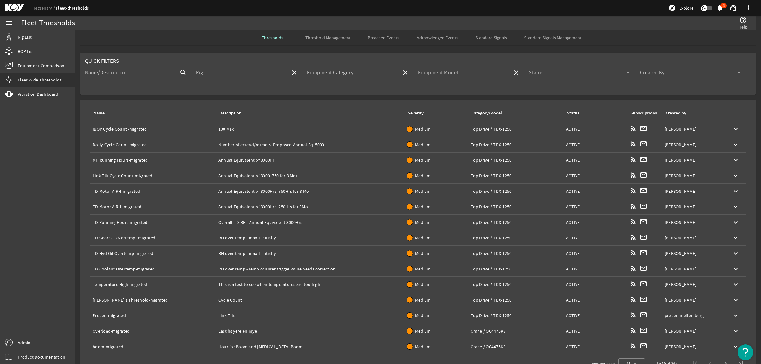
click at [481, 73] on input "Equipment Model" at bounding box center [462, 75] width 89 height 8
click at [468, 112] on mat-option "Top Drive, 1250t AC" at bounding box center [467, 106] width 105 height 15
type input "Top Drive, 1250t AC"
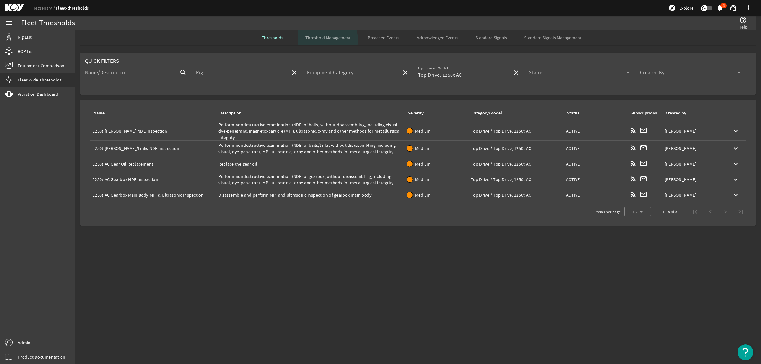
click at [327, 40] on span "Threshold Management" at bounding box center [327, 38] width 45 height 4
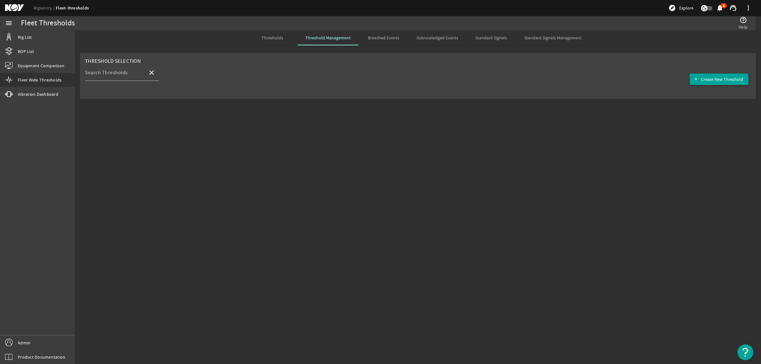
click at [715, 78] on span "Create New Threshold" at bounding box center [722, 79] width 42 height 6
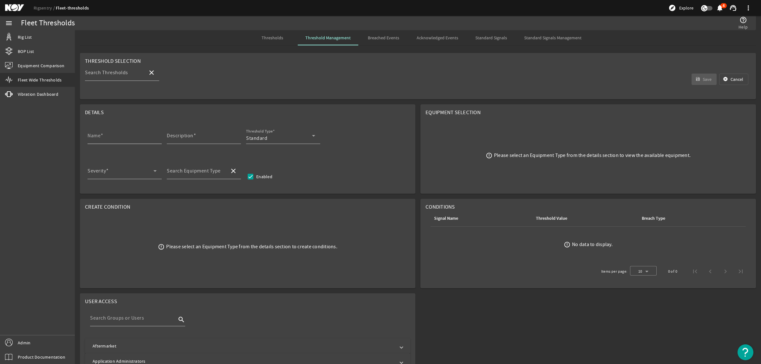
click at [115, 134] on div "Name" at bounding box center [122, 135] width 69 height 16
paste input "Main Shaft NDE Inspection"
type input "Main Shaft NDE Inspection"
click at [215, 134] on div "Description" at bounding box center [201, 135] width 69 height 16
click at [185, 138] on mat-label "Description" at bounding box center [180, 136] width 27 height 6
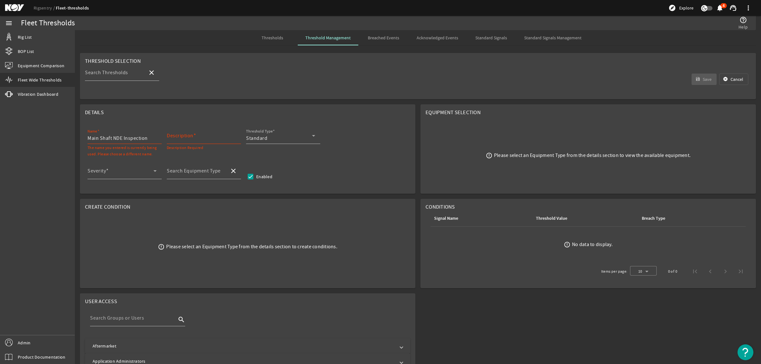
click at [185, 138] on input "Description" at bounding box center [201, 138] width 69 height 8
paste input "Perform nondestructive examination (NDE) of main shaft, without disassembling, …"
type input "Perform nondestructive examination (NDE) of main shaft, without disassembling, …"
click at [283, 139] on div "Standard" at bounding box center [279, 138] width 66 height 8
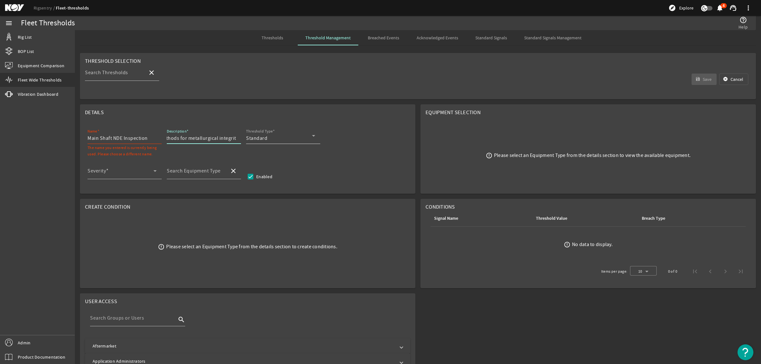
scroll to position [0, 0]
click at [273, 168] on mat-option "RCM" at bounding box center [283, 169] width 74 height 15
click at [132, 167] on div "Severity" at bounding box center [122, 171] width 69 height 16
click at [110, 220] on span "Medium" at bounding box center [106, 220] width 27 height 8
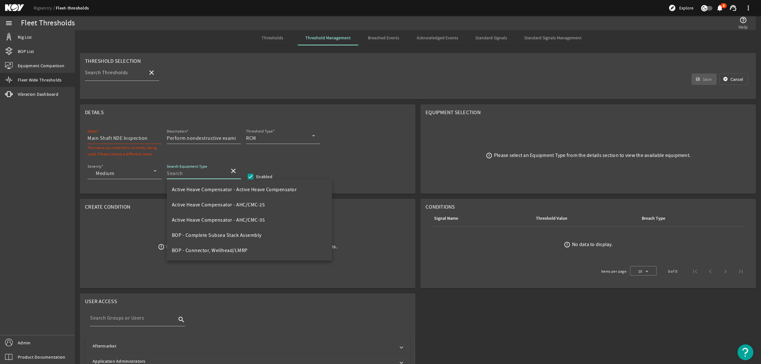
click at [200, 175] on input "Search Equipment Type" at bounding box center [196, 174] width 58 height 8
click at [213, 235] on span "Top Drive - Top Drive, 1250t AC" at bounding box center [207, 235] width 70 height 6
type input "Top Drive - Top Drive, 1250t AC"
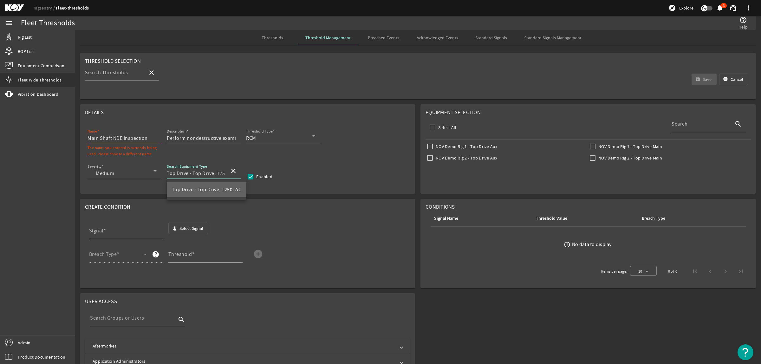
scroll to position [0, 11]
click at [430, 129] on input "Select All" at bounding box center [432, 127] width 9 height 9
checkbox input "true"
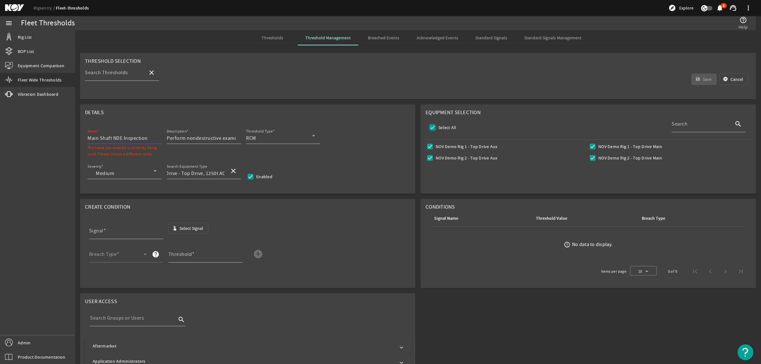
checkbox input "true"
click at [187, 231] on span "Select Signal" at bounding box center [191, 228] width 24 height 6
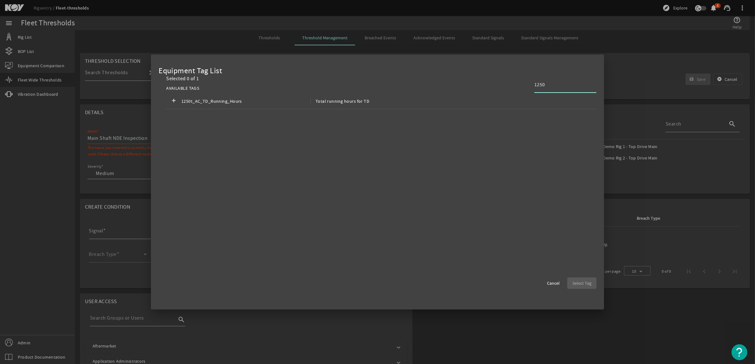
type input "1250"
click at [454, 96] on div "add 1250t_AC_TD_Running_Hours Total running hours for TD" at bounding box center [381, 102] width 430 height 16
click at [578, 285] on span "Select Tag" at bounding box center [581, 283] width 19 height 6
type input "1250t_AC_TD_Running_Hours"
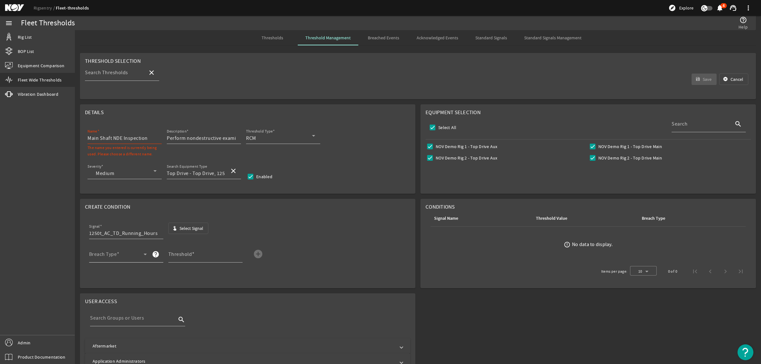
click at [137, 255] on span at bounding box center [116, 257] width 55 height 8
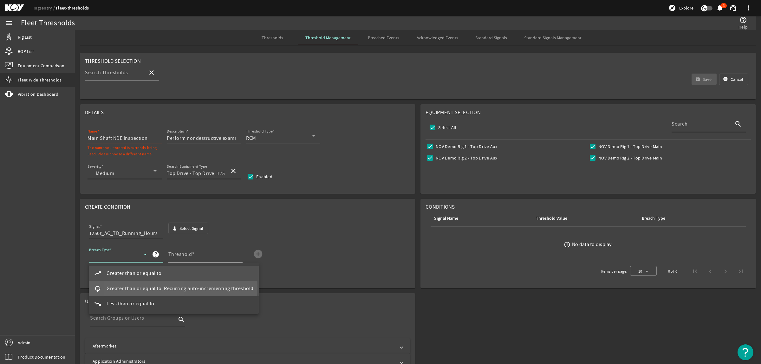
click at [140, 287] on span "Greater than or equal to, Recurring auto-incrementing threshold" at bounding box center [180, 289] width 147 height 8
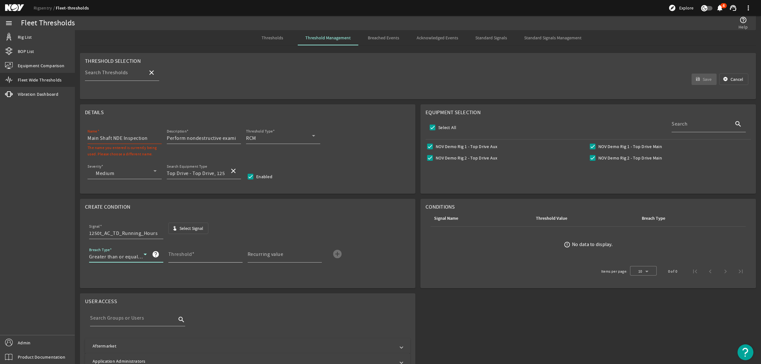
click at [182, 259] on input "Threshold" at bounding box center [202, 257] width 69 height 8
type input "3000"
click at [257, 253] on mat-label "Recurring value" at bounding box center [266, 254] width 36 height 6
click at [257, 253] on input "Recurring value" at bounding box center [282, 257] width 69 height 8
type input "3000"
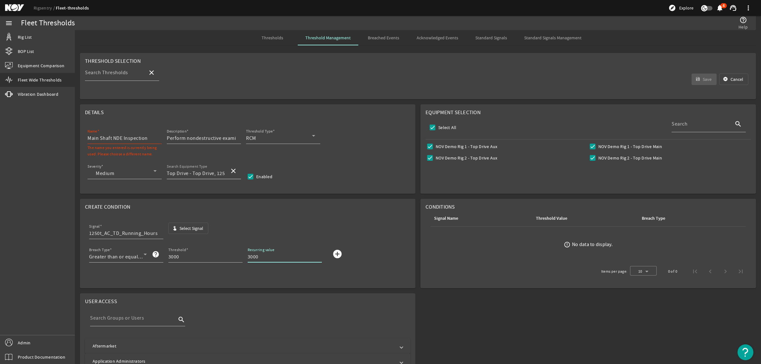
click at [218, 173] on input "Top Drive - Top Drive, 1250t AC" at bounding box center [196, 174] width 58 height 8
drag, startPoint x: 216, startPoint y: 174, endPoint x: 228, endPoint y: 174, distance: 11.4
click at [228, 174] on div "Search Equipment Type Top Drive - Top Drive, 1250t AC close" at bounding box center [204, 171] width 74 height 16
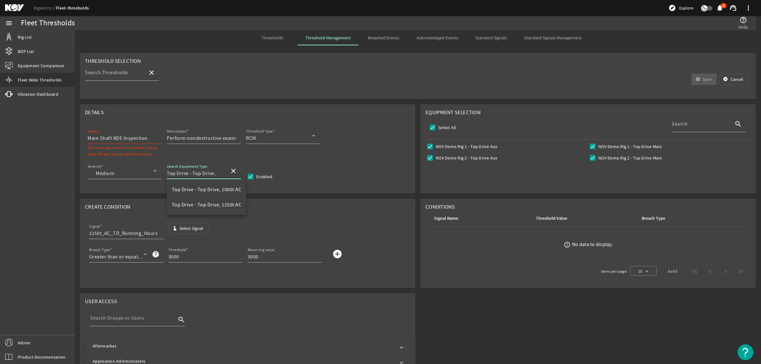
paste input "1250t AC"
type input "Top Drive - Top Drive, 1250t AC"
click at [88, 140] on input "Main Shaft NDE Inspection" at bounding box center [122, 138] width 69 height 8
paste input "1250t AC"
type input "1250t AC Main Shaft NDE Inspection"
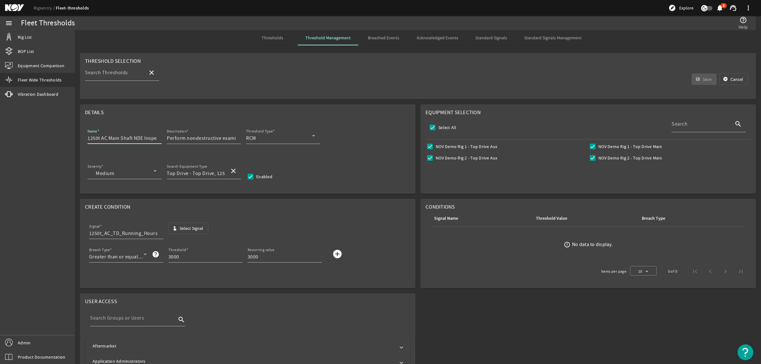
click at [337, 254] on mat-icon "add_circle" at bounding box center [337, 254] width 10 height 10
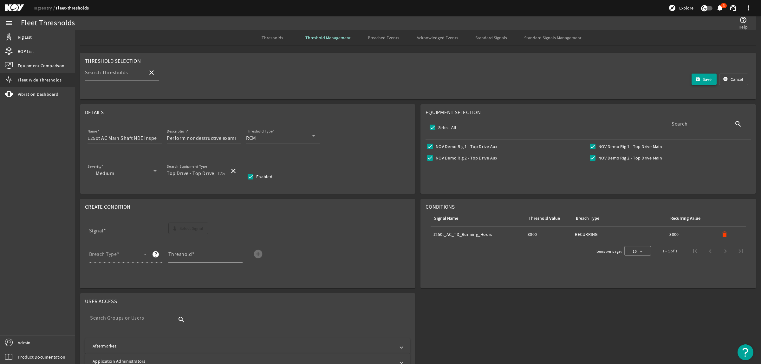
click at [705, 82] on span "Save" at bounding box center [707, 79] width 9 height 6
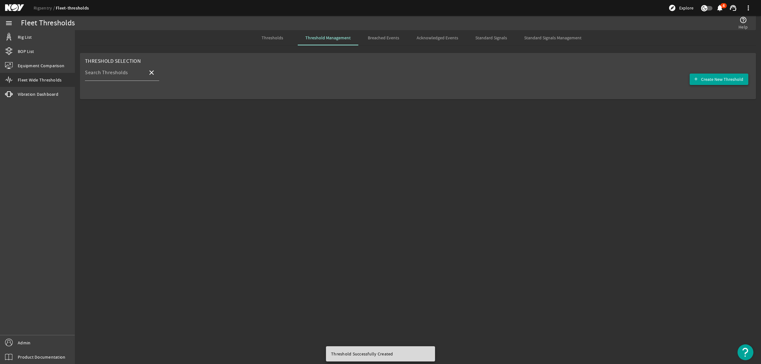
click at [709, 79] on span "Create New Threshold" at bounding box center [722, 79] width 42 height 6
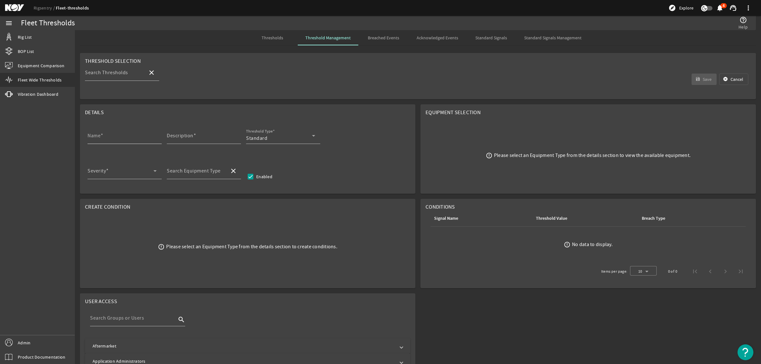
click at [127, 140] on input "Name" at bounding box center [122, 138] width 69 height 8
paste input "IBOP Shaft NDE Inspection"
type input "IBOP Shaft NDE Inspection"
click at [180, 140] on input "Description" at bounding box center [201, 138] width 69 height 8
paste input "Perform nondestructive examination (NDE) of main IBOP shaft, without disassembl…"
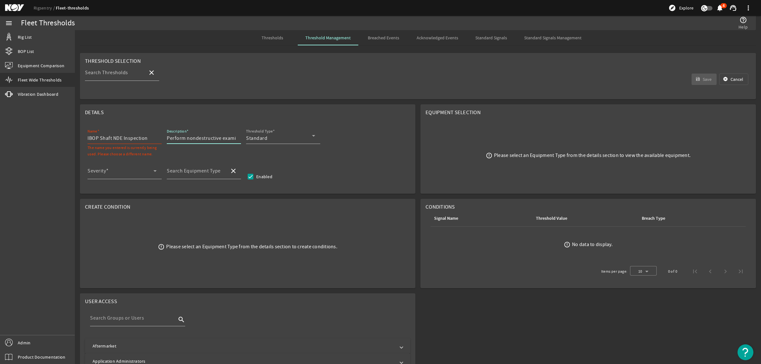
scroll to position [0, 351]
type input "Perform nondestructive examination (NDE) of main IBOP shaft, without disassembl…"
click at [286, 137] on div "Standard" at bounding box center [279, 138] width 66 height 8
click at [270, 175] on mat-option "RCM" at bounding box center [283, 169] width 74 height 15
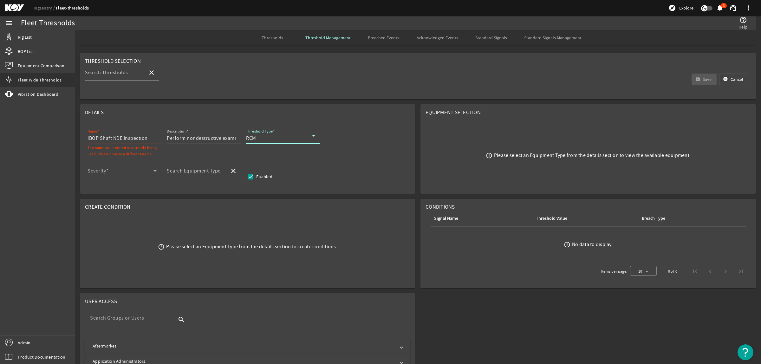
click at [116, 173] on span at bounding box center [121, 174] width 66 height 8
drag, startPoint x: 113, startPoint y: 218, endPoint x: 191, endPoint y: 177, distance: 88.4
click at [113, 218] on span "Medium" at bounding box center [106, 220] width 27 height 8
click at [194, 175] on input "Search Equipment Type" at bounding box center [196, 174] width 58 height 8
click at [212, 220] on span "Top Drive - TDX-1250" at bounding box center [195, 220] width 47 height 6
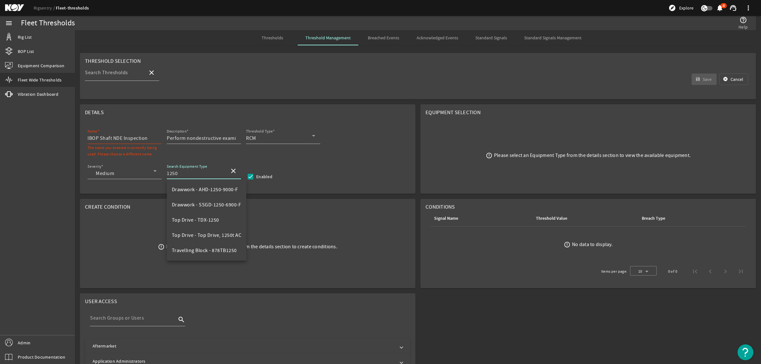
type input "Top Drive - TDX-1250"
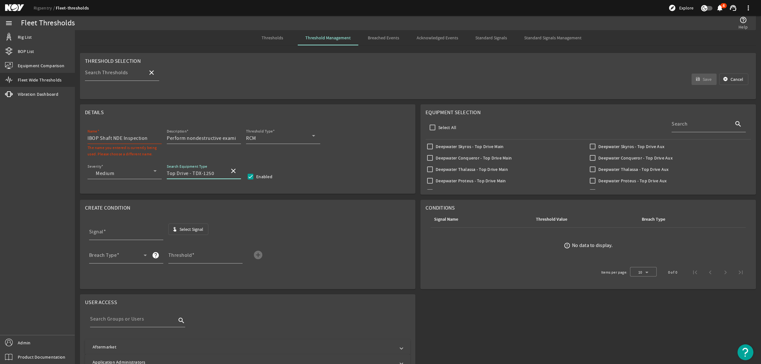
click at [231, 169] on mat-icon "close" at bounding box center [234, 171] width 8 height 8
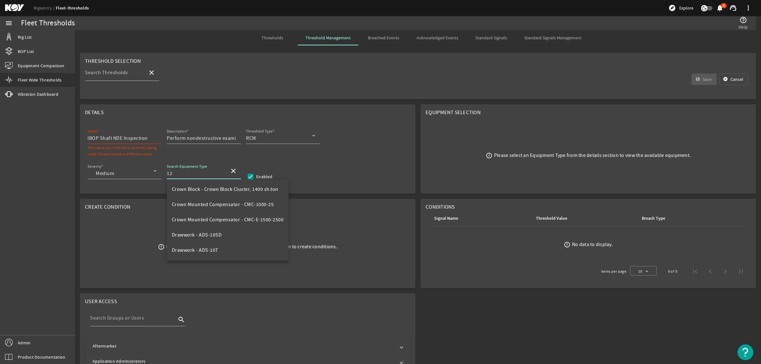
scroll to position [15, 0]
click at [218, 220] on span "Top Drive - Top Drive, 1250t AC" at bounding box center [207, 220] width 70 height 6
type input "Top Drive - Top Drive, 1250t AC"
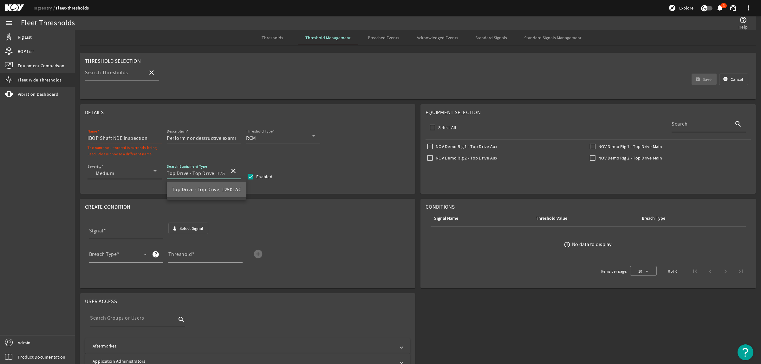
scroll to position [0, 0]
drag, startPoint x: 205, startPoint y: 174, endPoint x: 240, endPoint y: 172, distance: 34.7
click at [240, 172] on div "Search Equipment Type Top Drive - Top Drive, 1250t AC close" at bounding box center [204, 171] width 74 height 16
click at [88, 136] on input "IBOP Shaft NDE Inspection" at bounding box center [122, 138] width 69 height 8
paste input "1250t AC"
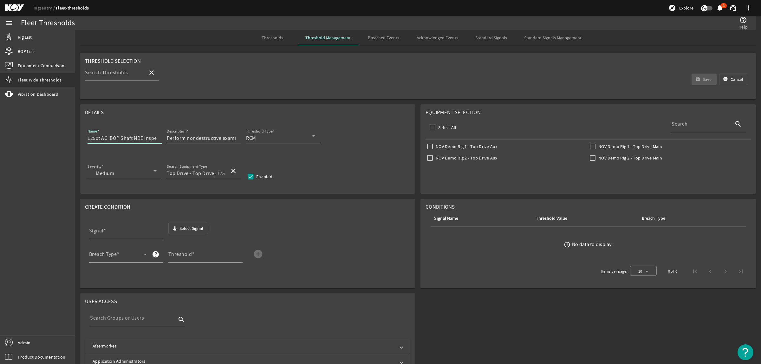
type input "1250t AC IBOP Shaft NDE Inspection"
click at [192, 225] on span "Select Signal" at bounding box center [191, 228] width 24 height 6
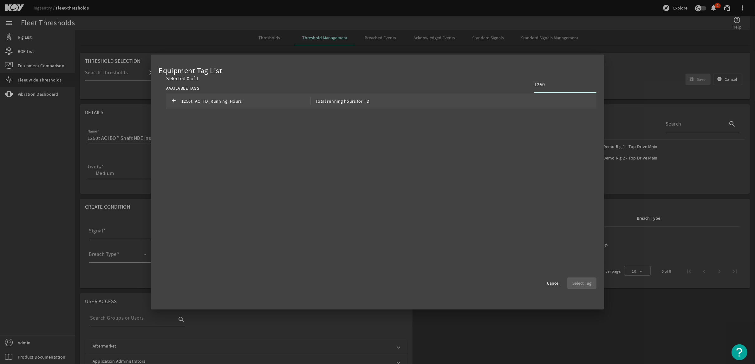
type input "1250"
click at [479, 100] on div "add 1250t_AC_TD_Running_Hours Total running hours for TD" at bounding box center [381, 102] width 430 height 16
drag, startPoint x: 589, startPoint y: 286, endPoint x: 392, endPoint y: 265, distance: 198.1
click at [589, 286] on span "Select Tag" at bounding box center [581, 283] width 19 height 6
type input "1250t_AC_TD_Running_Hours"
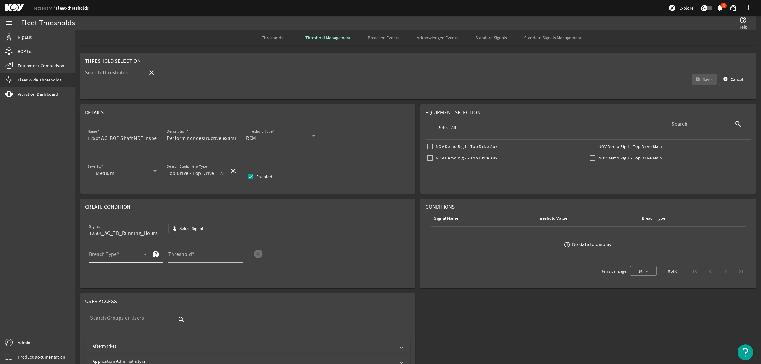
click at [126, 256] on span at bounding box center [116, 257] width 55 height 8
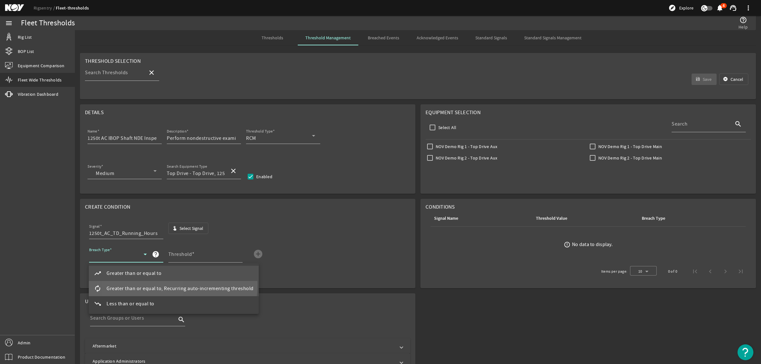
click at [140, 284] on mat-option "autorenew Greater than or equal to, Recurring auto-incrementing threshold" at bounding box center [174, 288] width 170 height 15
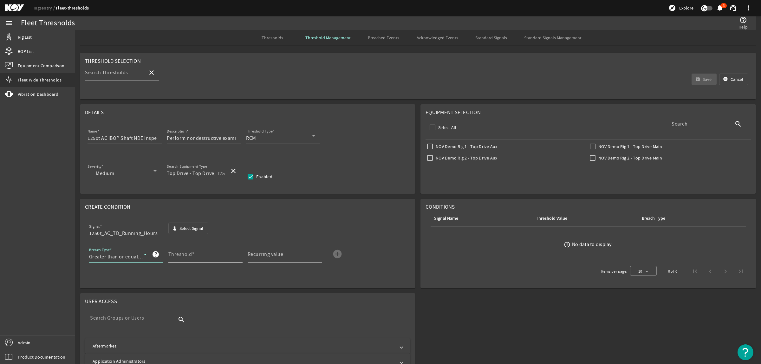
click at [180, 255] on mat-label "Threshold" at bounding box center [180, 254] width 24 height 6
click at [180, 255] on input "Threshold" at bounding box center [202, 257] width 69 height 8
type input "3000"
click at [274, 259] on input "Recurring value" at bounding box center [282, 257] width 69 height 8
type input "3000"
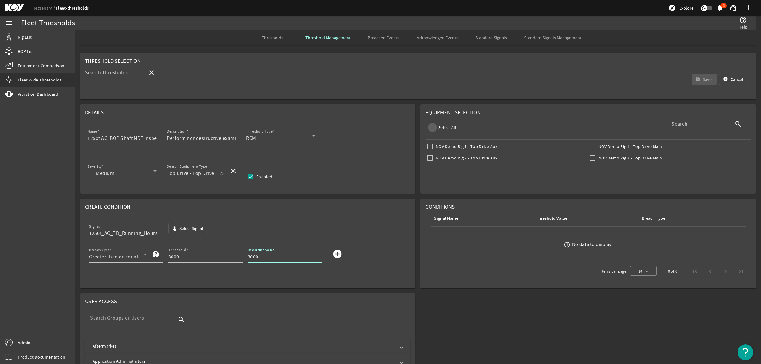
click at [430, 126] on input "Select All" at bounding box center [432, 127] width 9 height 9
checkbox input "true"
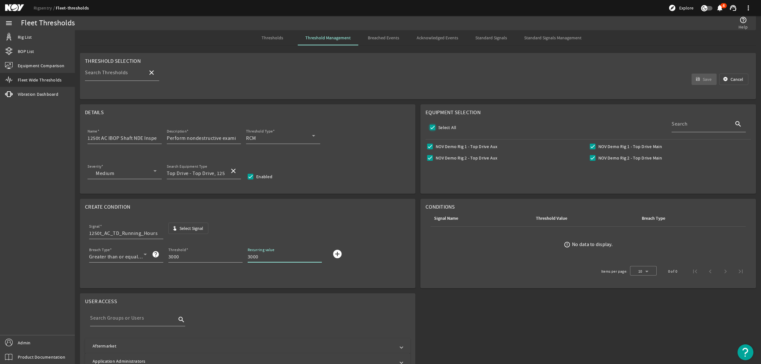
checkbox input "true"
click at [337, 255] on mat-icon "add_circle" at bounding box center [337, 254] width 10 height 10
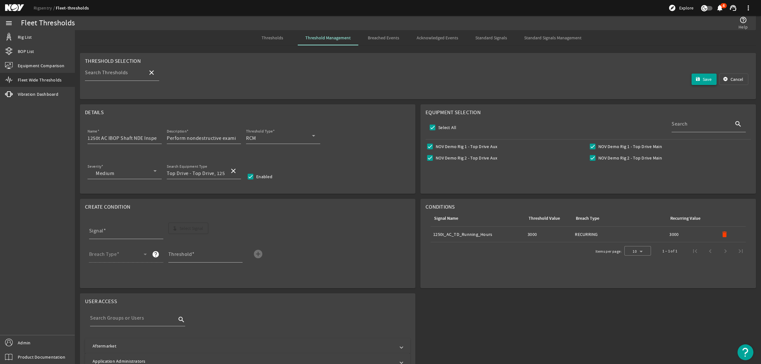
click at [705, 76] on span "submit" at bounding box center [704, 79] width 25 height 15
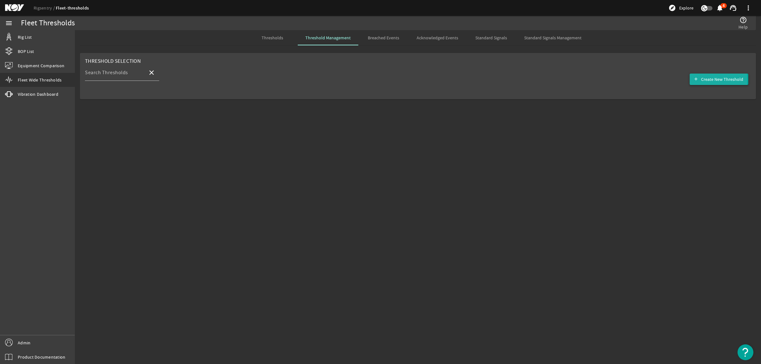
click at [698, 80] on mat-icon "add" at bounding box center [696, 79] width 5 height 5
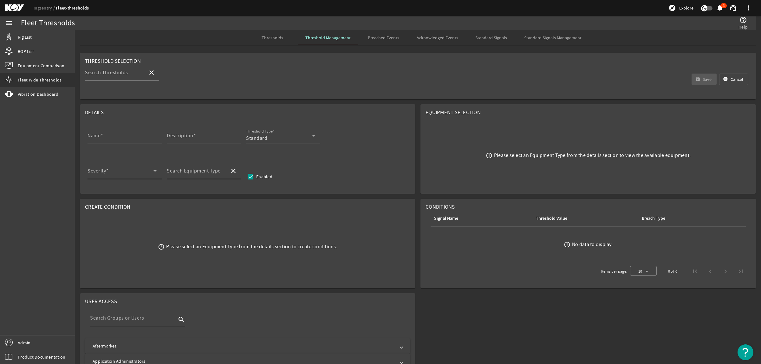
click at [127, 140] on input "Name" at bounding box center [122, 138] width 69 height 8
paste input "Elevator Link NDE Inspection"
type input "Elevator Link NDE Inspection"
click at [200, 137] on input "Description" at bounding box center [201, 138] width 69 height 8
paste input "Perform nondestructive examination (NDE) of elevator link, without disassemblin…"
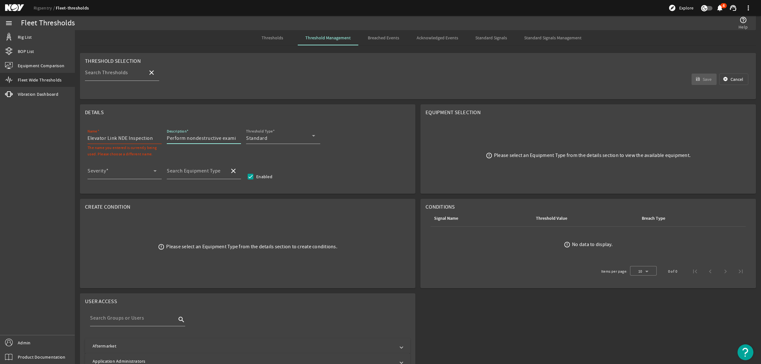
scroll to position [0, 343]
type input "Perform nondestructive examination (NDE) of elevator link, without disassemblin…"
click at [266, 139] on span "Standard" at bounding box center [256, 138] width 21 height 6
click at [253, 171] on span "RCM" at bounding box center [256, 170] width 10 height 8
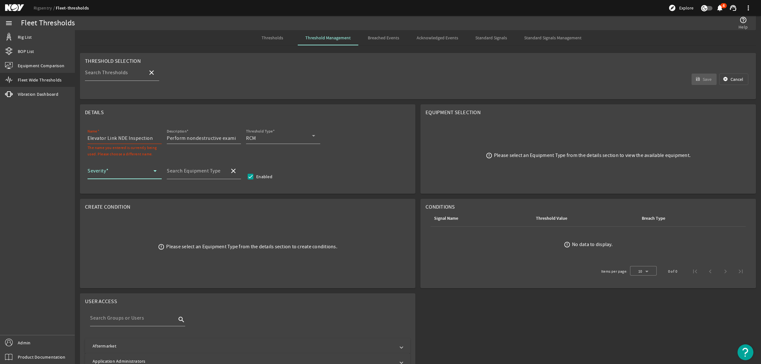
click at [134, 174] on span at bounding box center [121, 174] width 66 height 8
click at [113, 218] on span "Medium" at bounding box center [106, 220] width 27 height 8
click at [181, 170] on mat-label "Search Equipment Type" at bounding box center [194, 171] width 54 height 6
click at [181, 170] on input "Search Equipment Type" at bounding box center [196, 174] width 58 height 8
click at [200, 237] on span "Top Drive - Top Drive, 1250t AC" at bounding box center [207, 235] width 70 height 6
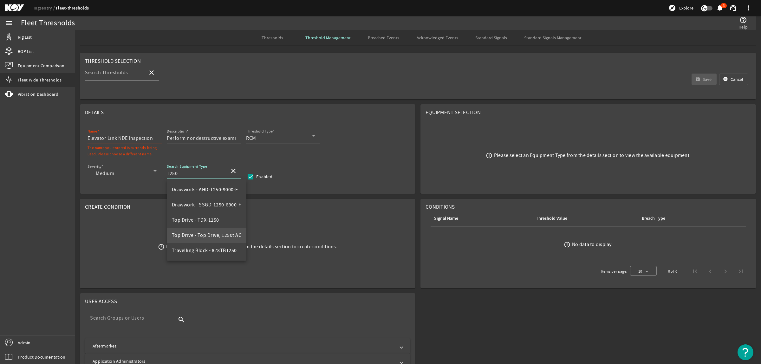
type input "Top Drive - Top Drive, 1250t AC"
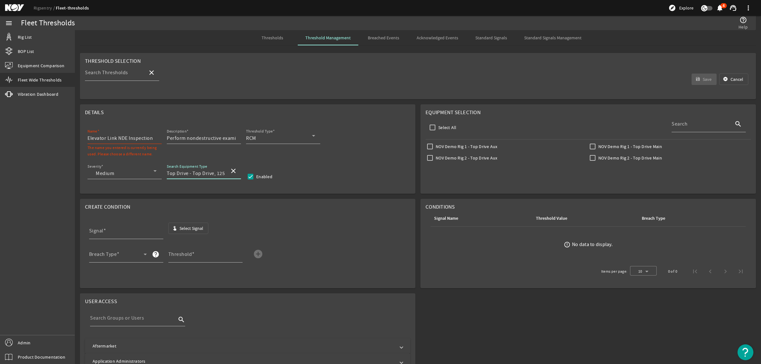
scroll to position [0, 11]
drag, startPoint x: 205, startPoint y: 174, endPoint x: 231, endPoint y: 174, distance: 25.7
click at [231, 174] on div "Search Equipment Type Top Drive - Top Drive, 1250t AC close" at bounding box center [204, 171] width 74 height 16
click at [88, 140] on input "Elevator Link NDE Inspection" at bounding box center [122, 138] width 69 height 8
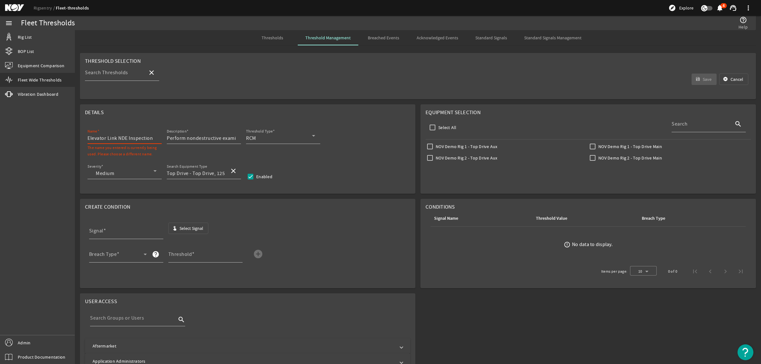
paste input "1250t AC"
type input "1250t ACElevator Link NDE Inspection"
click at [195, 227] on span "Select Signal" at bounding box center [191, 228] width 24 height 6
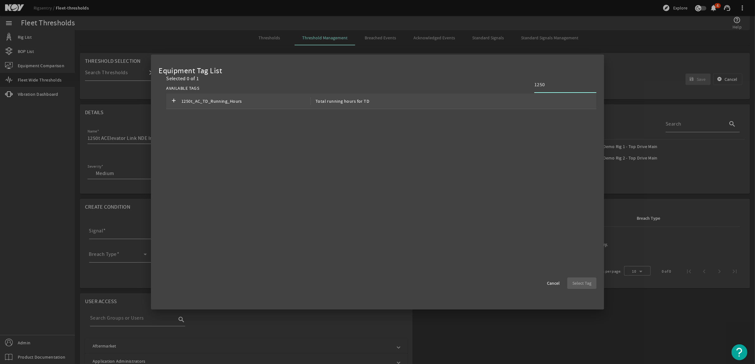
type input "1250"
click at [428, 106] on div "add 1250t_AC_TD_Running_Hours Total running hours for TD" at bounding box center [381, 102] width 430 height 16
click at [591, 284] on span "Select Tag" at bounding box center [581, 283] width 19 height 6
type input "1250t_AC_TD_Running_Hours"
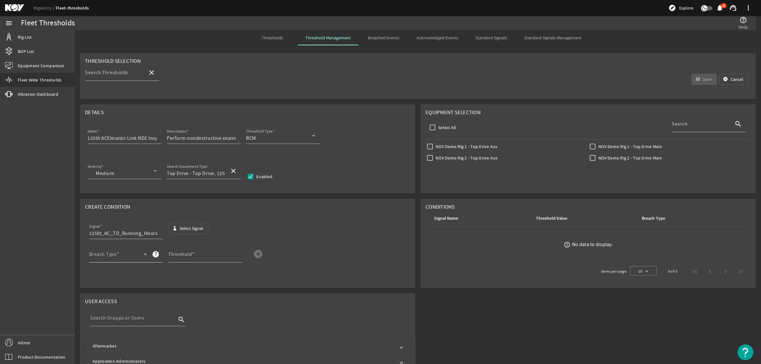
click at [131, 254] on span at bounding box center [116, 257] width 55 height 8
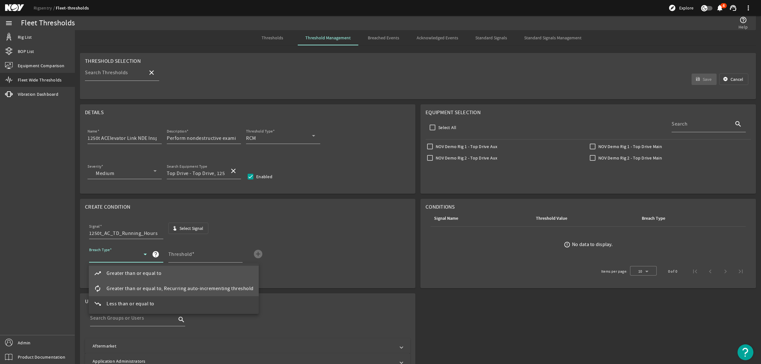
click at [148, 287] on span "Greater than or equal to, Recurring auto-incrementing threshold" at bounding box center [180, 289] width 147 height 8
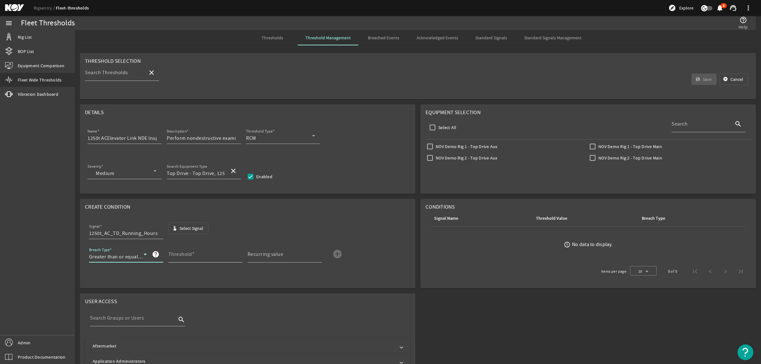
click at [187, 261] on input "Threshold" at bounding box center [202, 257] width 69 height 8
type input "3000"
click at [269, 259] on input "Recurring value" at bounding box center [282, 257] width 69 height 8
type input "3000"
click at [340, 255] on mat-icon "add_circle" at bounding box center [337, 254] width 10 height 10
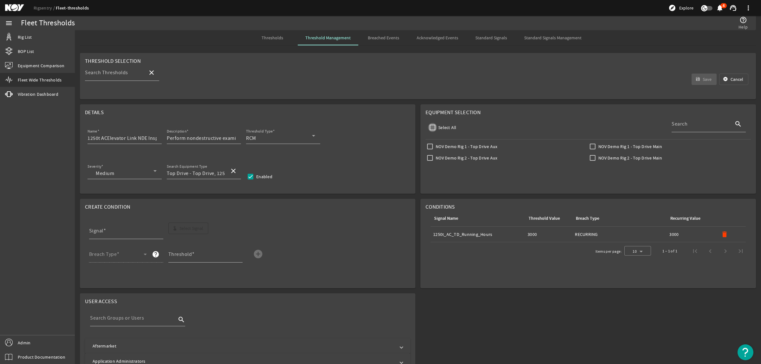
click at [433, 127] on input "Select All" at bounding box center [432, 127] width 9 height 9
checkbox input "true"
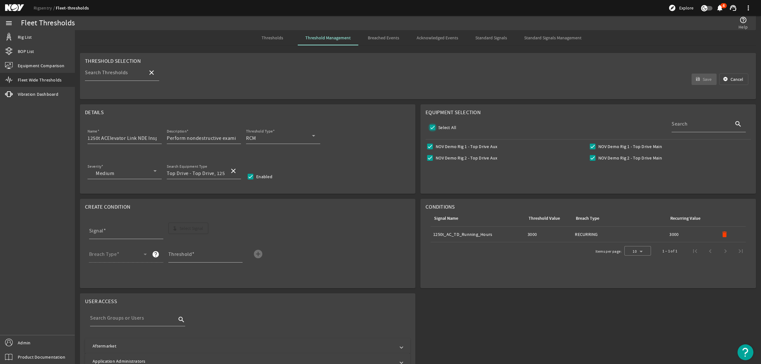
checkbox input "true"
click at [693, 86] on span "submit" at bounding box center [704, 79] width 25 height 15
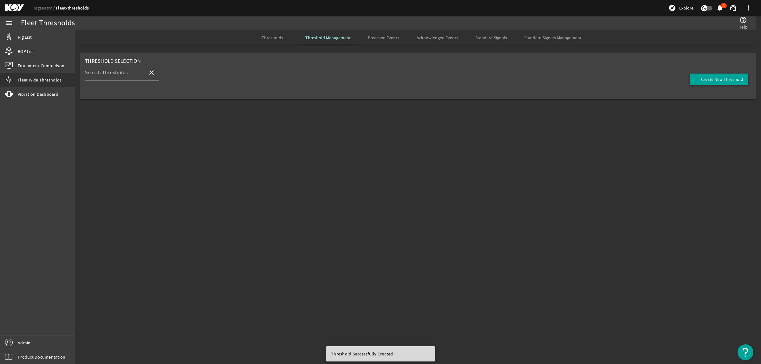
click at [723, 79] on span "Create New Threshold" at bounding box center [722, 79] width 42 height 6
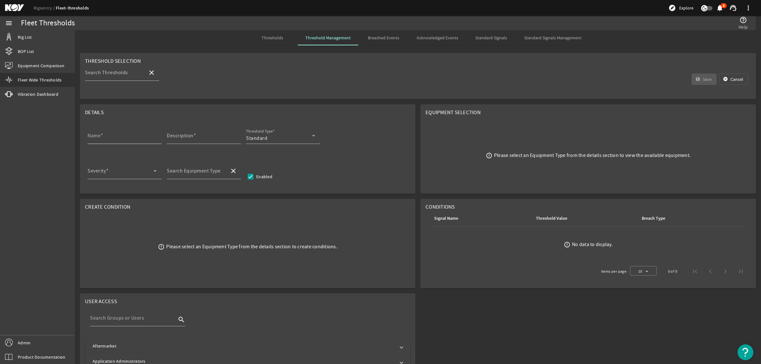
click at [109, 134] on div "Name" at bounding box center [122, 135] width 69 height 16
paste input "Load Collar NDE Inspection"
type input "Load Collar NDE Inspection"
click at [208, 138] on input "Description" at bounding box center [201, 138] width 69 height 8
click at [222, 137] on input "Description" at bounding box center [201, 138] width 69 height 8
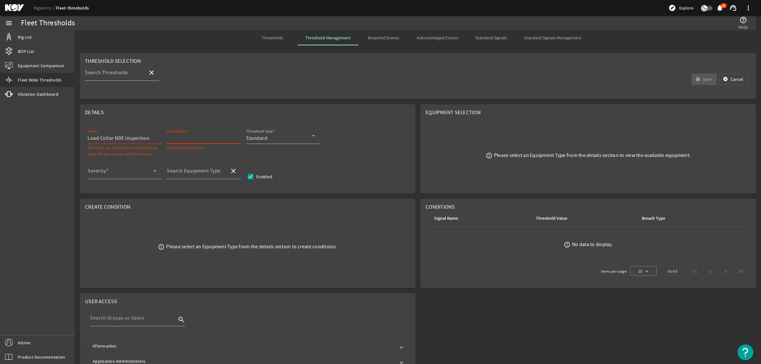
paste input "Perform nondestructive examination (NDE) of load collar, without disassembling,…"
type input "Perform nondestructive examination (NDE) of load collar, without disassembling,…"
click at [288, 140] on div "Standard" at bounding box center [279, 138] width 66 height 8
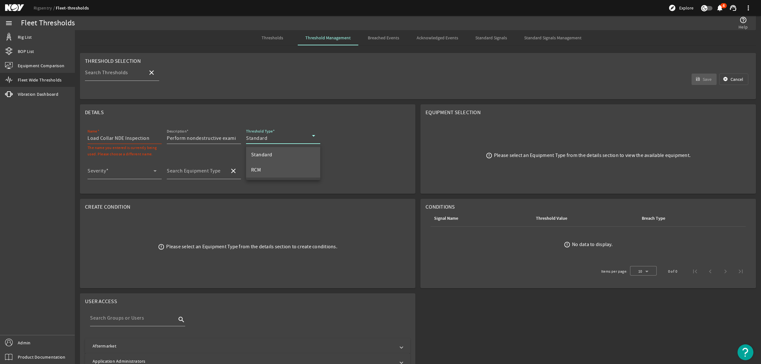
click at [285, 167] on mat-option "RCM" at bounding box center [283, 169] width 74 height 15
click at [99, 173] on span at bounding box center [121, 174] width 66 height 8
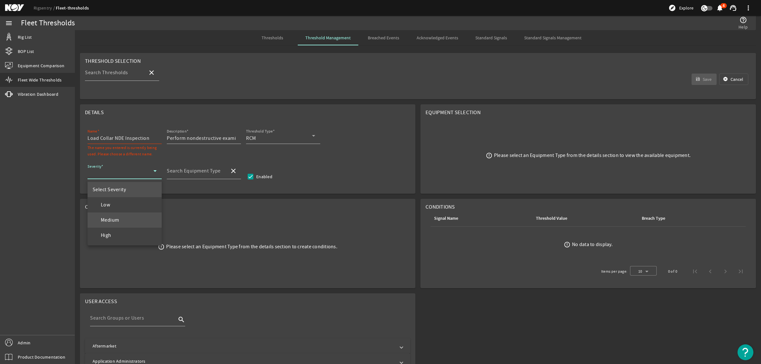
click at [121, 221] on mat-option "Medium" at bounding box center [125, 219] width 74 height 15
click at [192, 173] on mat-label "Search Equipment Type" at bounding box center [194, 171] width 54 height 6
click at [192, 173] on input "Search Equipment Type" at bounding box center [196, 174] width 58 height 8
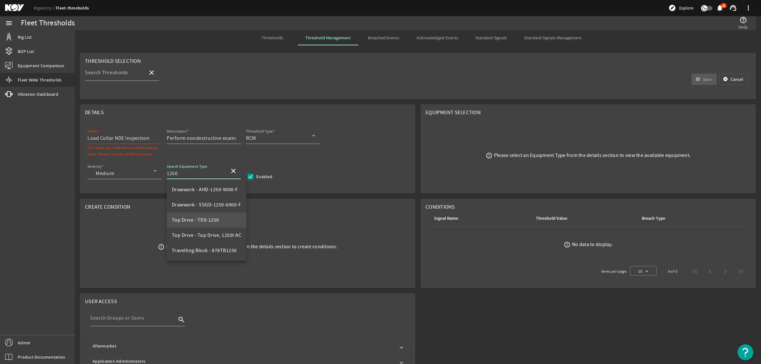
scroll to position [15, 0]
click at [208, 217] on span "Top Drive - Top Drive, 1250t AC" at bounding box center [207, 221] width 70 height 8
type input "Top Drive - Top Drive, 1250t AC"
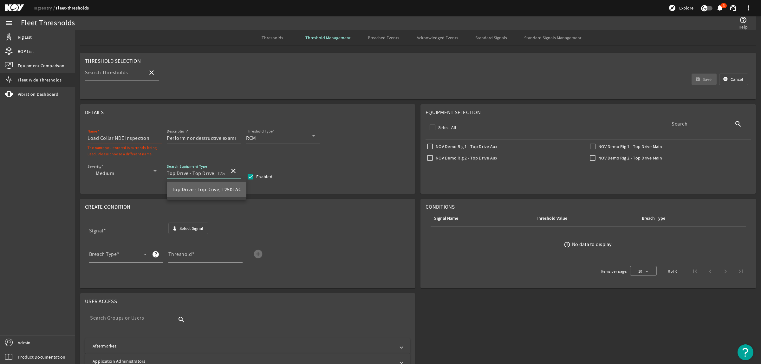
scroll to position [0, 0]
click at [428, 127] on input "Select All" at bounding box center [432, 127] width 9 height 9
checkbox input "true"
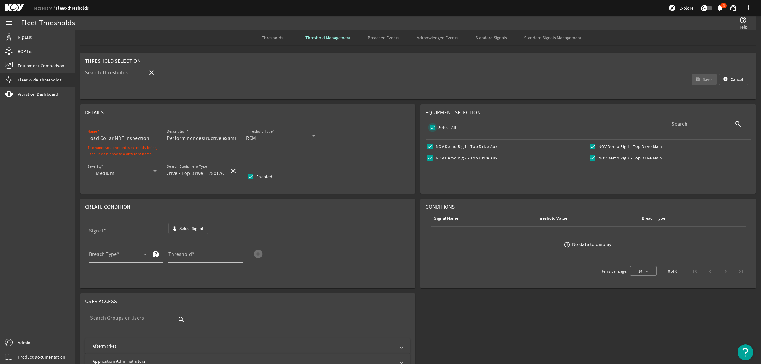
checkbox input "true"
click at [186, 234] on span "button" at bounding box center [189, 228] width 40 height 15
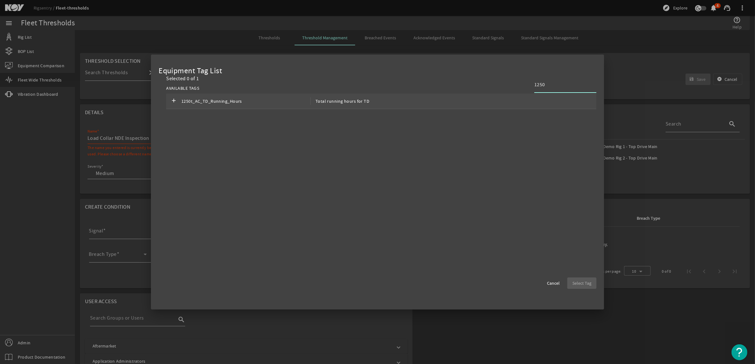
type input "1250"
click at [256, 100] on span "1250t_AC_TD_Running_Hours" at bounding box center [245, 101] width 129 height 8
click at [575, 287] on span "button" at bounding box center [581, 283] width 29 height 15
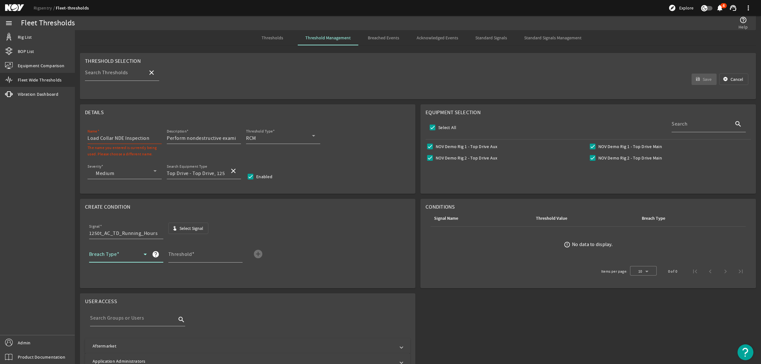
click at [130, 259] on span at bounding box center [116, 257] width 55 height 8
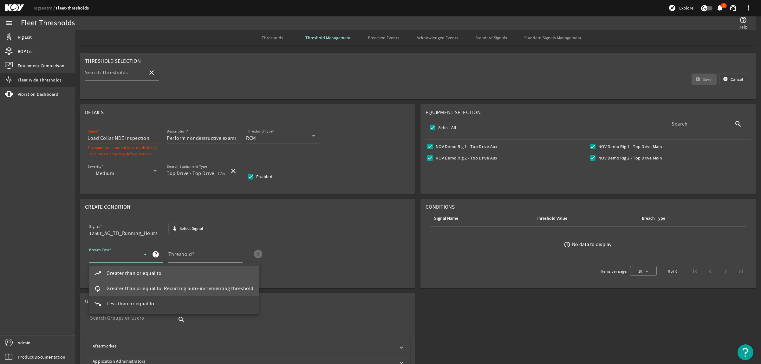
click at [140, 284] on mat-option "autorenew Greater than or equal to, Recurring auto-incrementing threshold" at bounding box center [174, 288] width 170 height 15
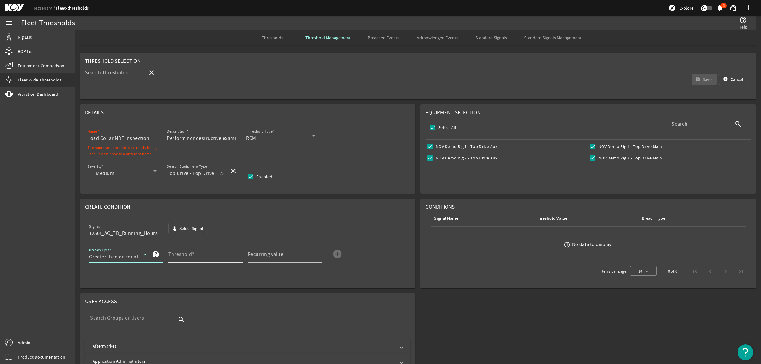
click at [184, 254] on mat-label "Threshold" at bounding box center [180, 254] width 24 height 6
click at [184, 254] on input "Threshold" at bounding box center [202, 257] width 69 height 8
click at [269, 252] on mat-label "Recurring value" at bounding box center [266, 254] width 36 height 6
click at [269, 253] on input "Recurring value" at bounding box center [282, 257] width 69 height 8
click at [334, 253] on mat-icon "add_circle" at bounding box center [337, 254] width 10 height 10
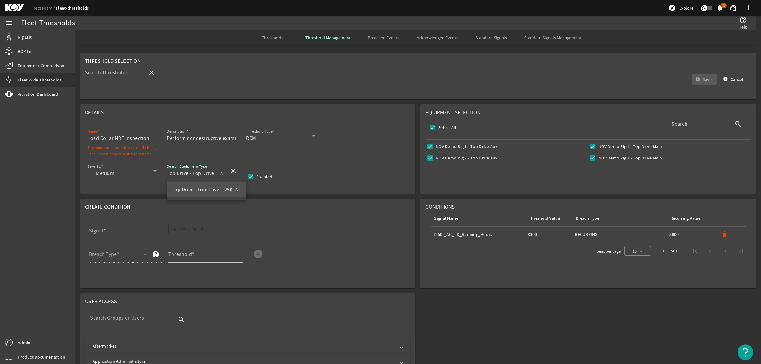
scroll to position [0, 11]
drag, startPoint x: 216, startPoint y: 173, endPoint x: 235, endPoint y: 173, distance: 19.0
click at [235, 173] on div "Search Equipment Type Top Drive - Top Drive, 1250t AC close" at bounding box center [204, 171] width 74 height 16
click at [88, 140] on input "Load Collar NDE Inspection" at bounding box center [122, 138] width 69 height 8
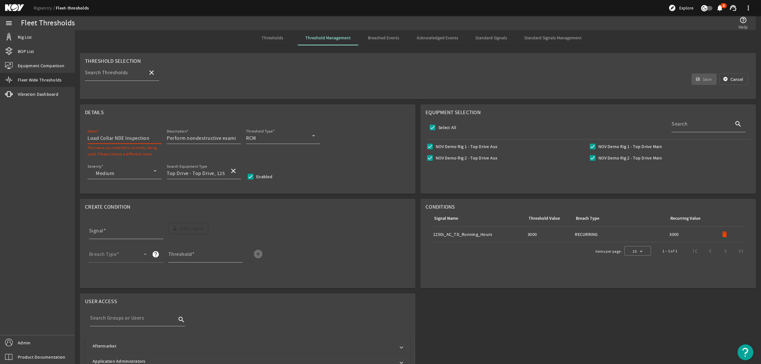
paste input "1250t AC"
click at [696, 82] on span "submit" at bounding box center [704, 79] width 25 height 15
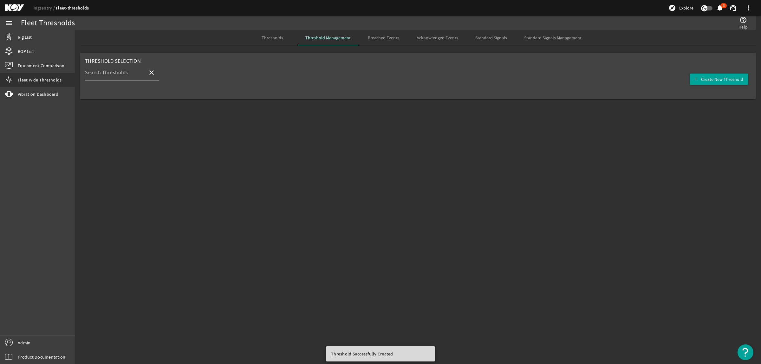
click at [273, 37] on span "Thresholds" at bounding box center [273, 38] width 22 height 4
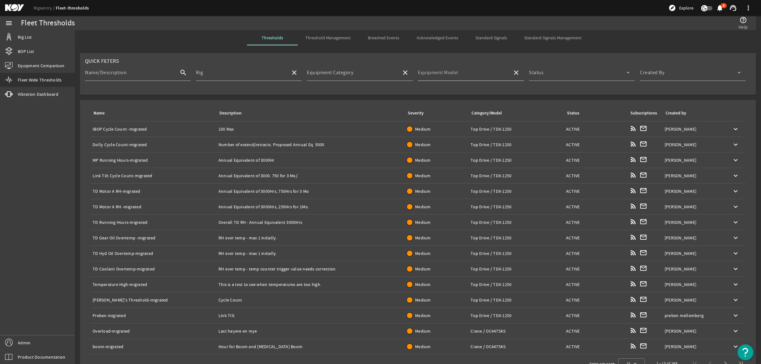
click at [469, 75] on input "Equipment Model" at bounding box center [462, 75] width 89 height 8
click at [443, 105] on span "Top Drive, 1250t AC" at bounding box center [442, 106] width 44 height 6
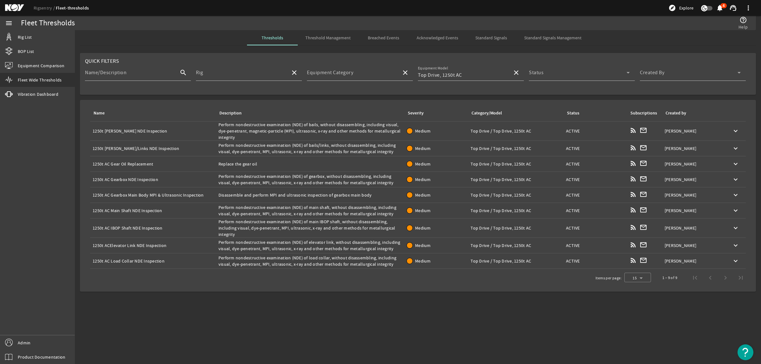
click at [152, 245] on div "Name: 1250t ACElevator Link NDE Inspection" at bounding box center [153, 245] width 121 height 6
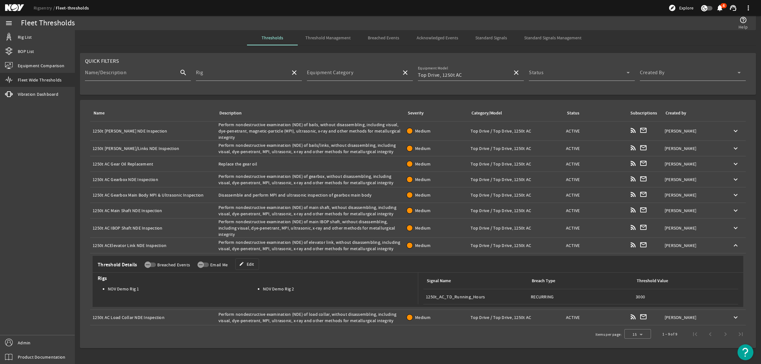
click at [248, 265] on span "Edit" at bounding box center [250, 264] width 7 height 6
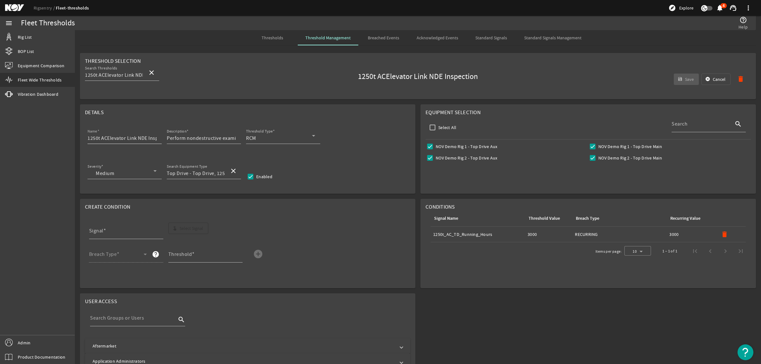
click at [107, 140] on input "1250t ACElevator Link NDE Inspection" at bounding box center [122, 138] width 69 height 8
click at [678, 81] on span "submit" at bounding box center [686, 79] width 25 height 15
click at [273, 37] on span "Thresholds" at bounding box center [273, 38] width 22 height 4
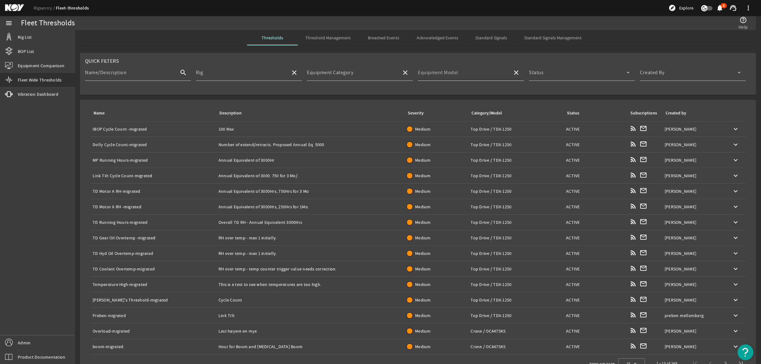
click at [447, 74] on mat-label "Equipment Model" at bounding box center [438, 72] width 40 height 6
click at [447, 74] on input "Equipment Model" at bounding box center [462, 75] width 89 height 8
click at [468, 105] on mat-option "Top Drive, 1250t AC" at bounding box center [467, 106] width 105 height 15
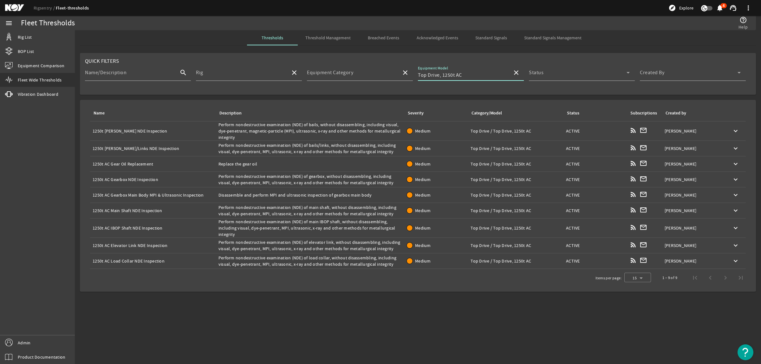
click at [517, 74] on mat-icon "close" at bounding box center [516, 73] width 8 height 8
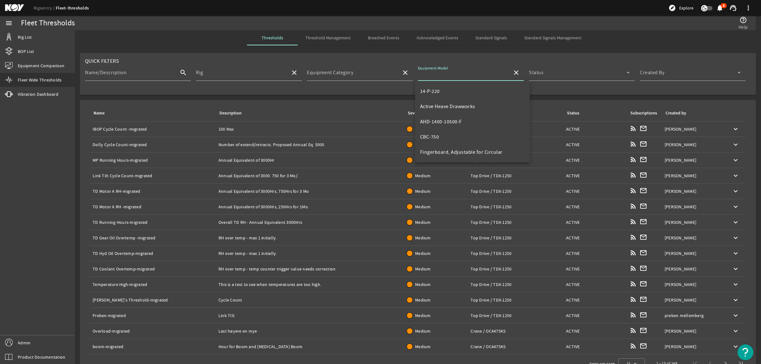
click at [547, 38] on span "Standard Signals Management" at bounding box center [552, 38] width 57 height 4
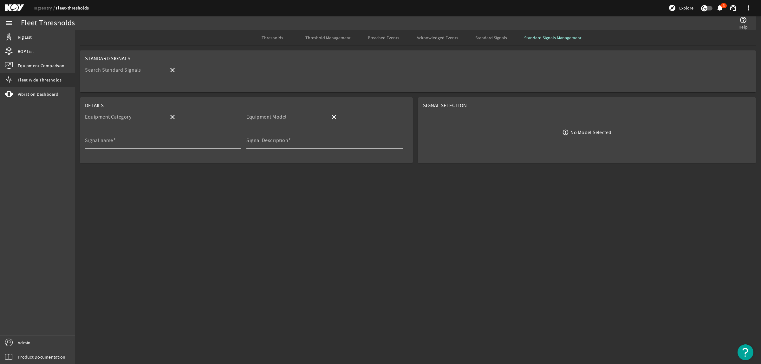
click at [153, 78] on div "Search Standard Signals" at bounding box center [124, 70] width 79 height 16
click at [152, 74] on input "Search Standard Signals" at bounding box center [124, 73] width 79 height 8
click at [127, 68] on mat-label "Search Standard Signals" at bounding box center [106, 65] width 42 height 5
click at [139, 72] on input "Search Standard Signals" at bounding box center [124, 73] width 79 height 8
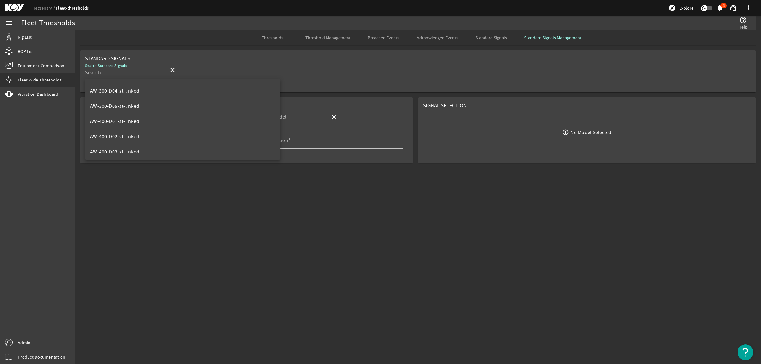
click at [393, 240] on mat-sidenav-content "Fleet Thresholds help_outline Help Thresholds Threshold Management Breached Eve…" at bounding box center [418, 197] width 686 height 334
click at [488, 40] on span "Standard Signals" at bounding box center [491, 38] width 32 height 4
click at [544, 36] on span "Standard Signals Management" at bounding box center [552, 38] width 57 height 4
click at [157, 122] on input "Equipment Category" at bounding box center [124, 120] width 79 height 8
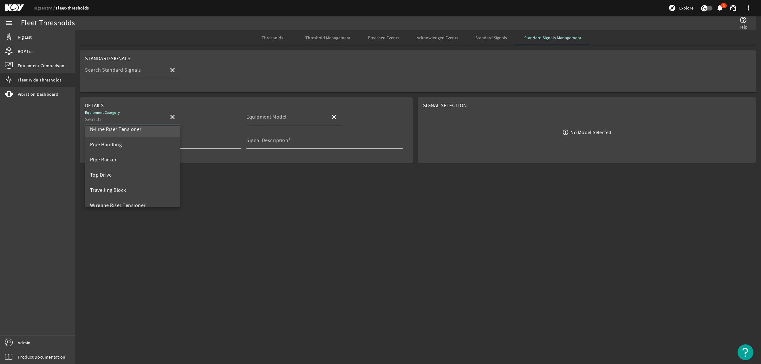
scroll to position [182, 0]
click at [132, 162] on mat-option "Top Drive" at bounding box center [132, 166] width 95 height 15
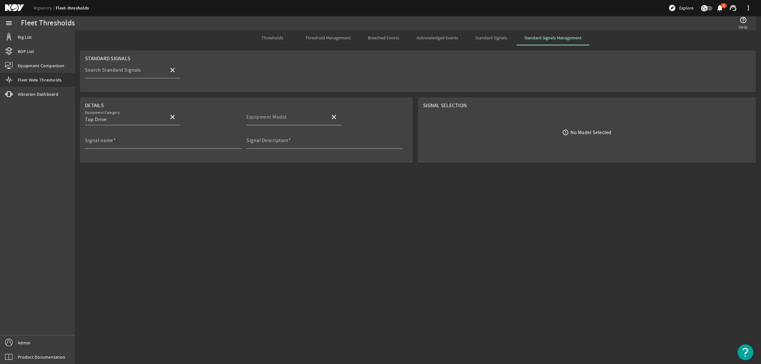
click at [266, 112] on div "Equipment Model" at bounding box center [285, 117] width 79 height 16
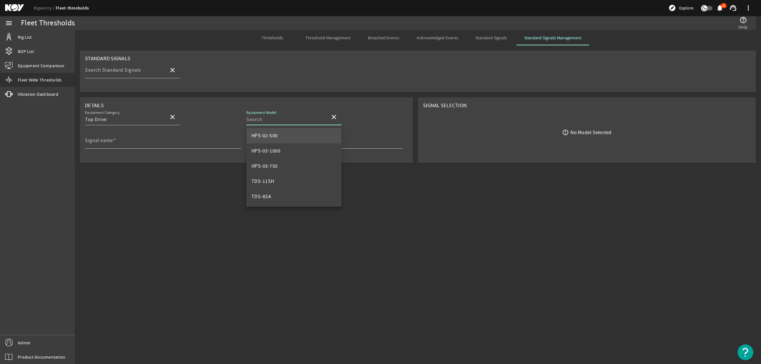
click at [281, 134] on mat-option "HPS-02-500" at bounding box center [293, 135] width 95 height 15
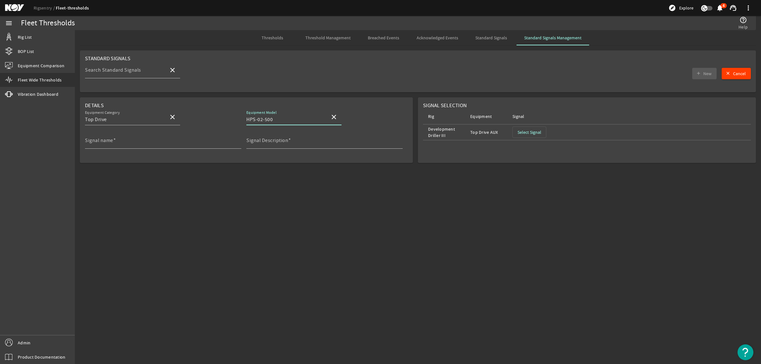
click at [527, 130] on span "Select Signal" at bounding box center [530, 132] width 24 height 6
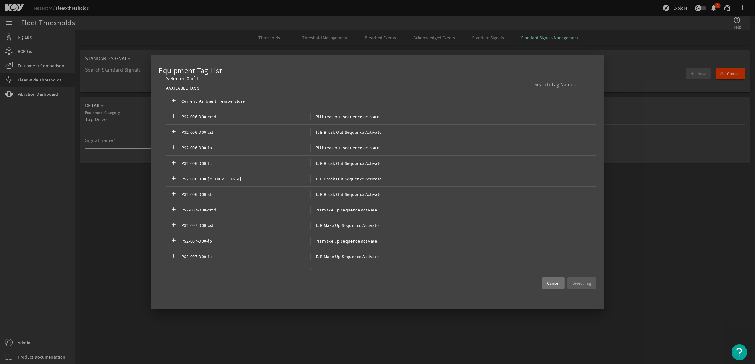
click at [538, 88] on div at bounding box center [562, 84] width 57 height 16
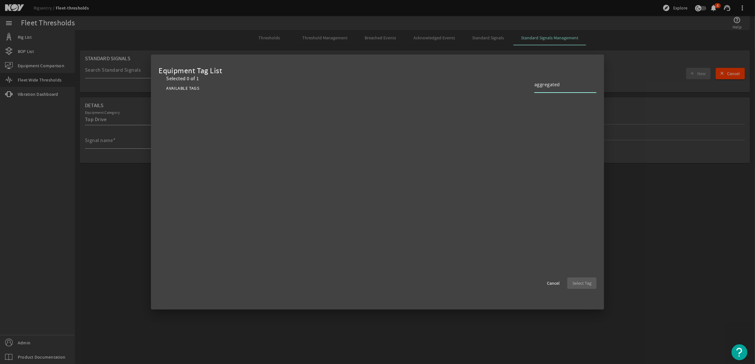
click at [573, 89] on div "aggregated" at bounding box center [562, 84] width 57 height 16
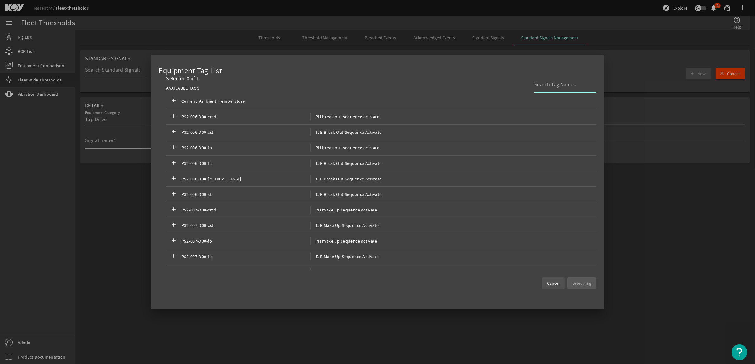
click at [553, 285] on span "Cancel" at bounding box center [553, 283] width 13 height 6
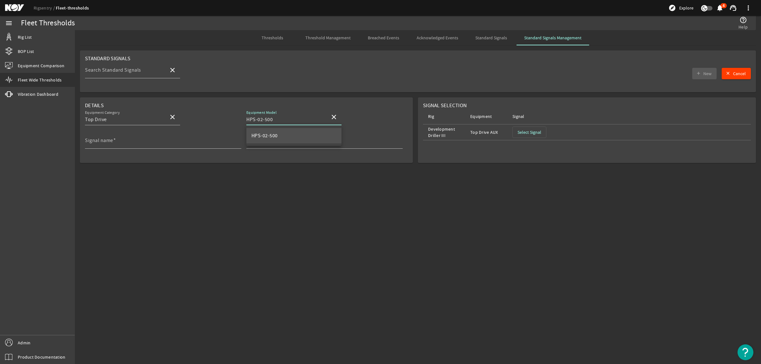
click at [290, 117] on input "HPS-02-500" at bounding box center [285, 120] width 79 height 8
click at [335, 112] on span at bounding box center [333, 116] width 15 height 15
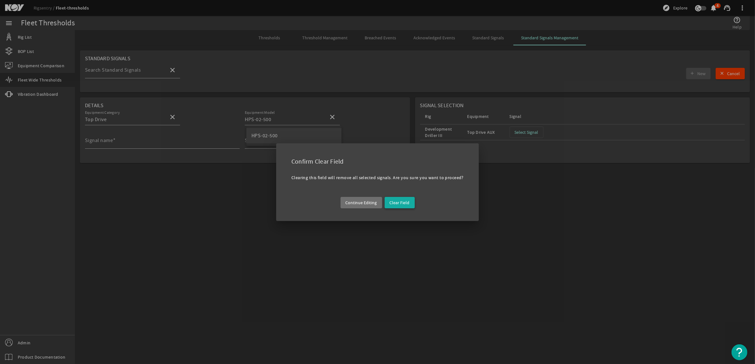
click at [389, 201] on span "button" at bounding box center [400, 202] width 30 height 15
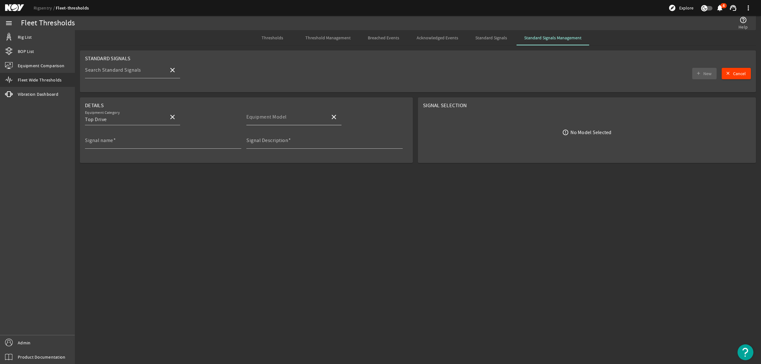
click at [276, 118] on mat-label "Equipment Model" at bounding box center [266, 117] width 40 height 6
click at [276, 118] on input "Equipment Model" at bounding box center [285, 120] width 79 height 8
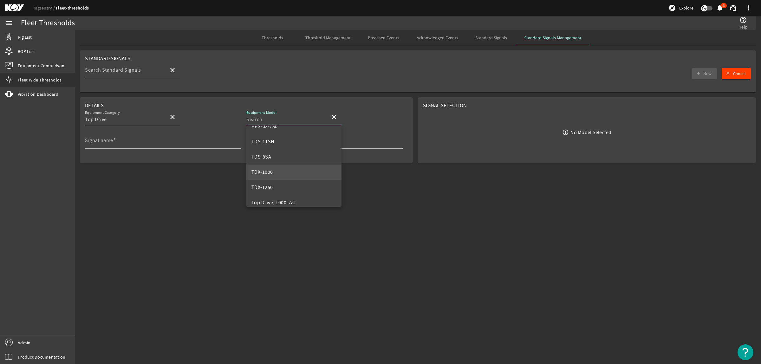
scroll to position [61, 0]
click at [280, 179] on span "Top Drive, 1000t AC" at bounding box center [273, 182] width 44 height 6
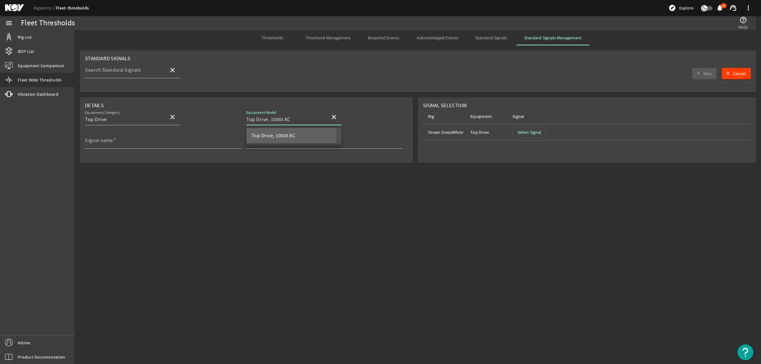
scroll to position [0, 0]
click at [529, 135] on span "Select Signal" at bounding box center [530, 132] width 24 height 6
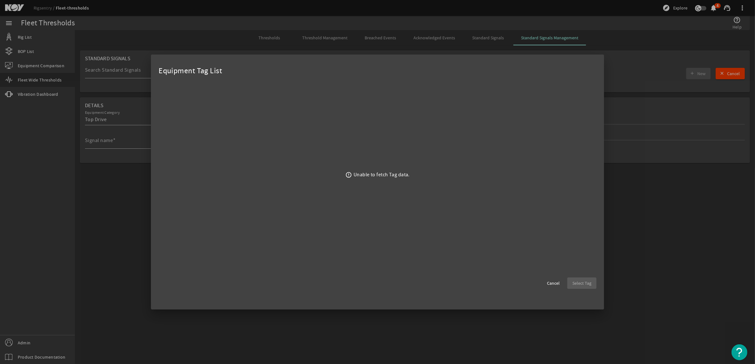
drag, startPoint x: 360, startPoint y: 168, endPoint x: 359, endPoint y: 181, distance: 13.4
click at [360, 169] on div "error_outline Unable to fetch Tag data." at bounding box center [378, 175] width 438 height 200
click at [354, 185] on div "error_outline Unable to fetch Tag data." at bounding box center [378, 175] width 438 height 200
click at [349, 173] on mat-icon "error_outline" at bounding box center [348, 175] width 7 height 7
click at [558, 282] on span "Cancel" at bounding box center [553, 283] width 13 height 6
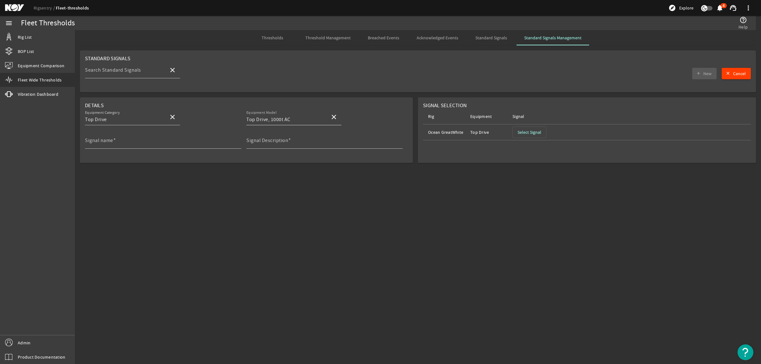
click at [335, 118] on mat-icon "close" at bounding box center [334, 117] width 8 height 8
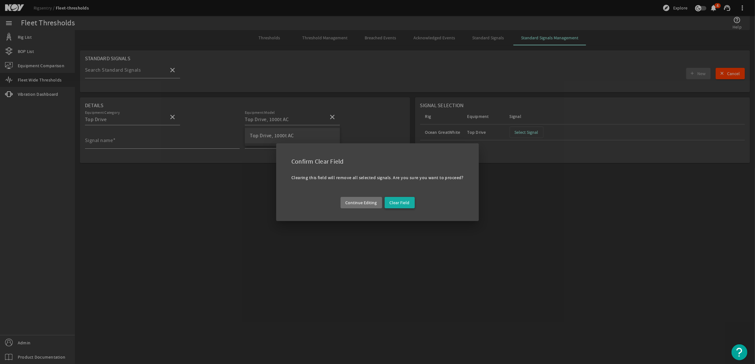
click at [388, 202] on span "button" at bounding box center [400, 202] width 30 height 15
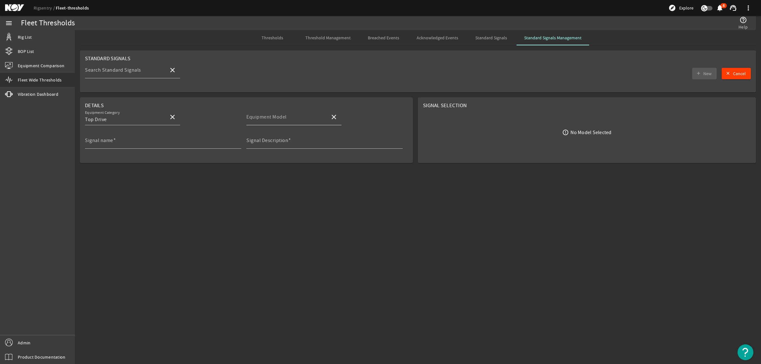
click at [291, 121] on input "Equipment Model" at bounding box center [285, 120] width 79 height 8
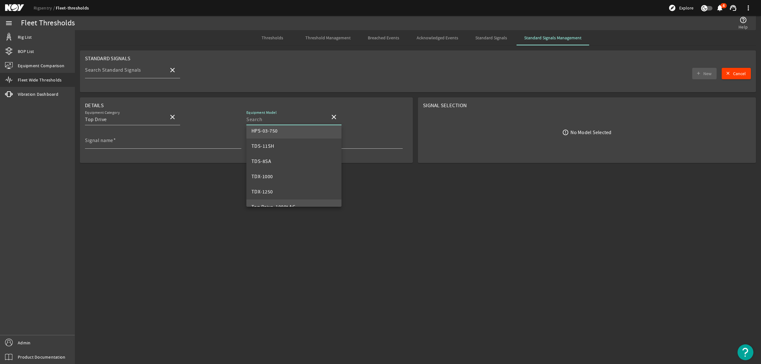
scroll to position [21, 0]
click at [281, 157] on mat-option "TDS-11SH" at bounding box center [293, 160] width 95 height 15
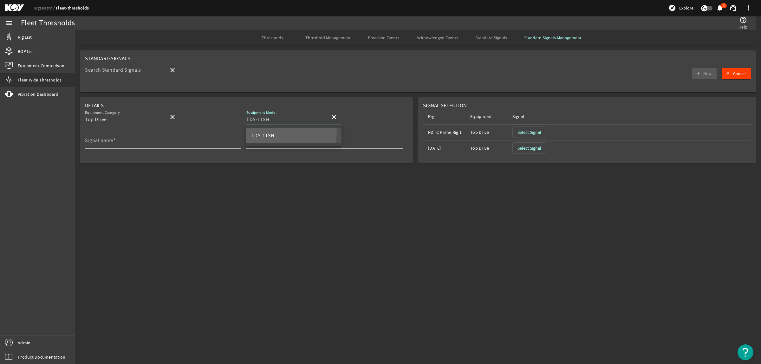
scroll to position [0, 0]
click at [332, 118] on mat-icon "close" at bounding box center [334, 117] width 8 height 8
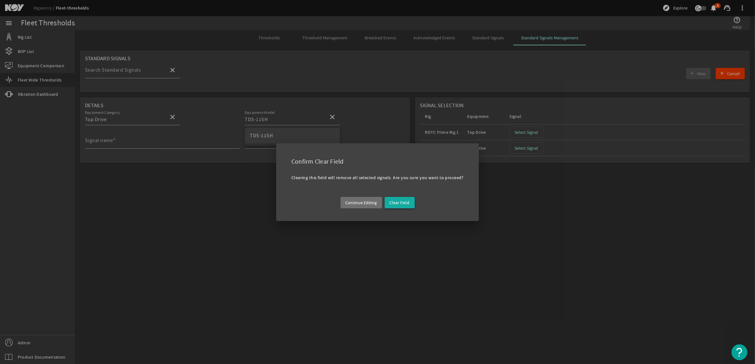
click at [400, 202] on span "Clear Field" at bounding box center [400, 202] width 20 height 6
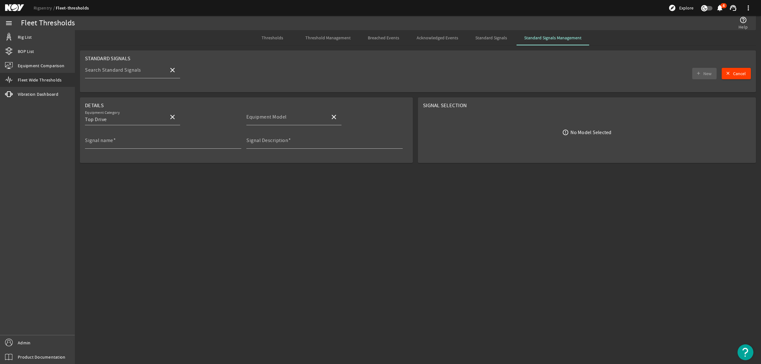
click at [318, 39] on span "Threshold Management" at bounding box center [327, 38] width 45 height 4
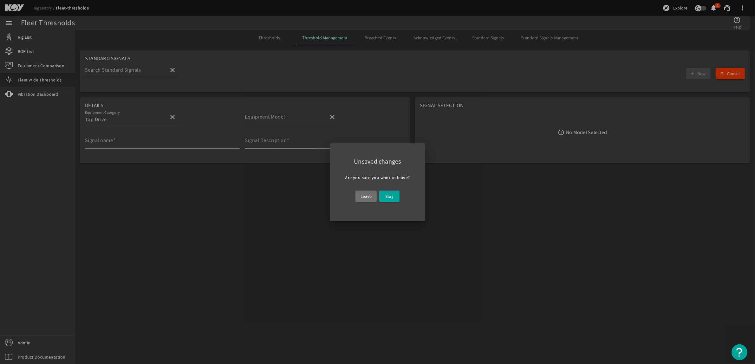
click at [364, 197] on span "Leave" at bounding box center [366, 196] width 11 height 8
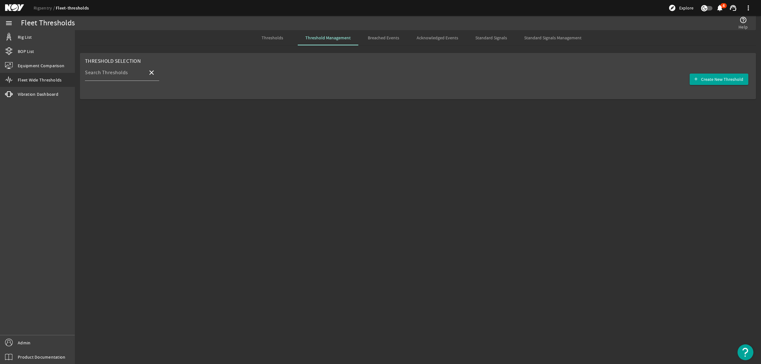
click at [271, 36] on span "Thresholds" at bounding box center [273, 38] width 22 height 4
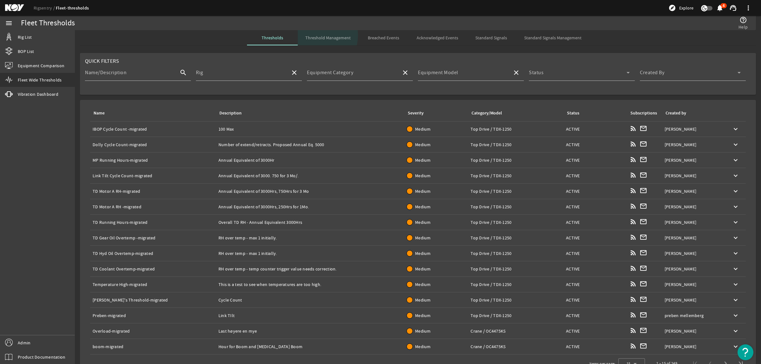
click at [308, 36] on span "Threshold Management" at bounding box center [327, 38] width 45 height 4
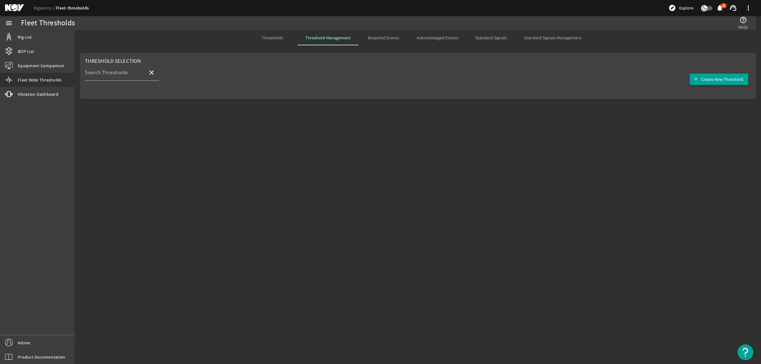
click at [701, 80] on span "button" at bounding box center [719, 79] width 59 height 15
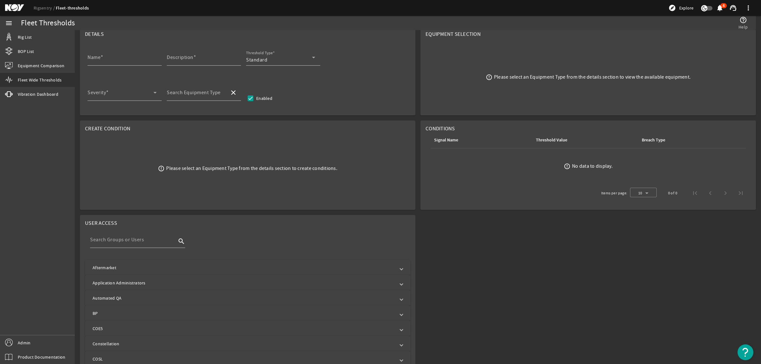
scroll to position [79, 0]
click at [221, 88] on div "Search Equipment Type" at bounding box center [196, 91] width 58 height 16
click at [212, 110] on span "Top Drive - TDS-11SH" at bounding box center [196, 110] width 49 height 6
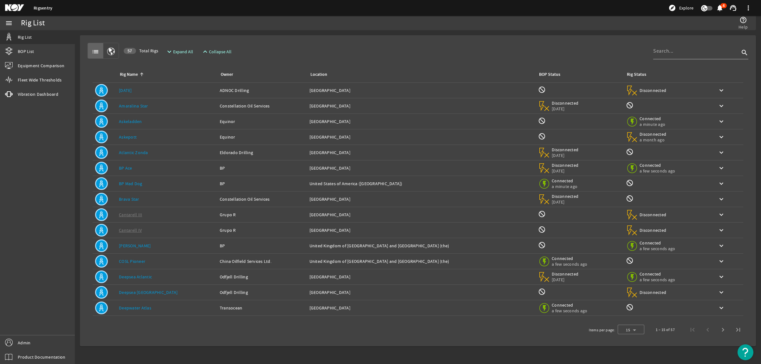
click at [14, 26] on div "menu" at bounding box center [9, 23] width 18 height 14
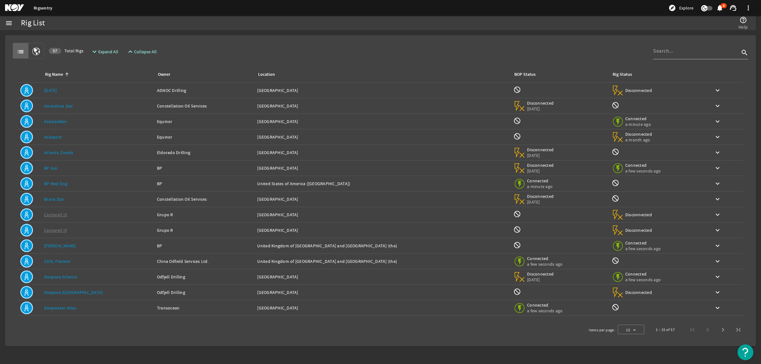
click at [6, 23] on mat-icon "menu" at bounding box center [9, 23] width 8 height 8
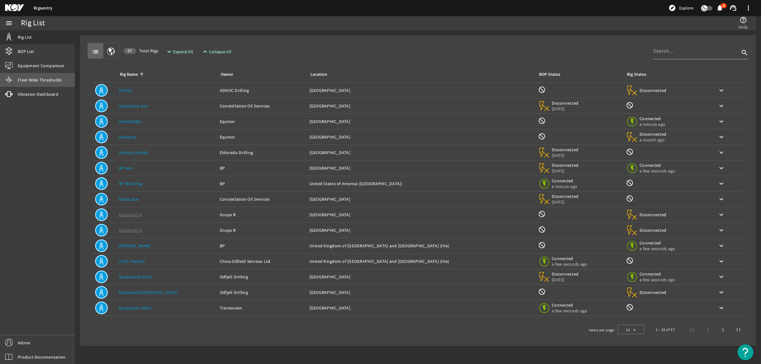
click at [26, 82] on span "Fleet Wide Thresholds" at bounding box center [40, 80] width 44 height 6
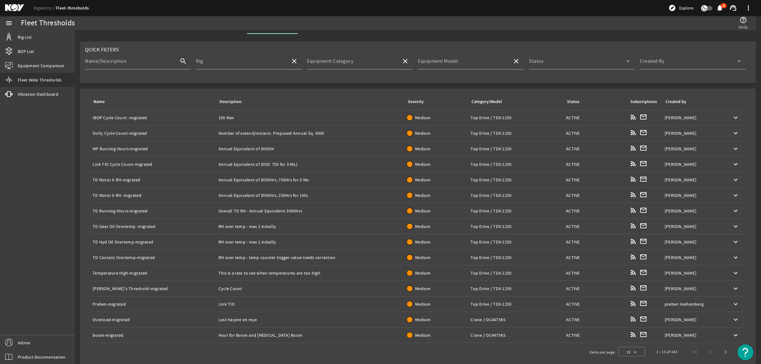
scroll to position [16, 0]
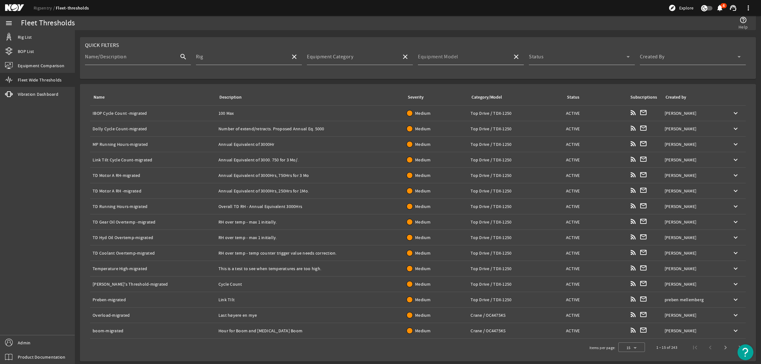
click at [468, 59] on input "Equipment Model" at bounding box center [462, 59] width 89 height 8
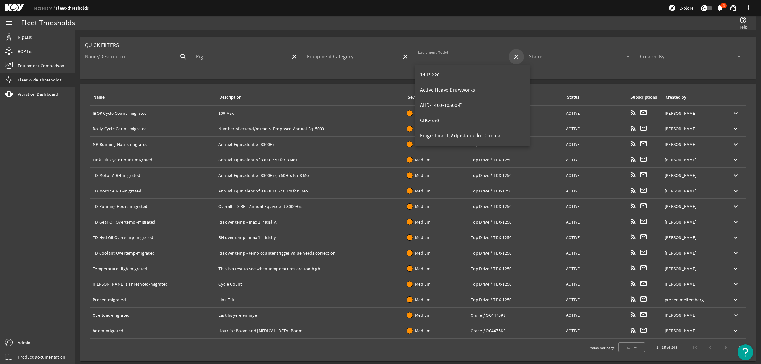
click at [513, 56] on mat-icon "close" at bounding box center [516, 57] width 8 height 8
click at [449, 72] on mat-option "HPS-03-1000" at bounding box center [472, 71] width 115 height 15
type input "HPS-03-1000"
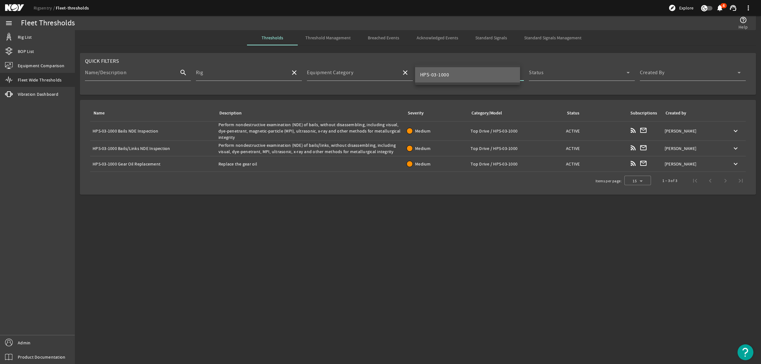
scroll to position [0, 0]
click at [211, 78] on input "Rig" at bounding box center [240, 75] width 89 height 8
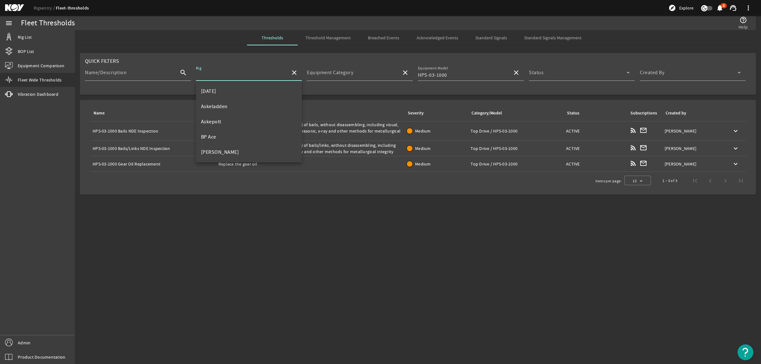
click at [220, 93] on mat-option "[DATE]" at bounding box center [249, 91] width 106 height 15
type input "[DATE]"
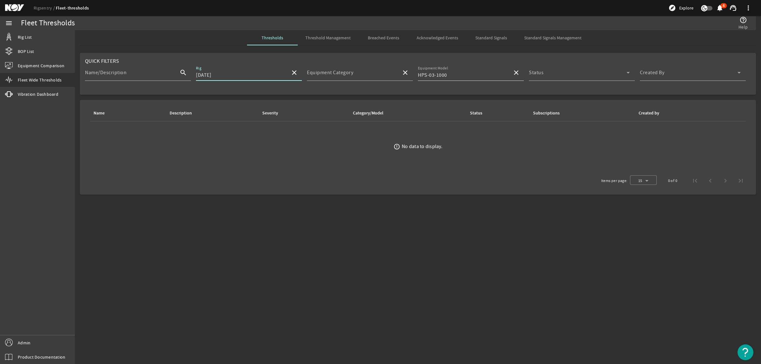
click at [519, 72] on mat-icon "close" at bounding box center [516, 73] width 8 height 8
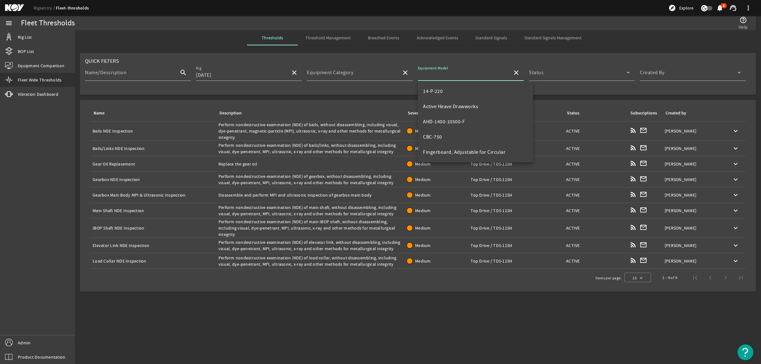
click at [607, 42] on div "Thresholds Threshold Management Breached Events Acknowledged Events Standard Si…" at bounding box center [418, 37] width 676 height 15
click at [126, 182] on div "Name: Gearbox NDE Inspection" at bounding box center [153, 179] width 121 height 6
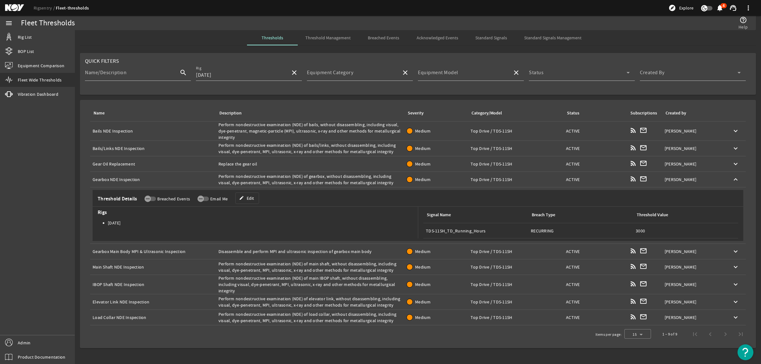
copy div "Gearbox NDE Inspection"
click at [233, 176] on div "Description: Perform nondestructive examination (NDE) of gearbox, without disas…" at bounding box center [309, 179] width 183 height 13
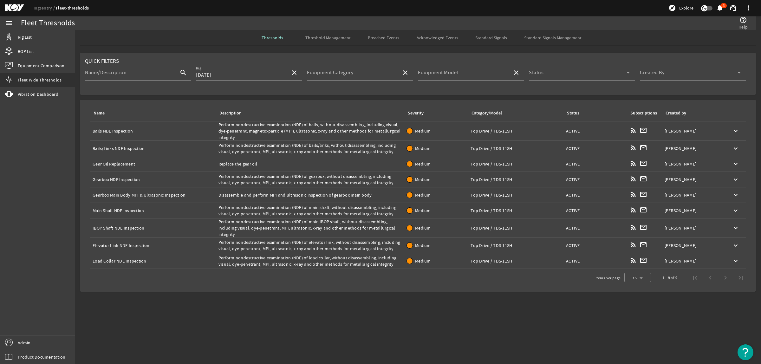
copy tr "Perform nondestructive examination (NDE) of gearbox, without disassembling, inc…"
click at [156, 192] on div "Name: Gearbox Main Body MPI & Ultrasonic Inspection" at bounding box center [153, 195] width 121 height 6
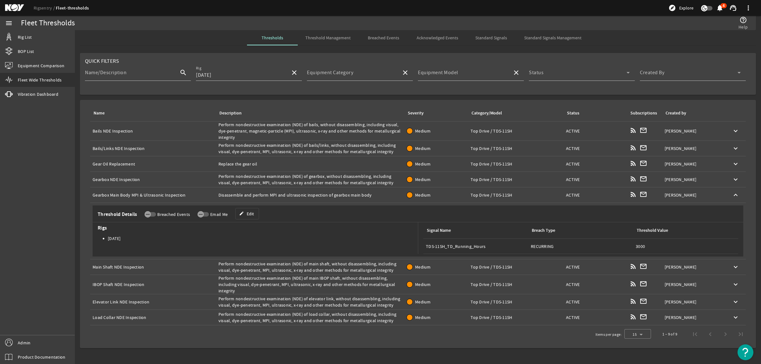
click at [156, 192] on div "Name: Gearbox Main Body MPI & Ultrasonic Inspection" at bounding box center [153, 195] width 121 height 6
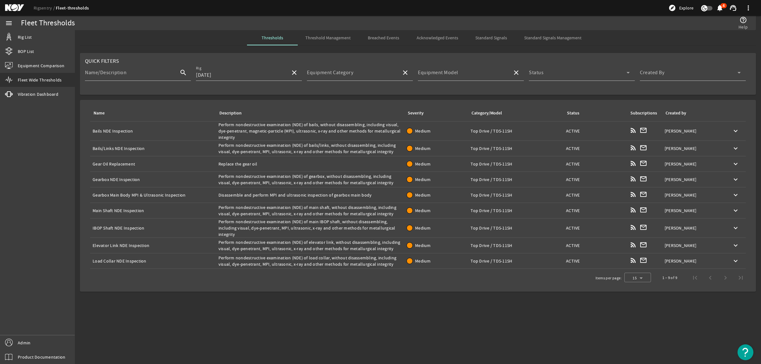
click at [156, 192] on div "Name: Gearbox Main Body MPI & Ultrasonic Inspection" at bounding box center [153, 195] width 121 height 6
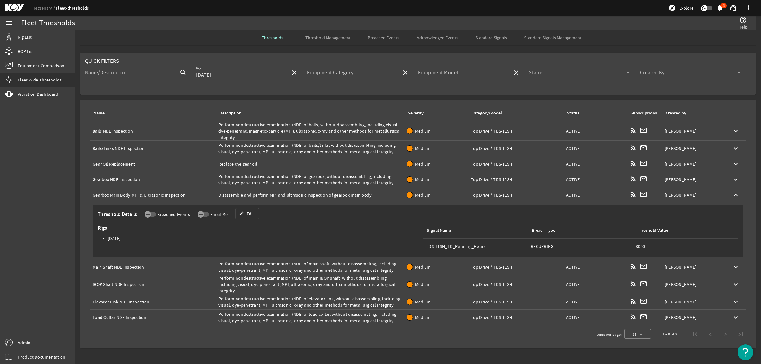
click at [156, 192] on div "Name: Gearbox Main Body MPI & Ultrasonic Inspection" at bounding box center [153, 195] width 121 height 6
click at [331, 192] on div "Description: Disassemble and perform MPI and ultrasonic inspection of gearbox m…" at bounding box center [309, 195] width 183 height 6
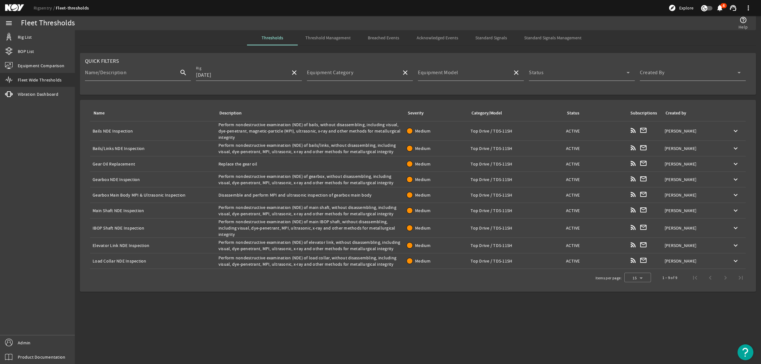
click at [331, 192] on div "Description: Disassemble and perform MPI and ultrasonic inspection of gearbox m…" at bounding box center [309, 195] width 183 height 6
copy tr "Disassemble and perform MPI and ultrasonic inspection of gearbox main body Seve…"
click at [111, 210] on div "Name: Main Shaft NDE Inspection" at bounding box center [153, 210] width 121 height 6
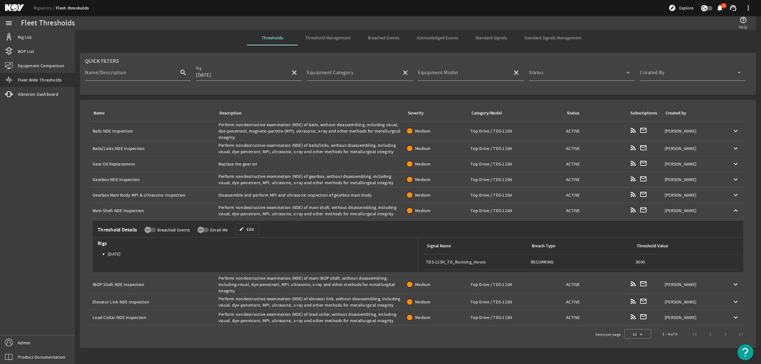
click at [111, 210] on div "Name: Main Shaft NDE Inspection" at bounding box center [153, 210] width 121 height 6
copy div "Main Shaft NDE Inspection"
click at [159, 205] on td "Name: Main Shaft NDE Inspection" at bounding box center [153, 211] width 126 height 16
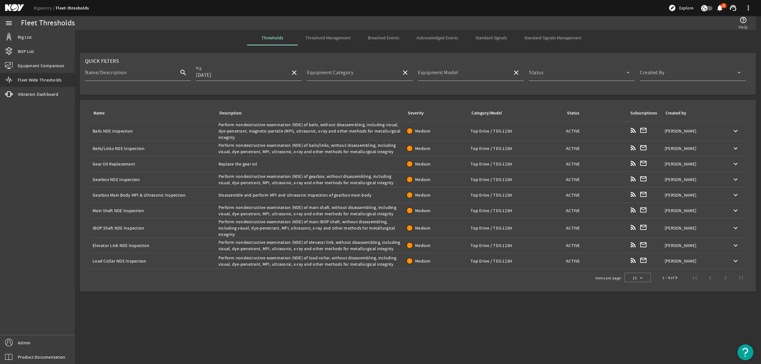
click at [271, 211] on div "Description: Perform nondestructive examination (NDE) of main shaft, without di…" at bounding box center [309, 210] width 183 height 13
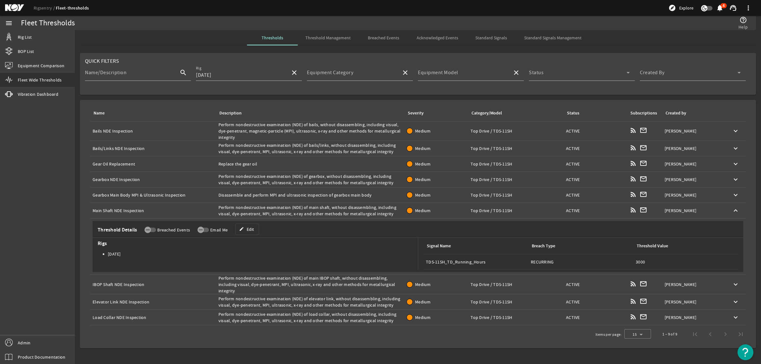
copy tr "Perform nondestructive examination (NDE) of main shaft, without disassembling, …"
click at [164, 211] on div "Name: Main Shaft NDE Inspection" at bounding box center [153, 210] width 121 height 6
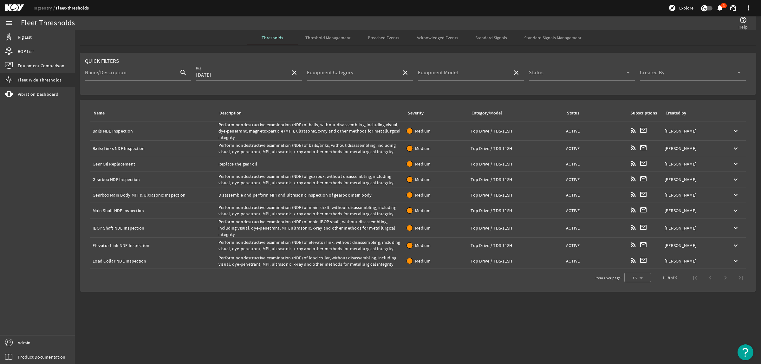
click at [135, 227] on div "Name: IBOP Shaft NDE Inspection" at bounding box center [153, 228] width 121 height 6
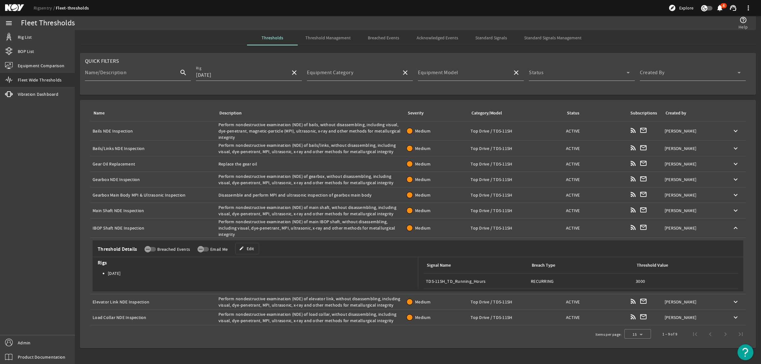
click at [135, 227] on div "Name: IBOP Shaft NDE Inspection" at bounding box center [153, 228] width 121 height 6
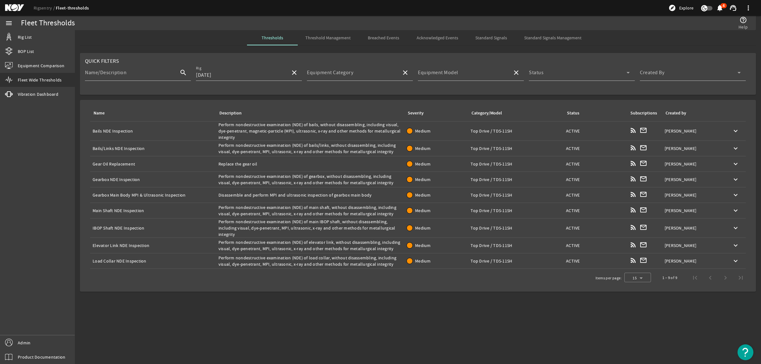
click at [135, 228] on div "Name: IBOP Shaft NDE Inspection" at bounding box center [153, 228] width 121 height 6
copy div "IBOP Shaft NDE Inspection"
click at [264, 230] on div "Description: Perform nondestructive examination (NDE) of main IBOP shaft, witho…" at bounding box center [309, 227] width 183 height 19
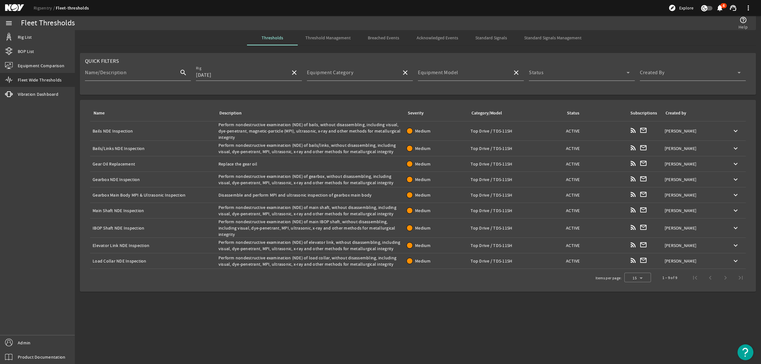
click at [264, 230] on div "Description: Perform nondestructive examination (NDE) of main IBOP shaft, witho…" at bounding box center [309, 227] width 183 height 19
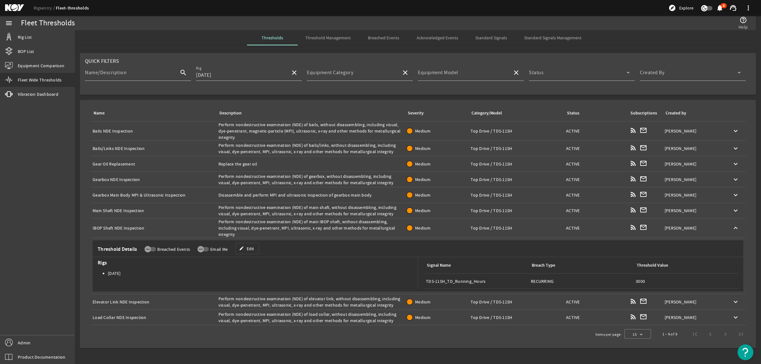
copy tr "Perform nondestructive examination (NDE) of main IBOP shaft, without disassembl…"
click at [162, 227] on div "Name: IBOP Shaft NDE Inspection" at bounding box center [153, 228] width 121 height 6
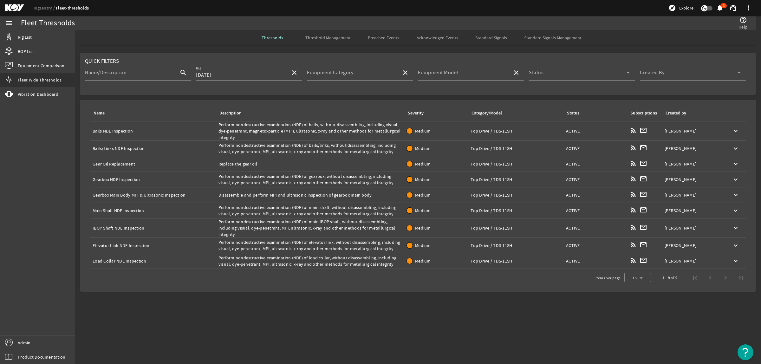
click at [140, 247] on div "Name: Elevator Link NDE Inspection" at bounding box center [153, 245] width 121 height 6
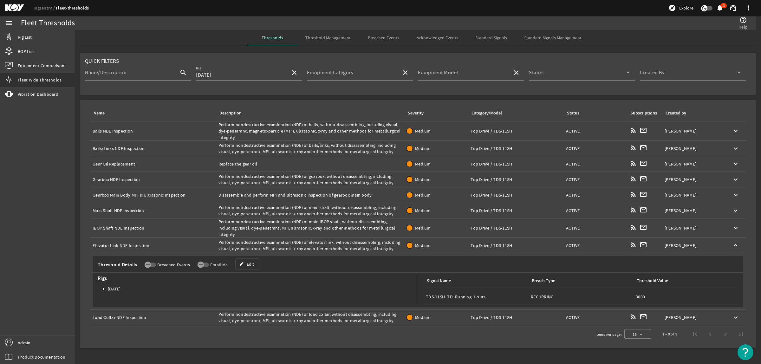
click at [140, 247] on div "Name: Elevator Link NDE Inspection" at bounding box center [153, 245] width 121 height 6
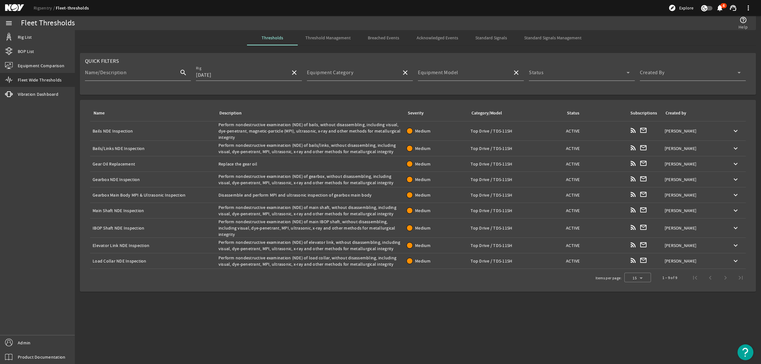
click at [140, 247] on div "Name: Elevator Link NDE Inspection" at bounding box center [153, 245] width 121 height 6
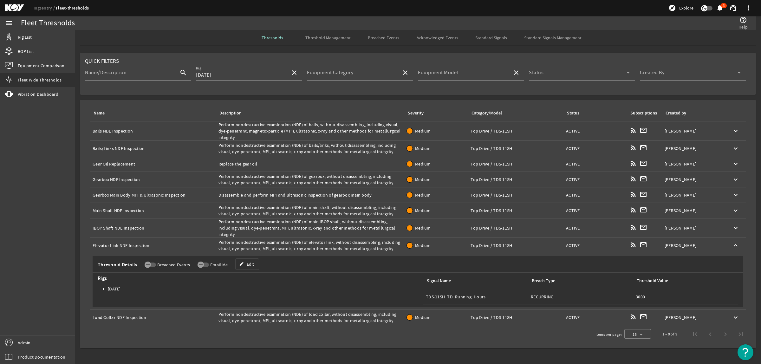
click at [255, 246] on div "Description: Perform nondestructive examination (NDE) of elevator link, without…" at bounding box center [309, 245] width 183 height 13
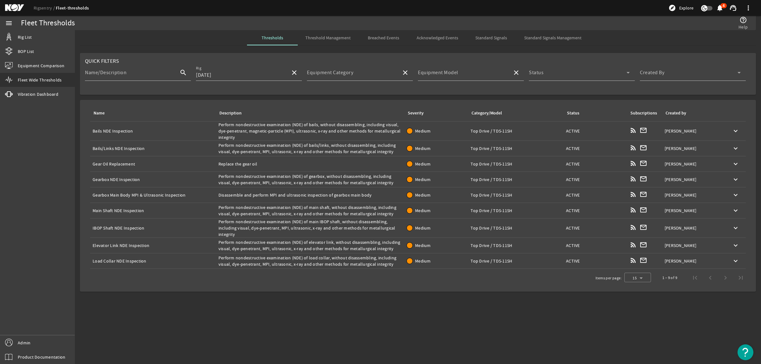
copy tr "Perform nondestructive examination (NDE) of elevator link, without disassemblin…"
click at [112, 261] on div "Name: Load Collar NDE Inspection" at bounding box center [153, 261] width 121 height 6
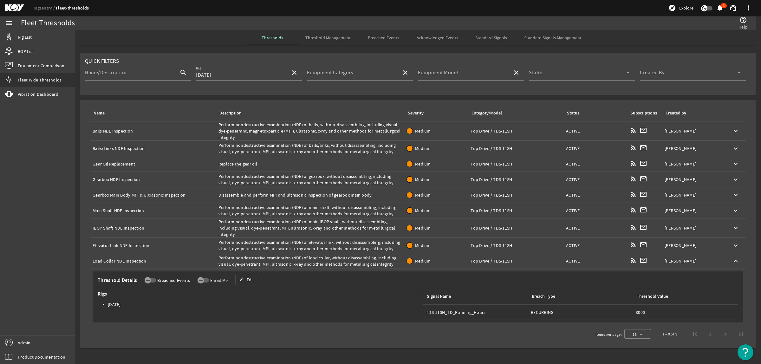
click at [111, 260] on div "Name: Load Collar NDE Inspection" at bounding box center [153, 261] width 121 height 6
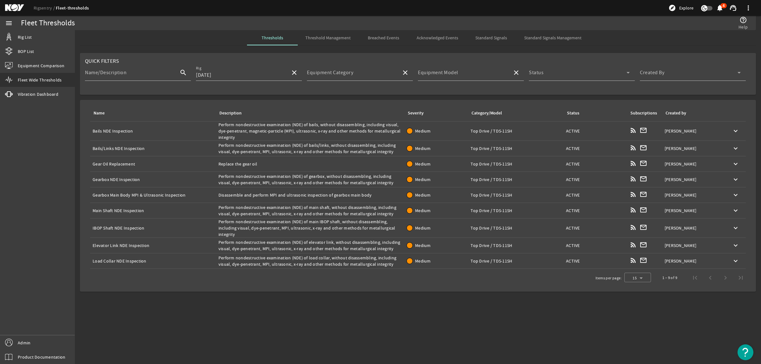
click at [111, 260] on div "Name: Load Collar NDE Inspection" at bounding box center [153, 261] width 121 height 6
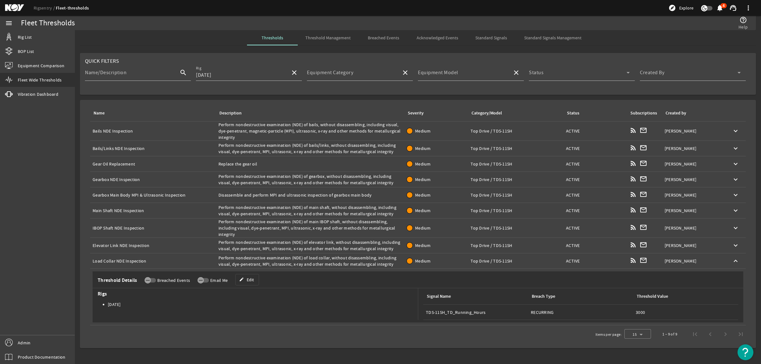
click at [111, 260] on div "Name: Load Collar NDE Inspection" at bounding box center [153, 261] width 121 height 6
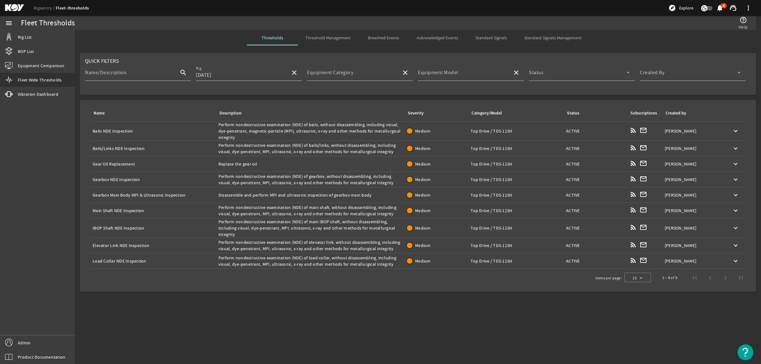
click at [300, 259] on div "Description: Perform nondestructive examination (NDE) of load collar, without d…" at bounding box center [309, 261] width 183 height 13
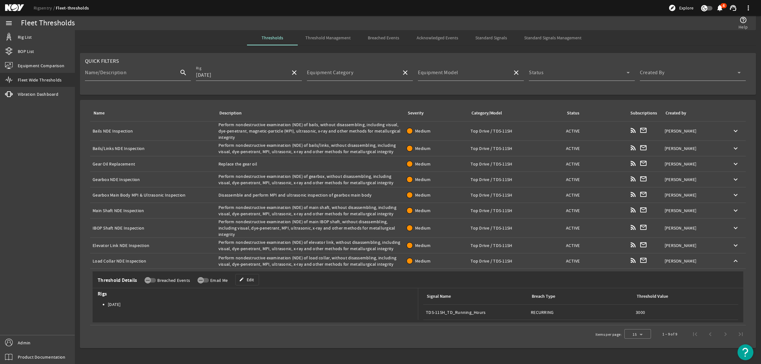
copy tr "Perform nondestructive examination (NDE) of load collar, without disassembling,…"
click at [391, 229] on div "Description: Perform nondestructive examination (NDE) of main IBOP shaft, witho…" at bounding box center [309, 227] width 183 height 19
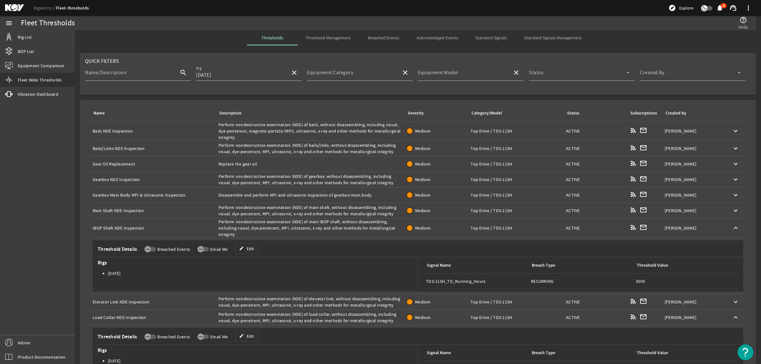
click at [322, 231] on div "Description: Perform nondestructive examination (NDE) of main IBOP shaft, witho…" at bounding box center [309, 227] width 183 height 19
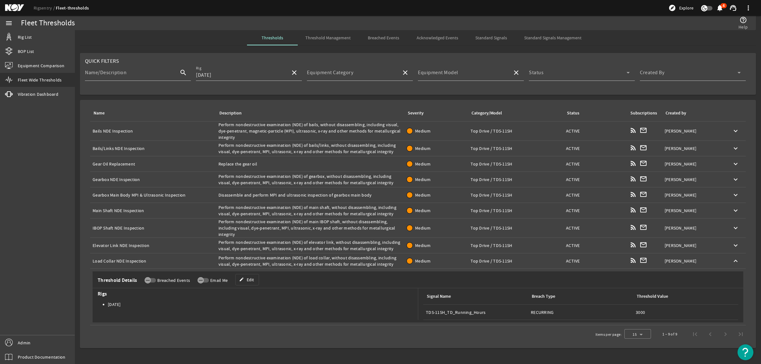
click at [209, 260] on div "Name: Load Collar NDE Inspection" at bounding box center [153, 261] width 121 height 6
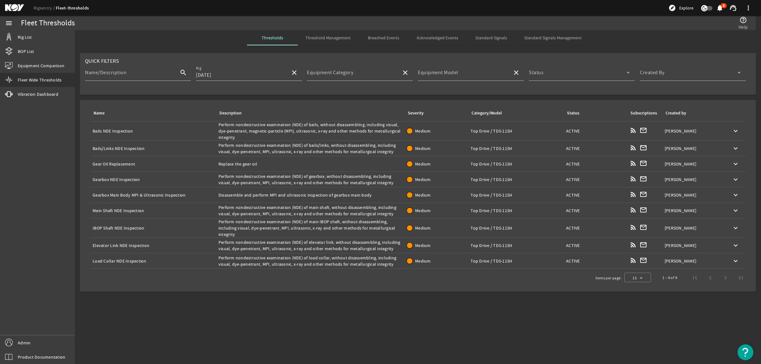
click at [135, 194] on div "Name: Gearbox Main Body MPI & Ultrasonic Inspection" at bounding box center [153, 195] width 121 height 6
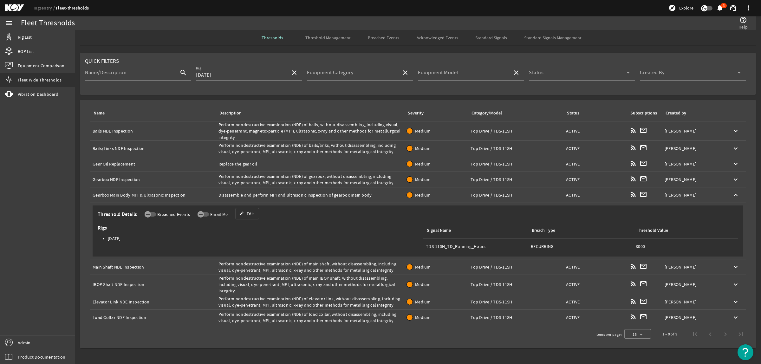
copy div "Gearbox Main Body MPI & Ultrasonic Inspection"
click at [316, 191] on td "Description: Disassemble and perform MPI and ultrasonic inspection of gearbox m…" at bounding box center [310, 195] width 188 height 16
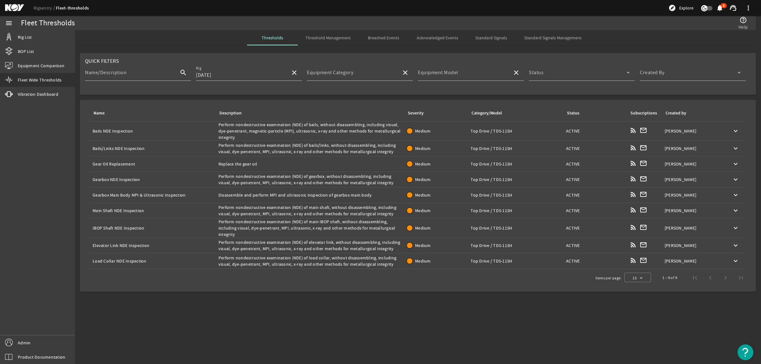
click at [316, 191] on td "Description: Disassemble and perform MPI and ultrasonic inspection of gearbox m…" at bounding box center [310, 195] width 188 height 16
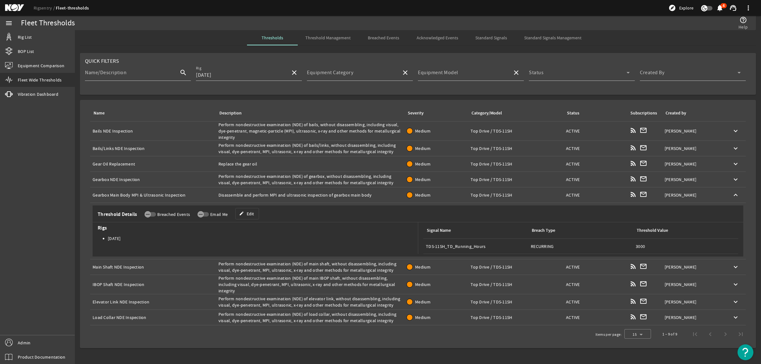
click at [316, 191] on td "Description: Disassemble and perform MPI and ultrasonic inspection of gearbox m…" at bounding box center [310, 195] width 188 height 16
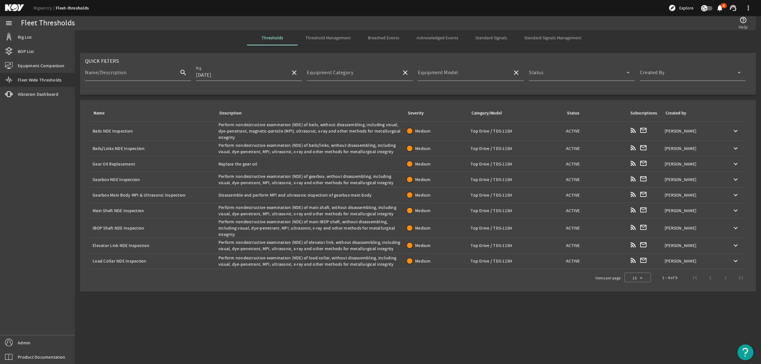
click at [130, 211] on div "Name: Main Shaft NDE Inspection" at bounding box center [153, 210] width 121 height 6
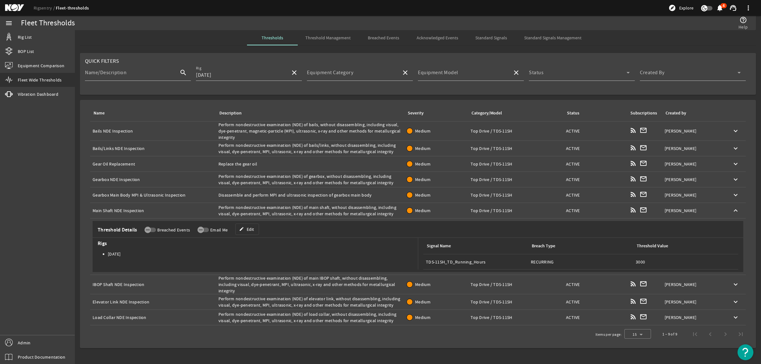
click at [130, 211] on div "Name: Main Shaft NDE Inspection" at bounding box center [153, 210] width 121 height 6
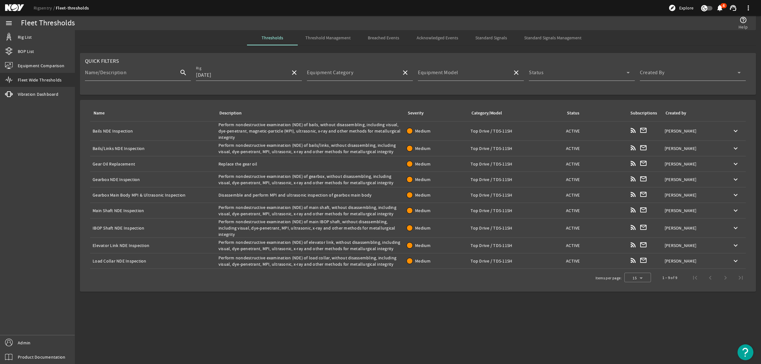
click at [130, 211] on div "Name: Main Shaft NDE Inspection" at bounding box center [153, 210] width 121 height 6
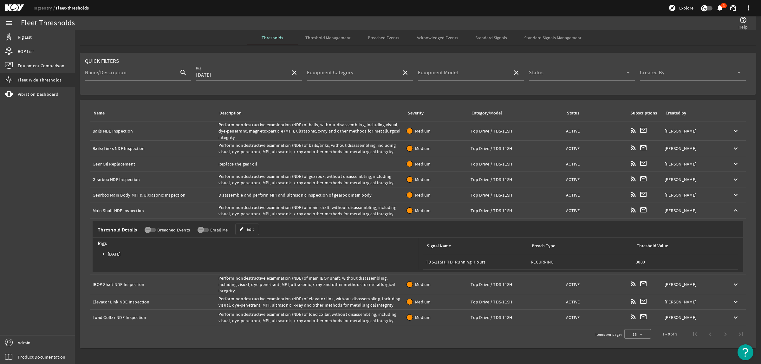
click at [226, 207] on div "Description: Perform nondestructive examination (NDE) of main shaft, without di…" at bounding box center [309, 210] width 183 height 13
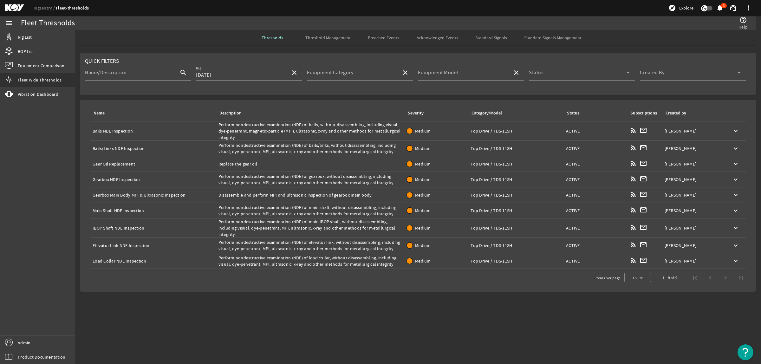
click at [226, 207] on div "Description: Perform nondestructive examination (NDE) of main shaft, without di…" at bounding box center [309, 210] width 183 height 13
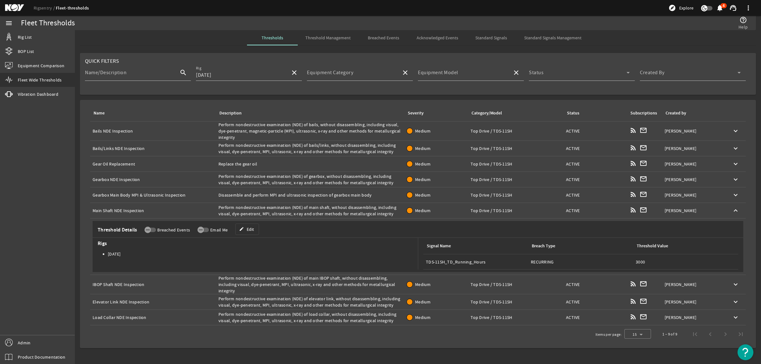
click at [226, 207] on div "Description: Perform nondestructive examination (NDE) of main shaft, without di…" at bounding box center [309, 210] width 183 height 13
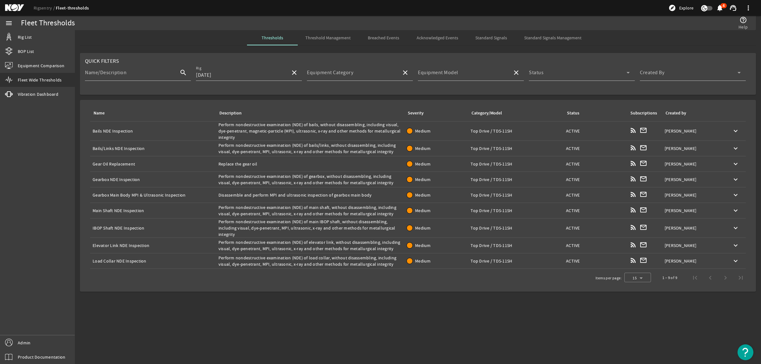
click at [129, 229] on div "Name: IBOP Shaft NDE Inspection" at bounding box center [153, 228] width 121 height 6
click at [120, 229] on div "Name: IBOP Shaft NDE Inspection" at bounding box center [153, 228] width 121 height 6
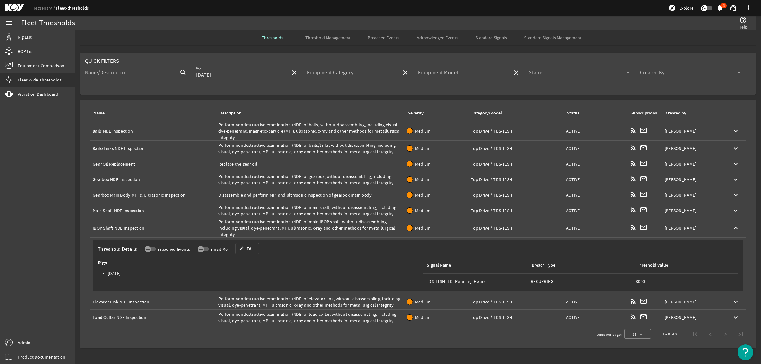
click at [120, 229] on div "Name: IBOP Shaft NDE Inspection" at bounding box center [153, 228] width 121 height 6
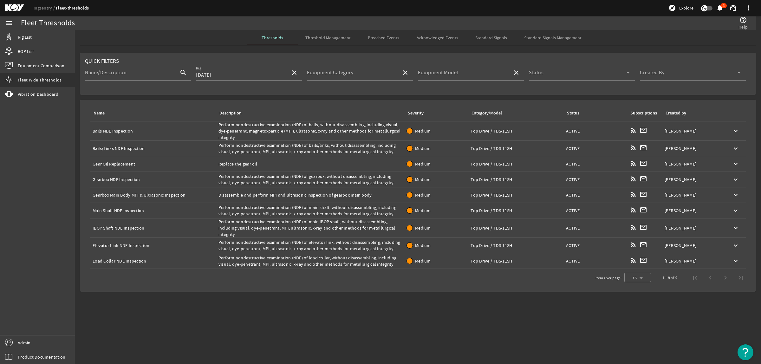
click at [120, 229] on div "Name: IBOP Shaft NDE Inspection" at bounding box center [153, 228] width 121 height 6
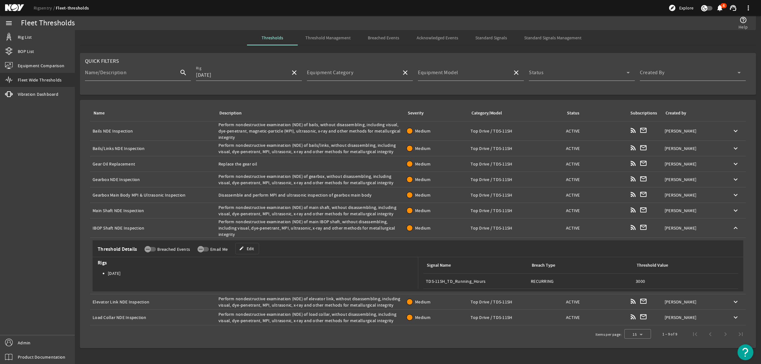
click at [249, 226] on div "Description: Perform nondestructive examination (NDE) of main IBOP shaft, witho…" at bounding box center [309, 227] width 183 height 19
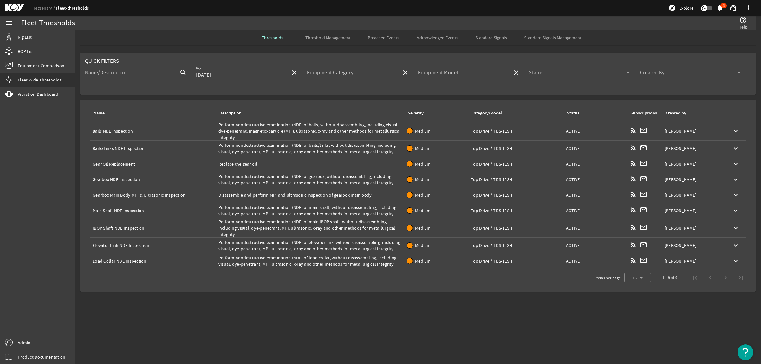
click at [249, 226] on div "Description: Perform nondestructive examination (NDE) of main IBOP shaft, witho…" at bounding box center [309, 227] width 183 height 19
click at [123, 246] on div "Name: Elevator Link NDE Inspection" at bounding box center [153, 245] width 121 height 6
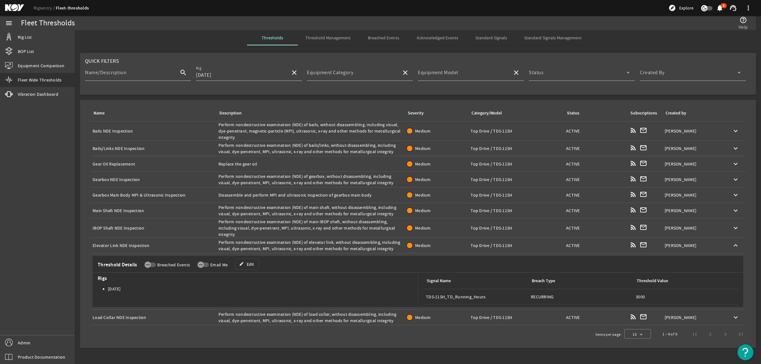
click at [123, 246] on div "Name: Elevator Link NDE Inspection" at bounding box center [153, 245] width 121 height 6
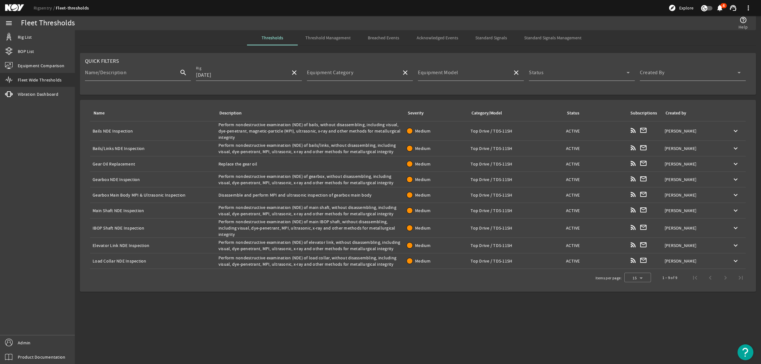
click at [123, 246] on div "Name: Elevator Link NDE Inspection" at bounding box center [153, 245] width 121 height 6
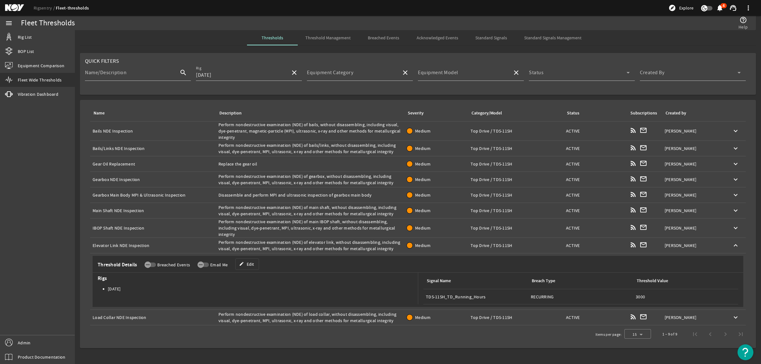
click at [295, 245] on div "Description: Perform nondestructive examination (NDE) of elevator link, without…" at bounding box center [309, 245] width 183 height 13
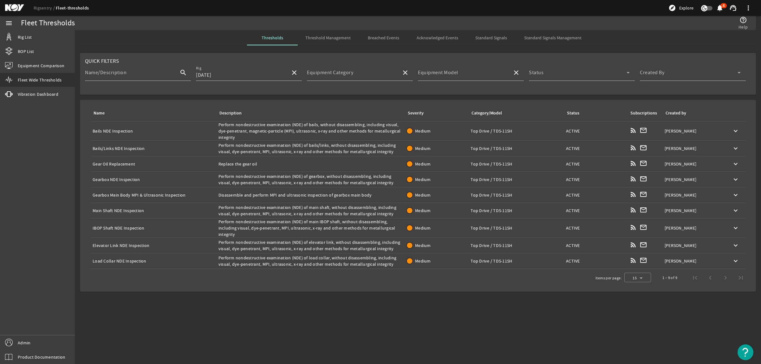
click at [295, 245] on div "Description: Perform nondestructive examination (NDE) of elevator link, without…" at bounding box center [309, 245] width 183 height 13
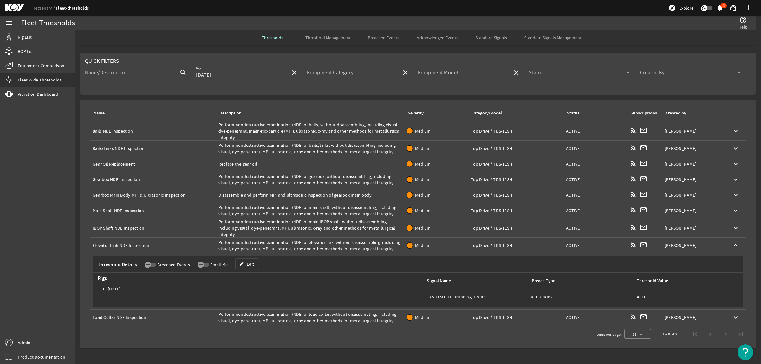
click at [295, 245] on div "Description: Perform nondestructive examination (NDE) of elevator link, without…" at bounding box center [309, 245] width 183 height 13
click at [129, 316] on div "Name: Load Collar NDE Inspection" at bounding box center [153, 317] width 121 height 6
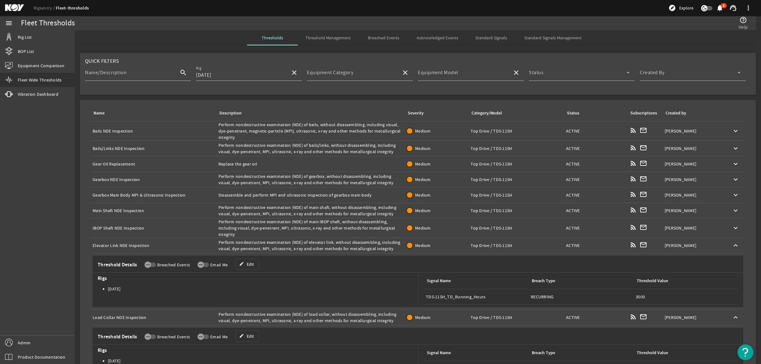
click at [129, 316] on div "Name: Load Collar NDE Inspection" at bounding box center [153, 317] width 121 height 6
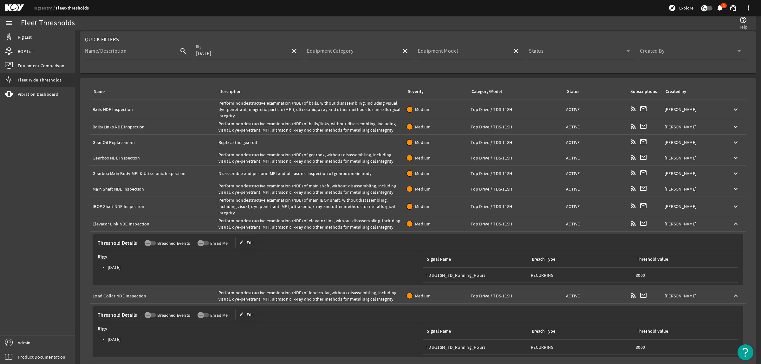
scroll to position [44, 0]
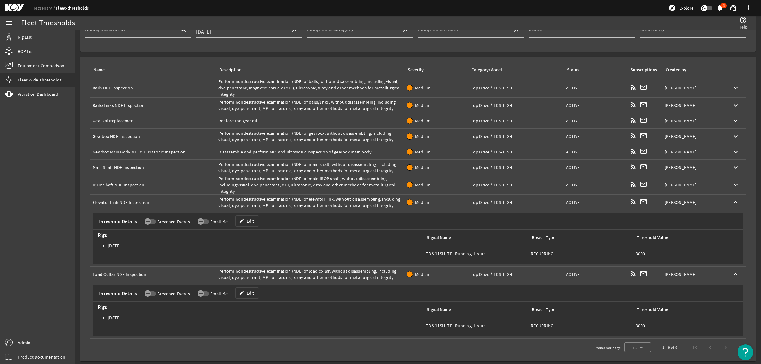
click at [261, 278] on div "Description: Perform nondestructive examination (NDE) of load collar, without d…" at bounding box center [309, 274] width 183 height 13
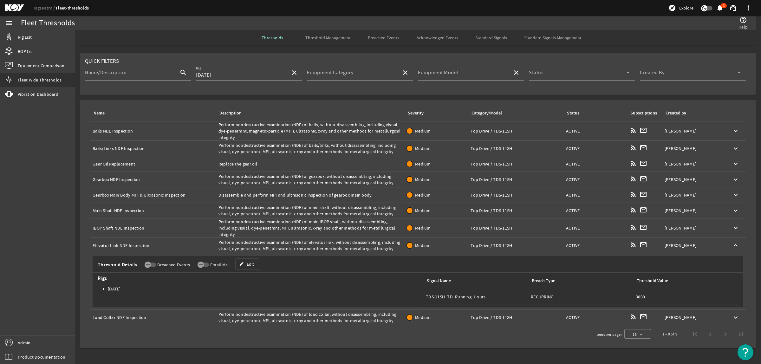
scroll to position [0, 0]
click at [261, 278] on span "Rigs" at bounding box center [256, 278] width 323 height 6
click at [278, 321] on div "Description: Perform nondestructive examination (NDE) of load collar, without d…" at bounding box center [309, 317] width 183 height 13
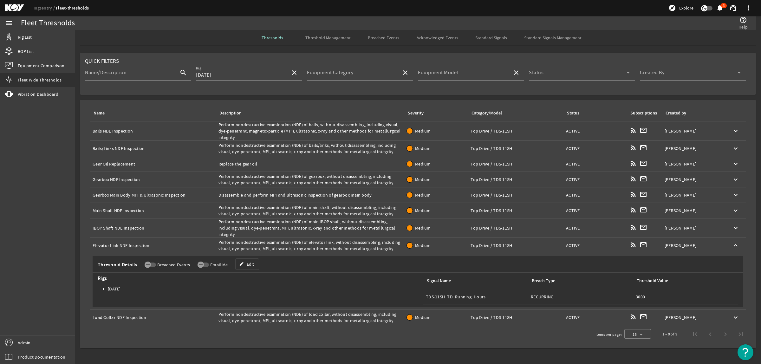
click at [278, 321] on div "Description: Perform nondestructive examination (NDE) of load collar, without d…" at bounding box center [309, 317] width 183 height 13
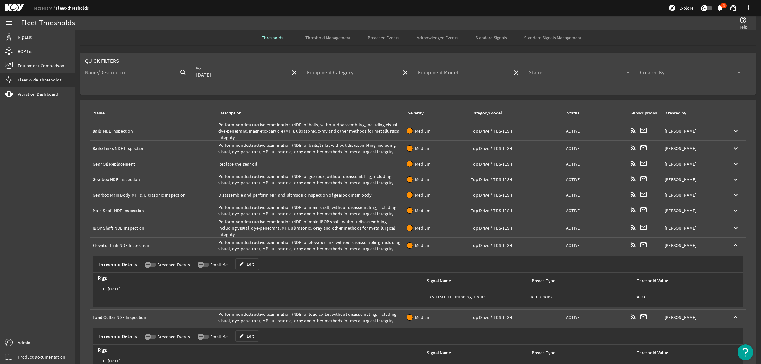
drag, startPoint x: 147, startPoint y: 130, endPoint x: 206, endPoint y: 140, distance: 60.6
click at [147, 130] on div "Name: Bails NDE Inspection" at bounding box center [153, 131] width 121 height 6
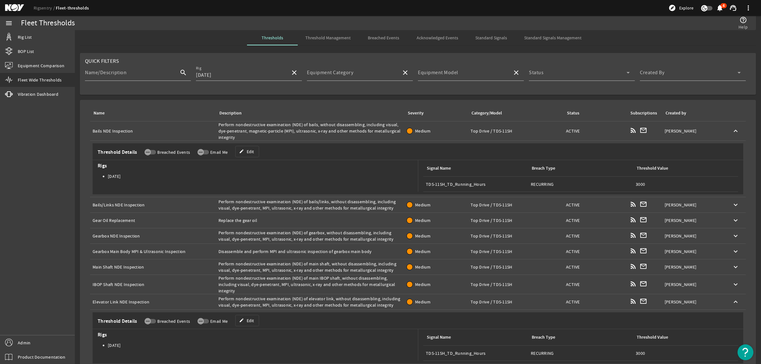
click at [251, 150] on span "Edit" at bounding box center [250, 151] width 7 height 6
